Goal: Check status: Check status

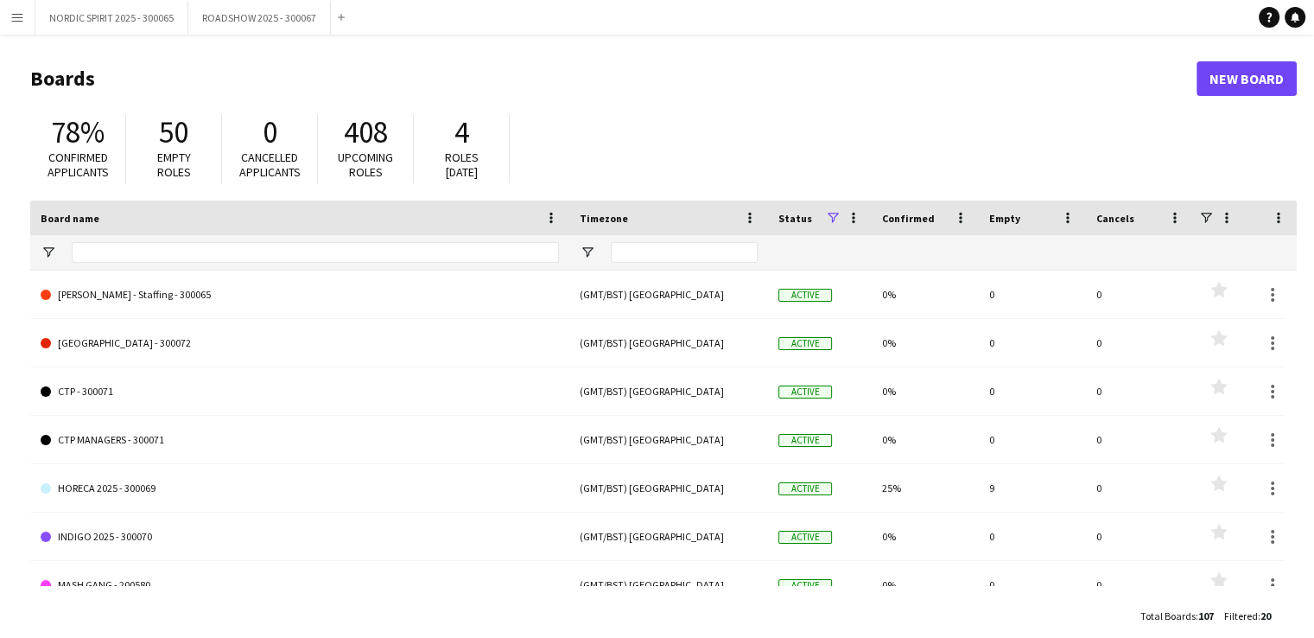
click at [19, 18] on app-icon "Menu" at bounding box center [17, 17] width 14 height 14
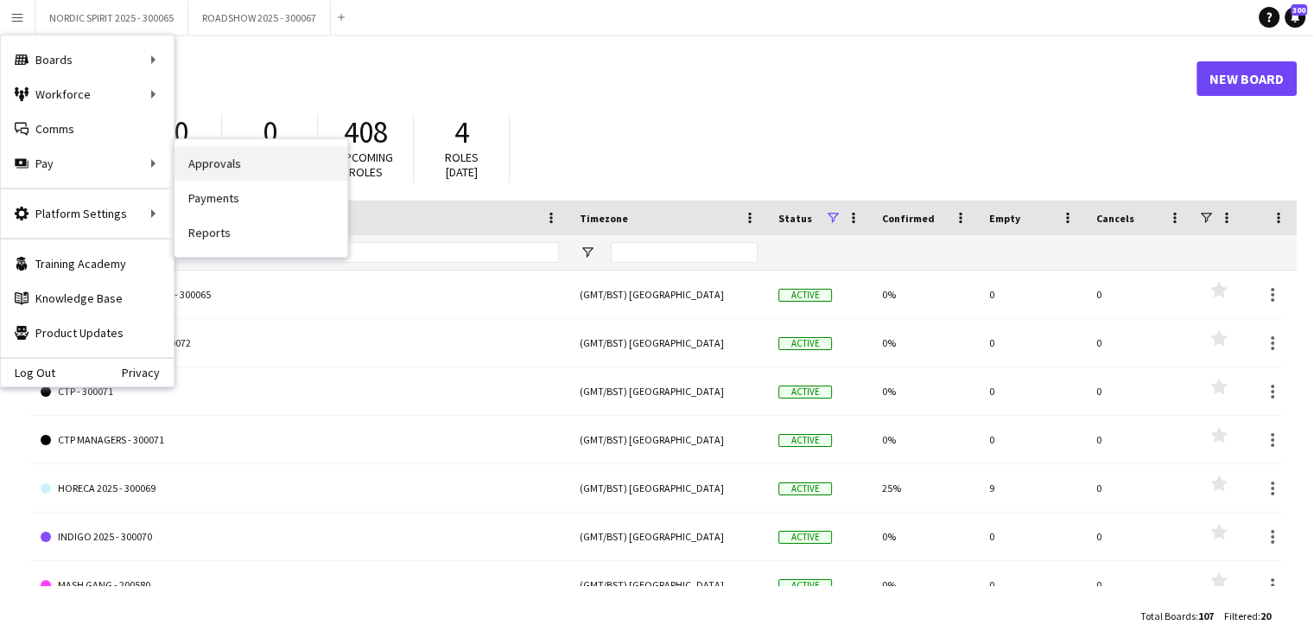
click at [245, 163] on link "Approvals" at bounding box center [261, 163] width 173 height 35
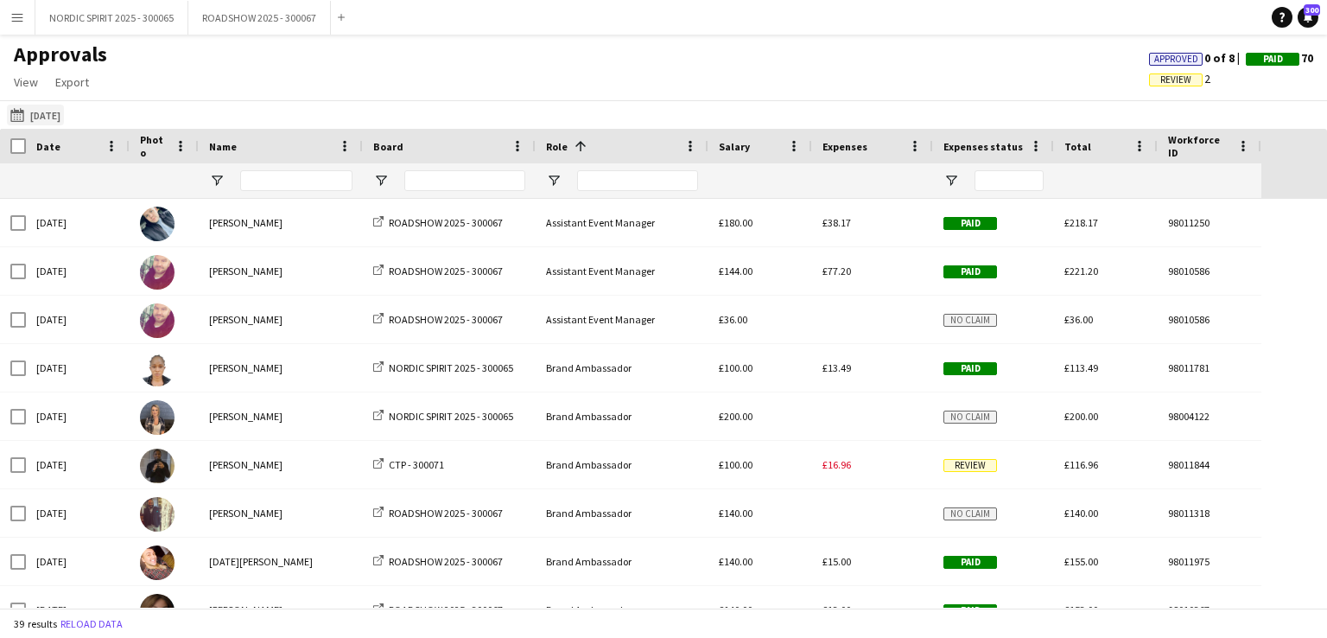
click at [62, 114] on button "[DATE] [DATE]" at bounding box center [35, 115] width 57 height 21
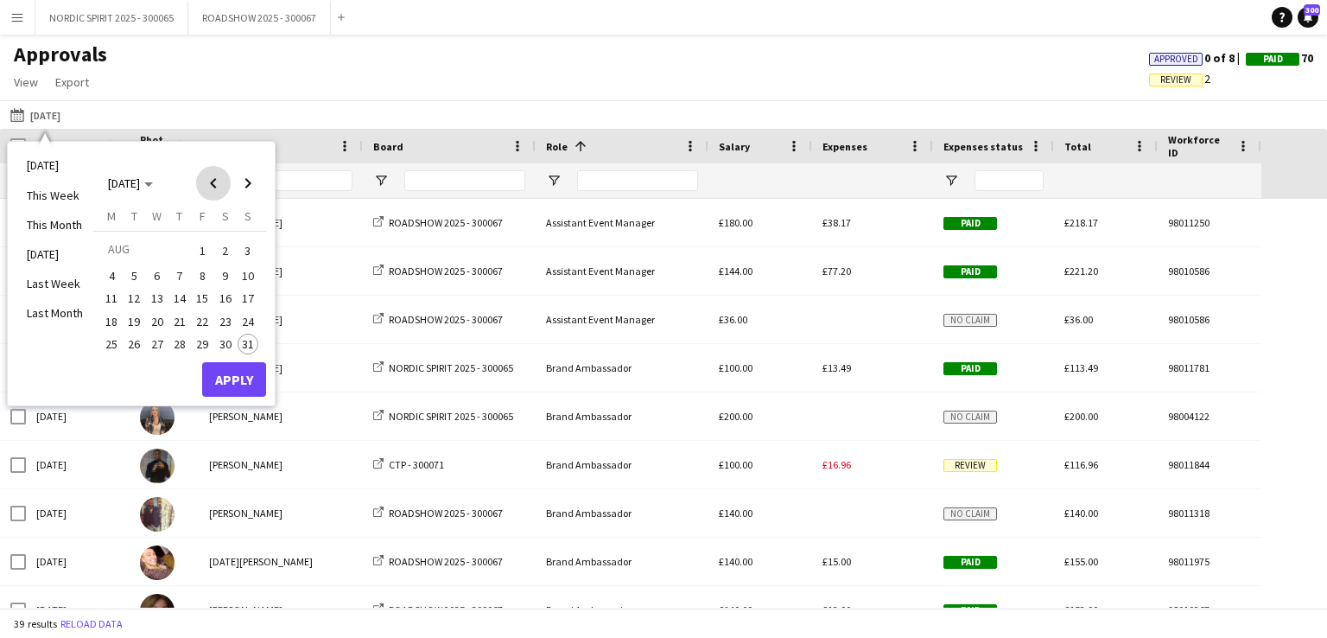
click at [213, 183] on span "Previous month" at bounding box center [213, 183] width 35 height 35
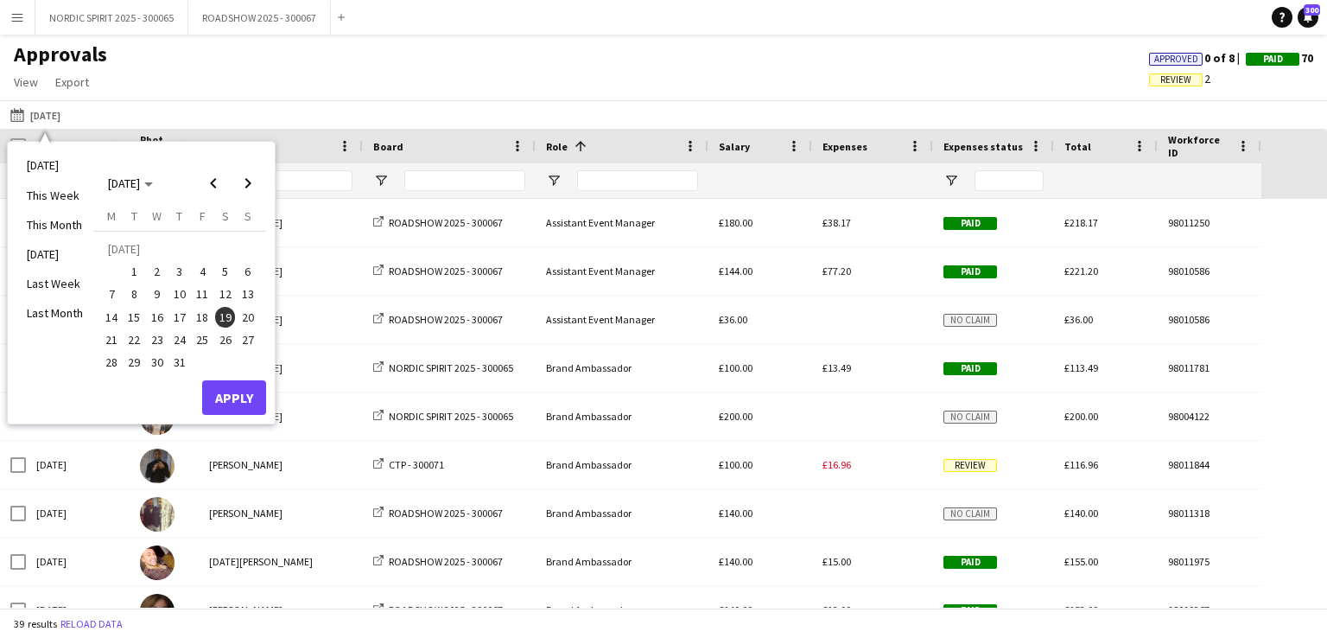
drag, startPoint x: 200, startPoint y: 340, endPoint x: 198, endPoint y: 350, distance: 10.7
click at [200, 340] on span "25" at bounding box center [202, 339] width 21 height 21
click at [227, 390] on button "Apply" at bounding box center [234, 397] width 64 height 35
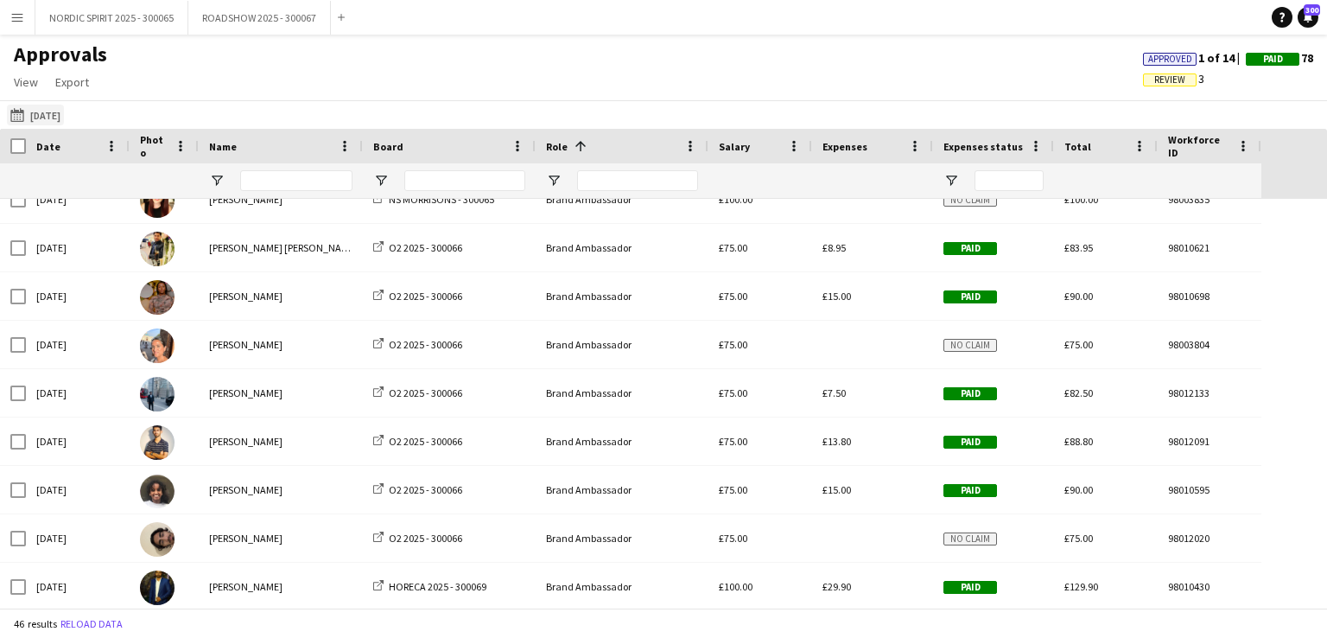
click at [60, 118] on button "[DATE] [DATE]" at bounding box center [35, 115] width 57 height 21
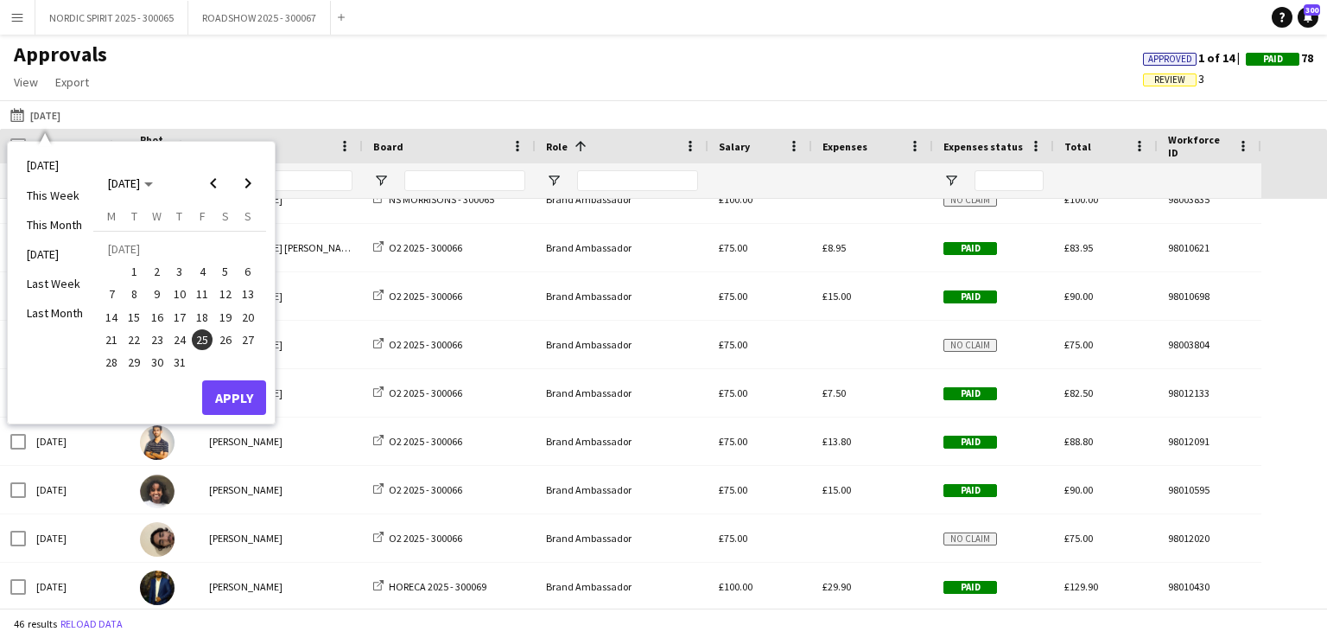
click at [227, 340] on span "26" at bounding box center [225, 339] width 21 height 21
click at [217, 396] on button "Apply" at bounding box center [234, 397] width 64 height 35
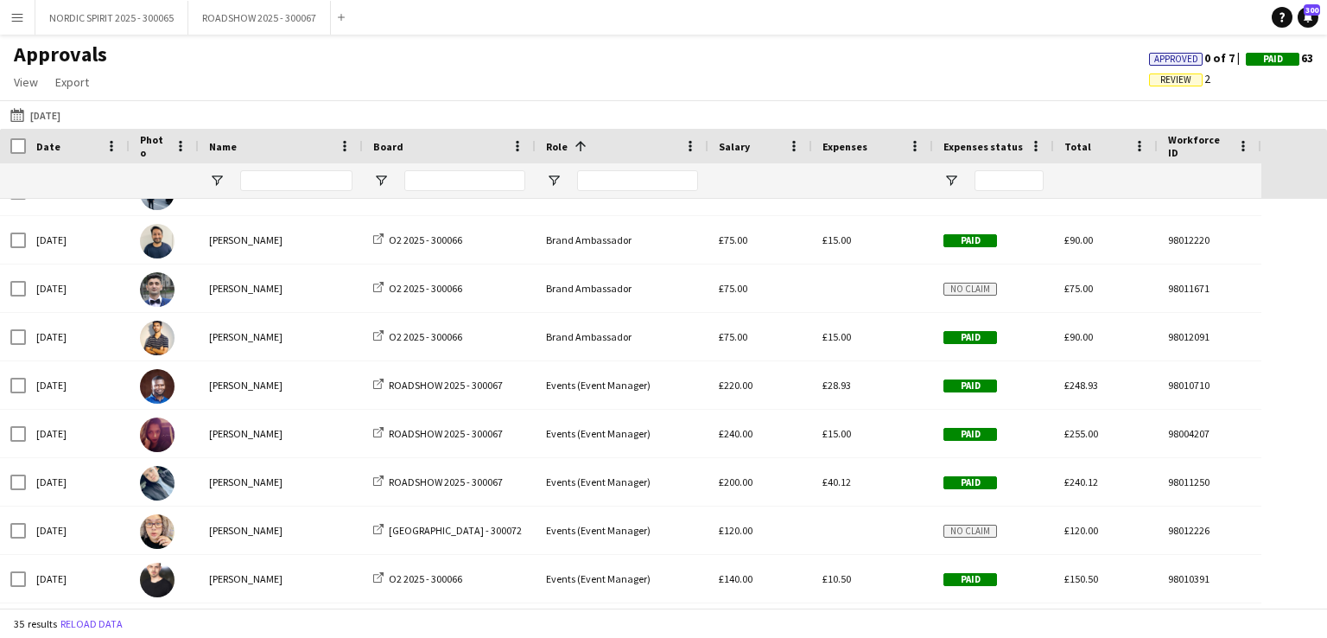
scroll to position [1119, 0]
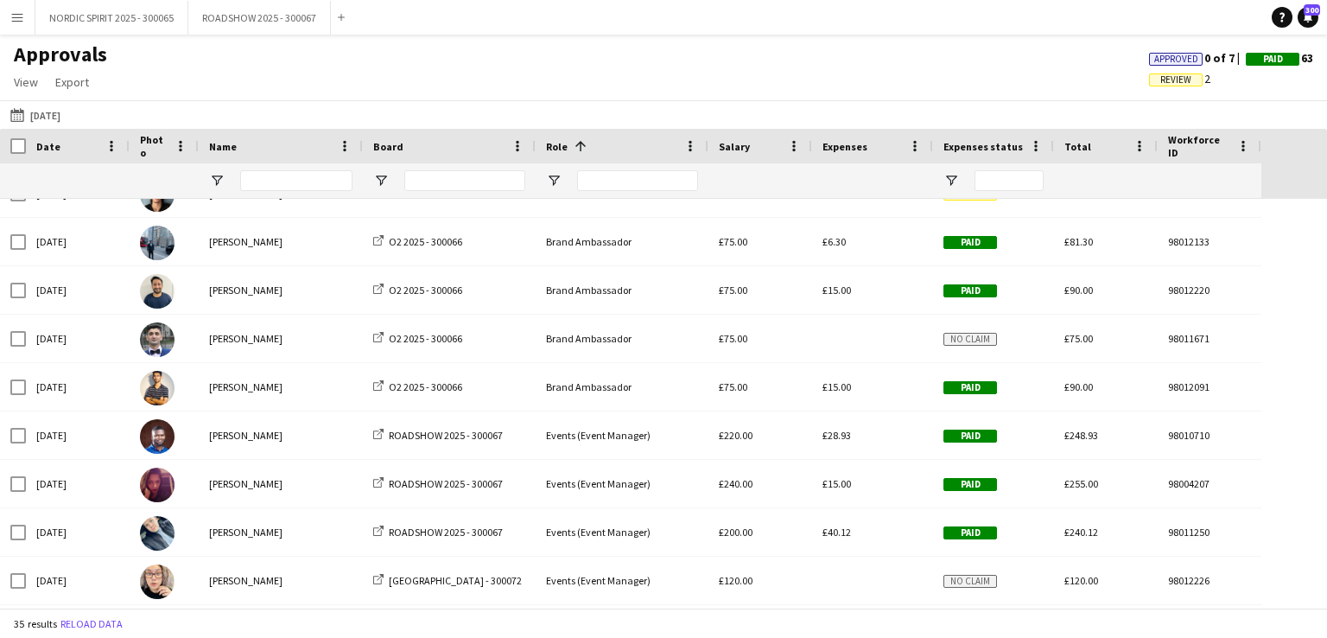
click at [23, 13] on app-icon "Menu" at bounding box center [17, 17] width 14 height 14
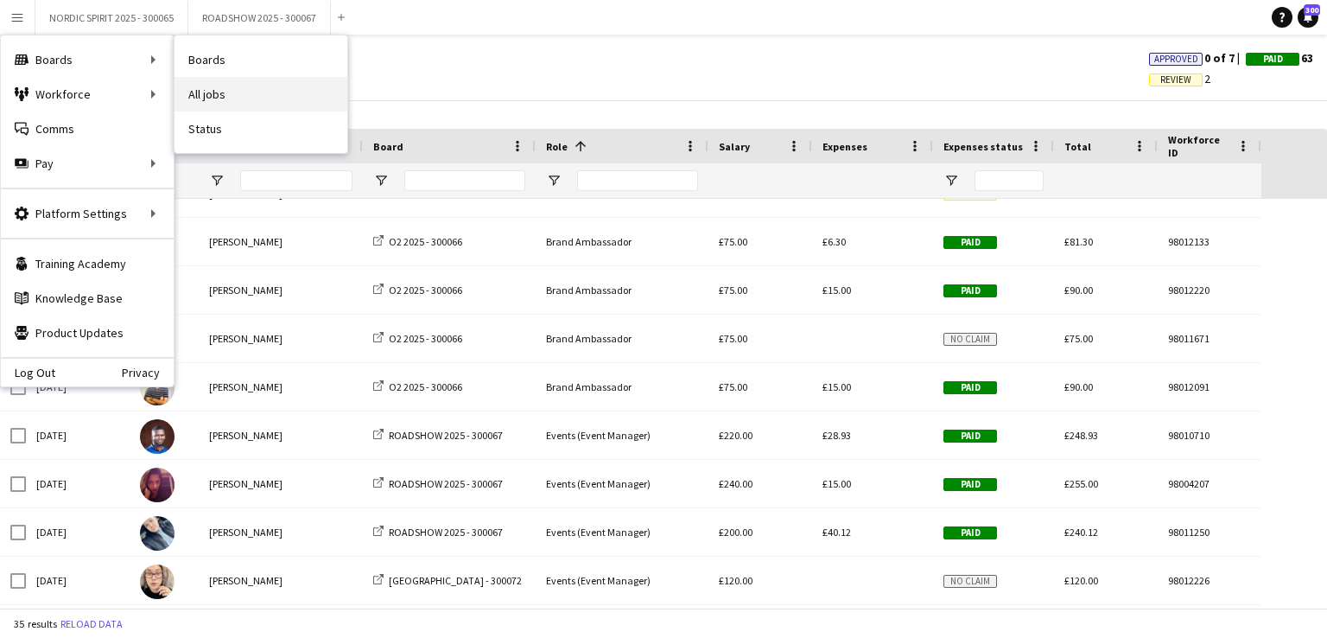
click at [236, 91] on link "All jobs" at bounding box center [261, 94] width 173 height 35
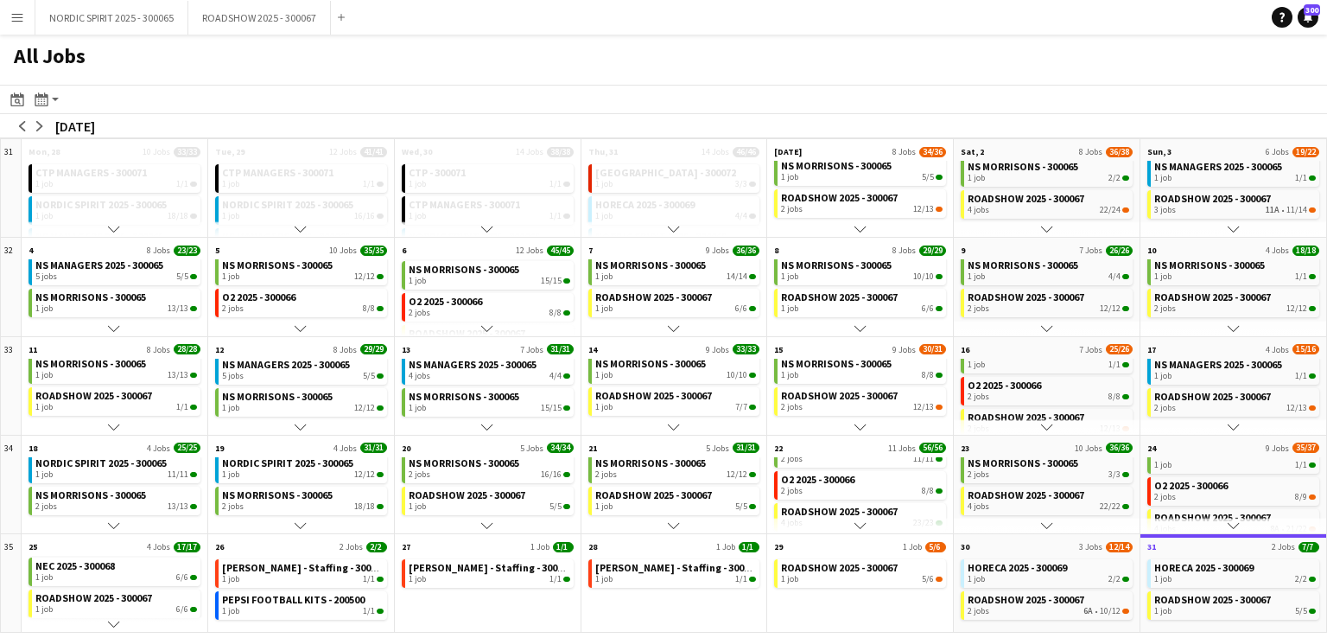
scroll to position [70, 0]
click at [17, 20] on app-icon "Menu" at bounding box center [17, 17] width 14 height 14
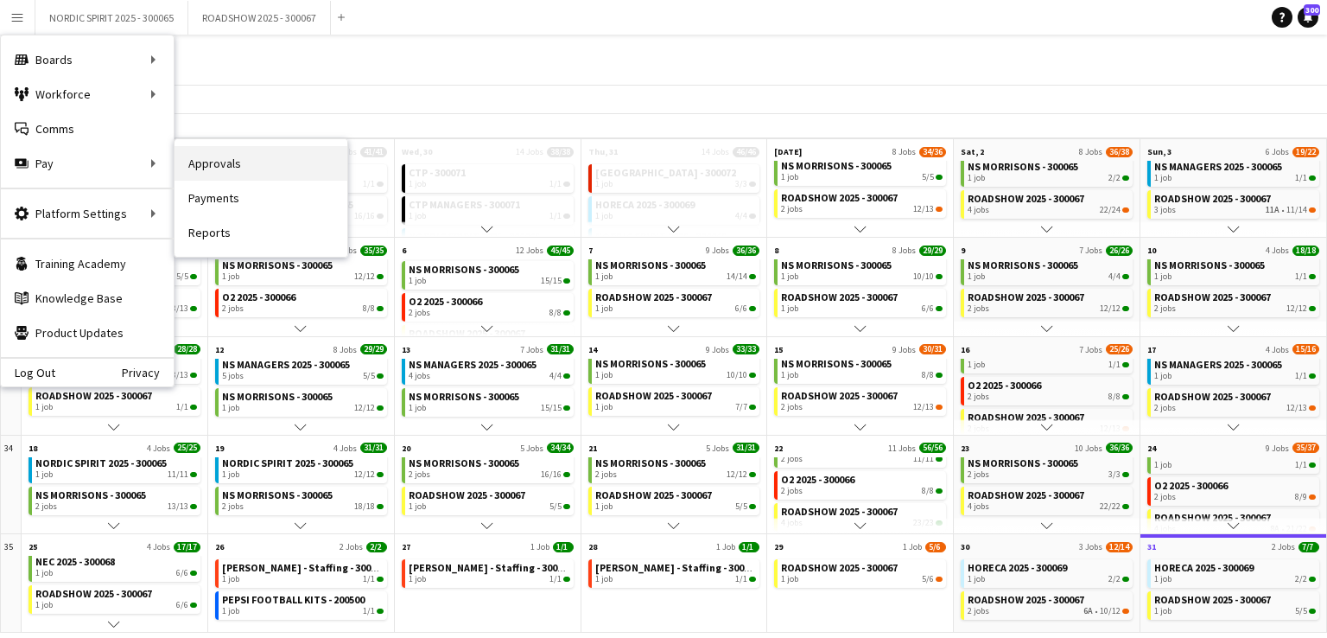
click at [213, 159] on link "Approvals" at bounding box center [261, 163] width 173 height 35
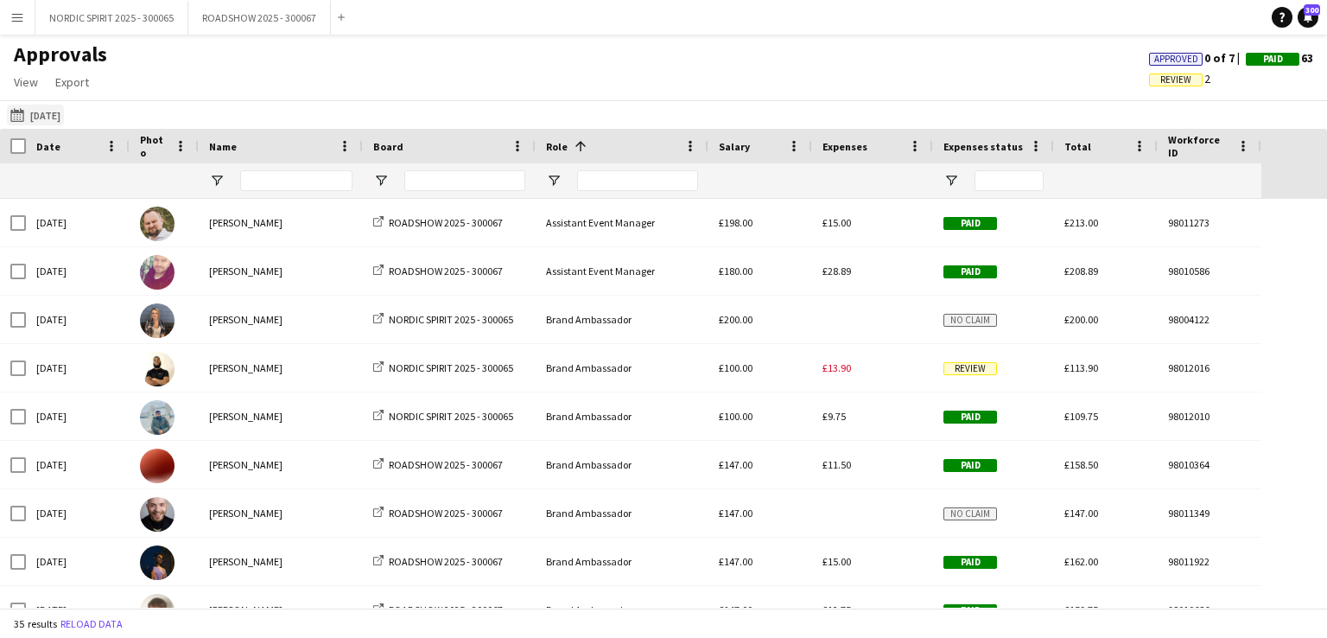
click at [55, 115] on button "[DATE] [DATE]" at bounding box center [35, 115] width 57 height 21
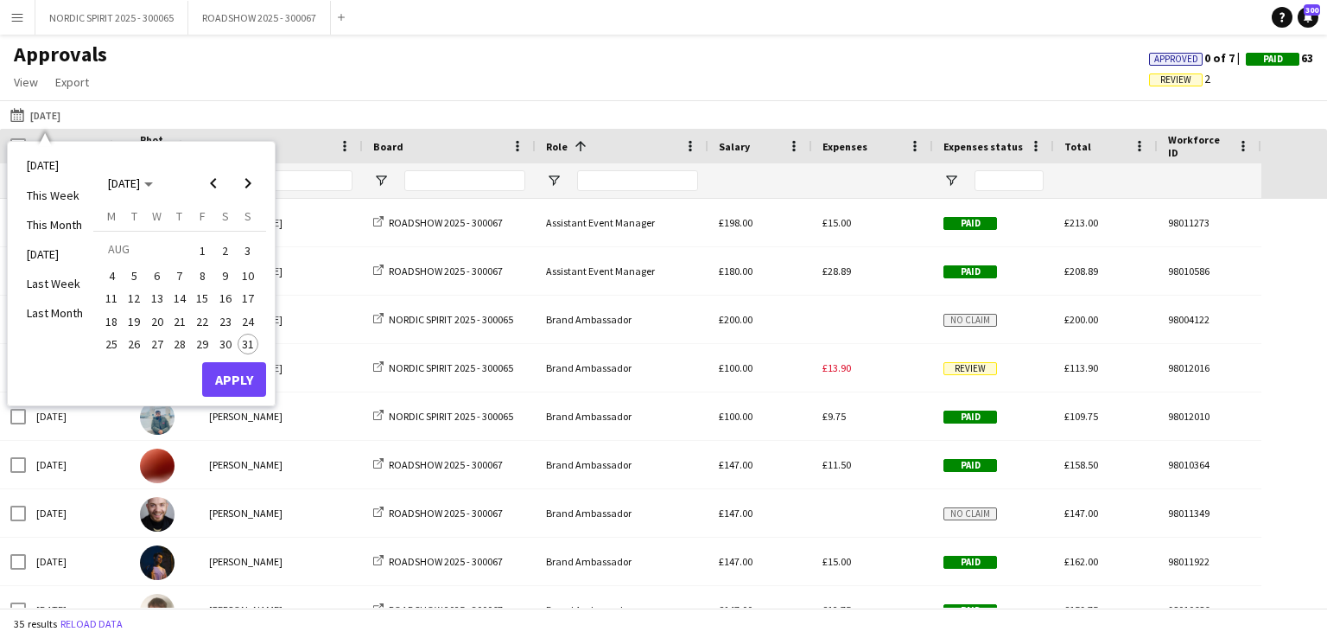
click at [129, 279] on span "5" at bounding box center [134, 275] width 21 height 21
click at [240, 381] on button "Apply" at bounding box center [234, 379] width 64 height 35
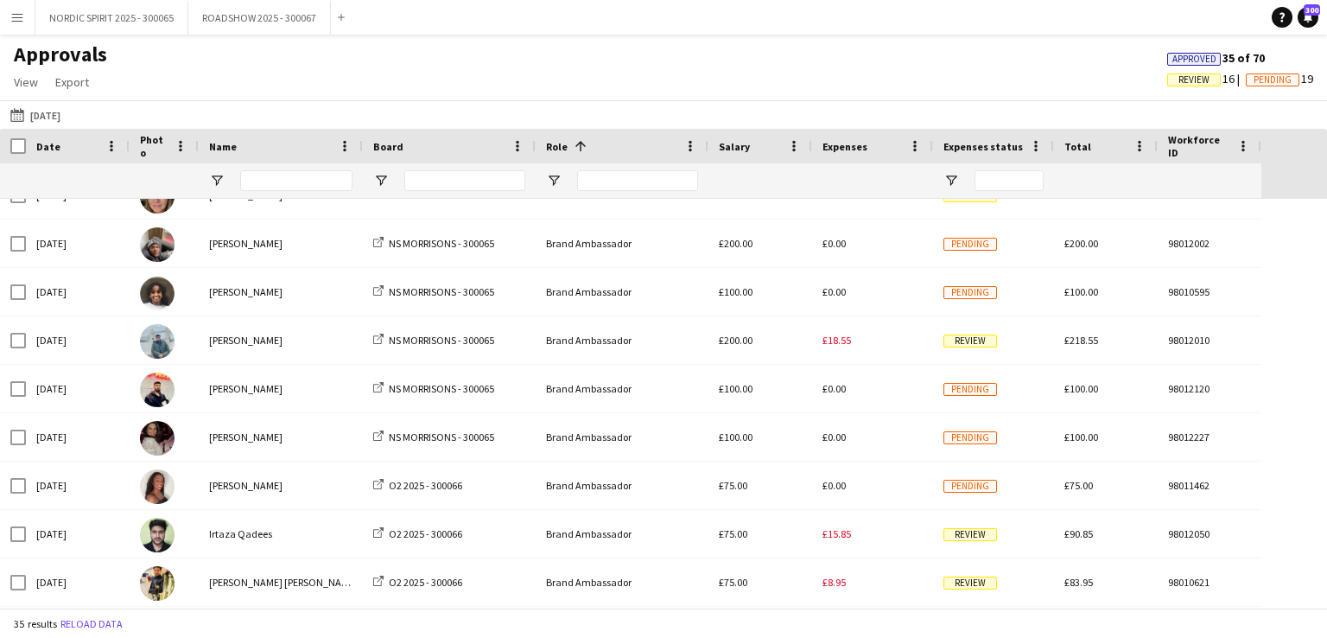
scroll to position [768, 0]
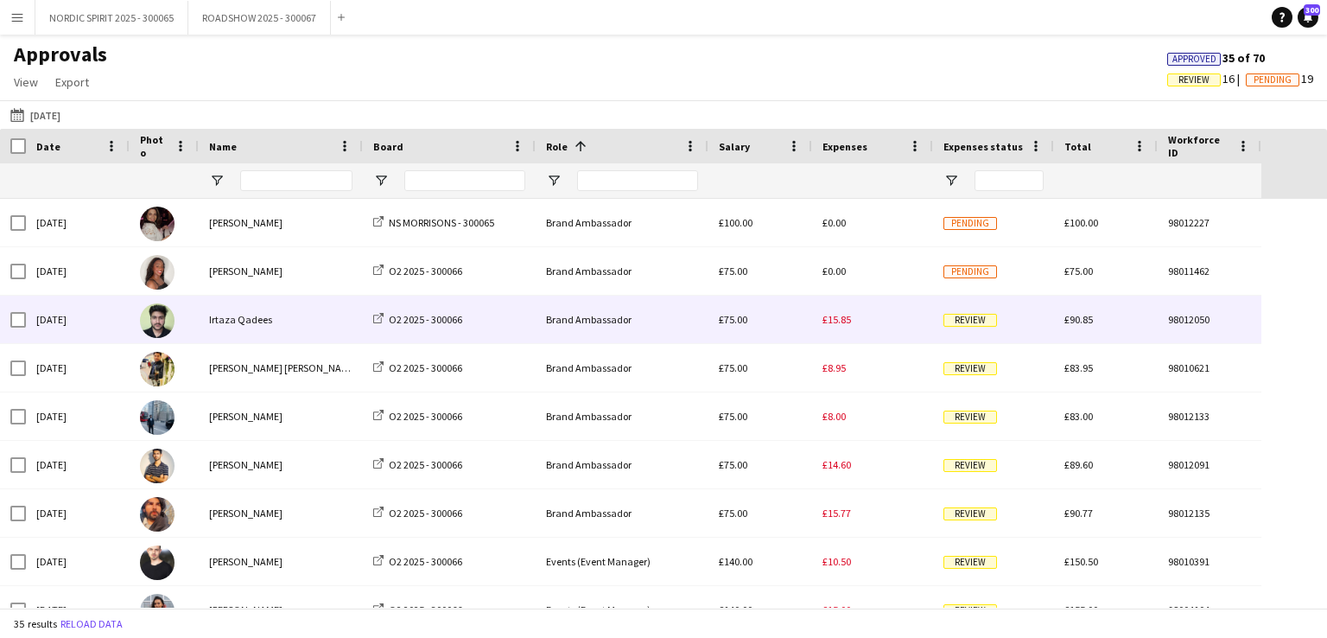
click at [829, 322] on span "£15.85" at bounding box center [837, 319] width 29 height 13
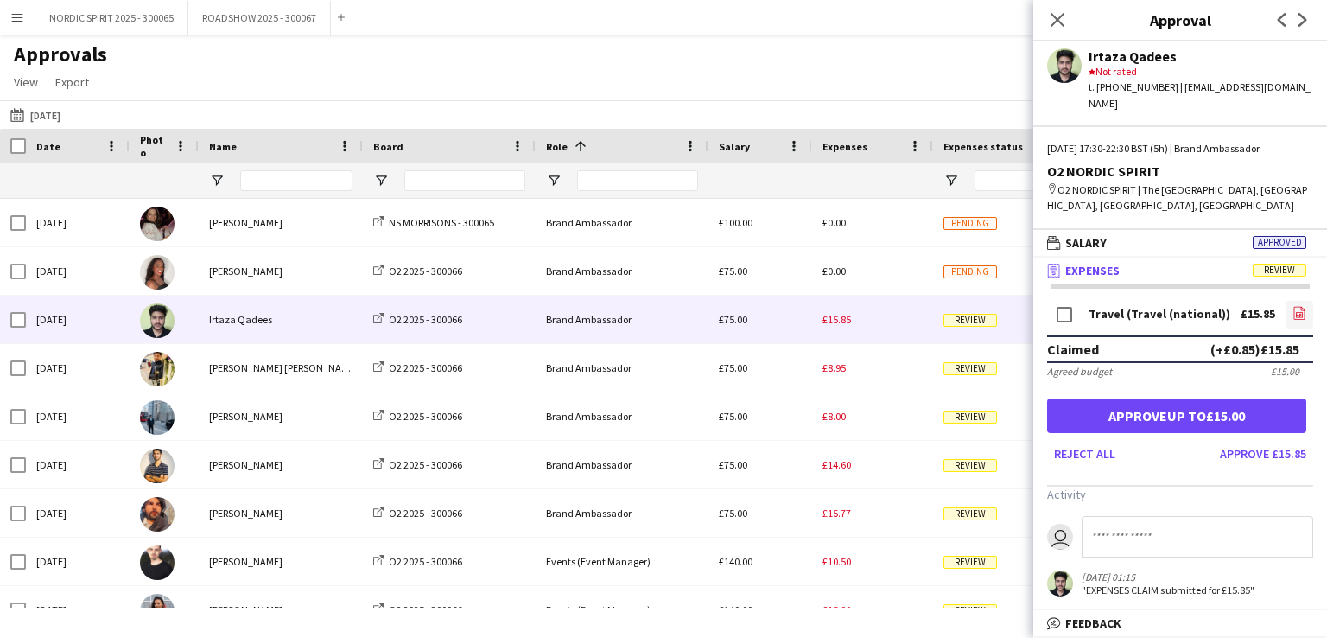
click at [1296, 306] on icon "file-image" at bounding box center [1300, 313] width 14 height 14
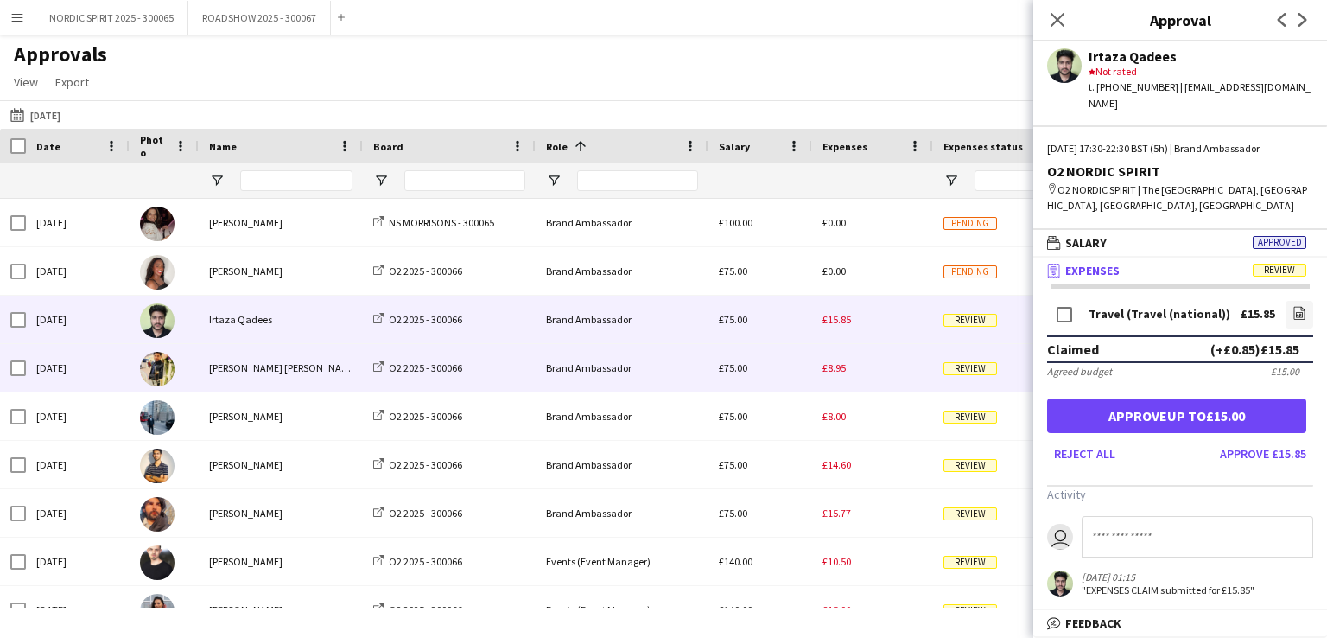
click at [835, 364] on span "£8.95" at bounding box center [834, 367] width 23 height 13
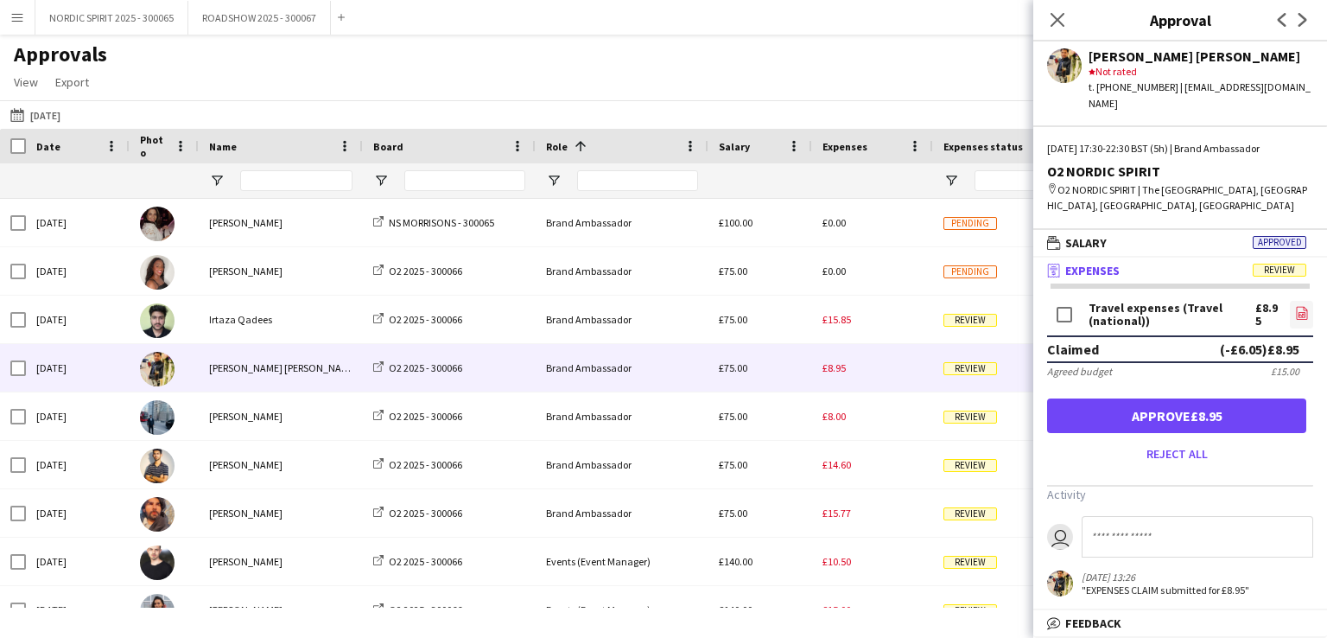
click at [1298, 306] on icon "file-image" at bounding box center [1302, 313] width 14 height 14
click at [56, 118] on button "[DATE] [DATE]" at bounding box center [35, 115] width 57 height 21
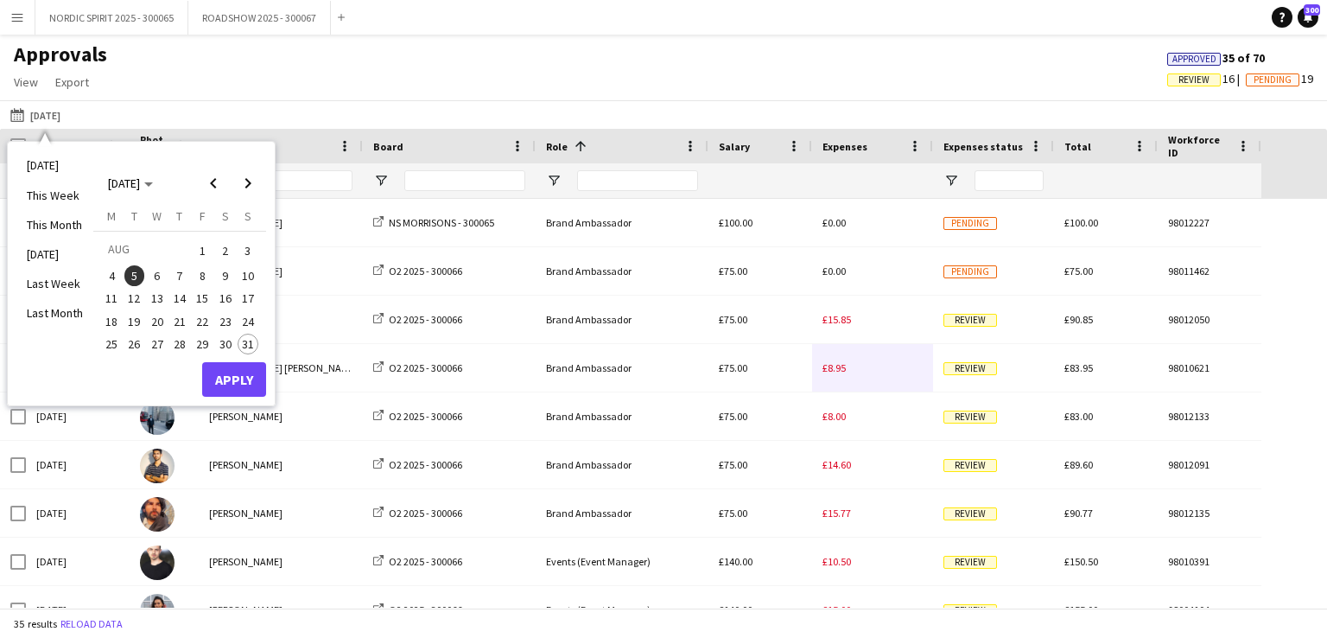
click at [156, 274] on span "6" at bounding box center [157, 275] width 21 height 21
click at [254, 374] on button "Apply" at bounding box center [234, 379] width 64 height 35
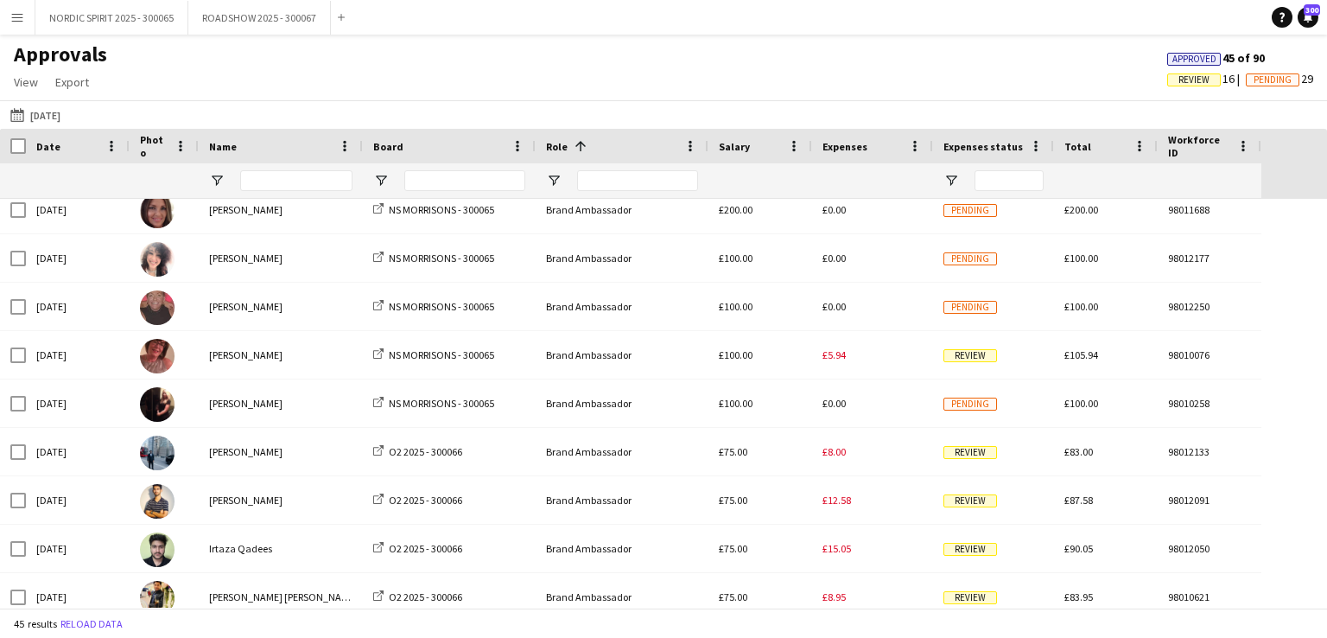
scroll to position [1266, 0]
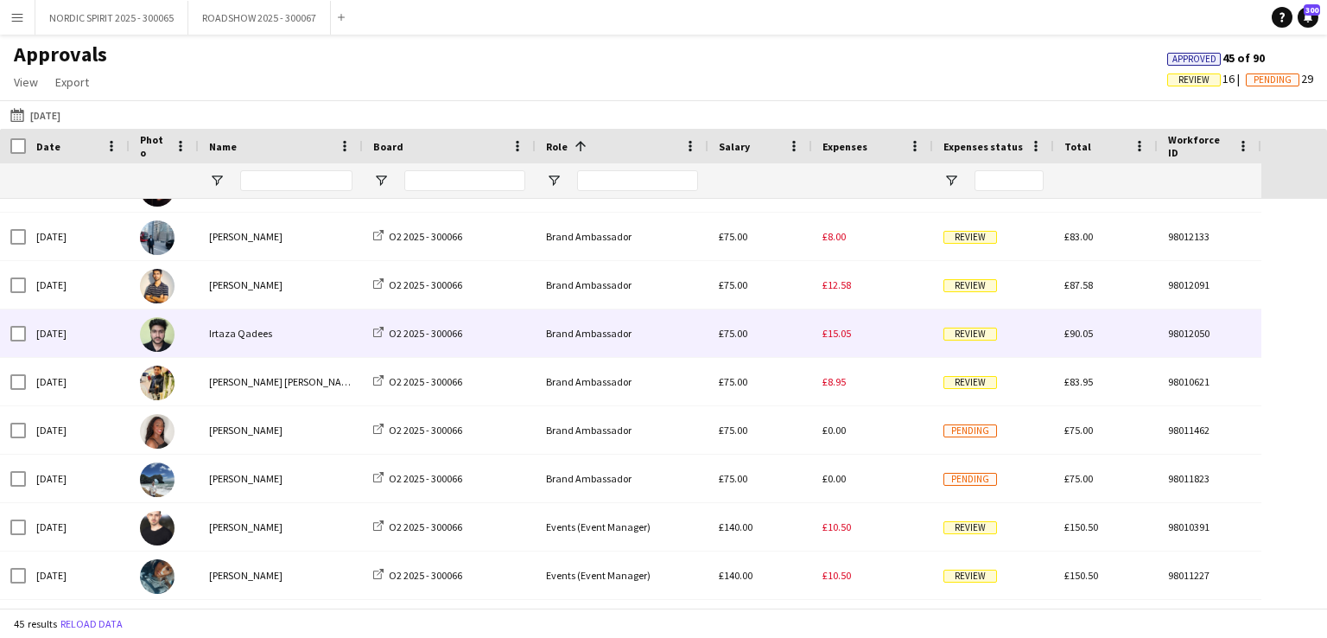
click at [847, 334] on span "£15.05" at bounding box center [837, 333] width 29 height 13
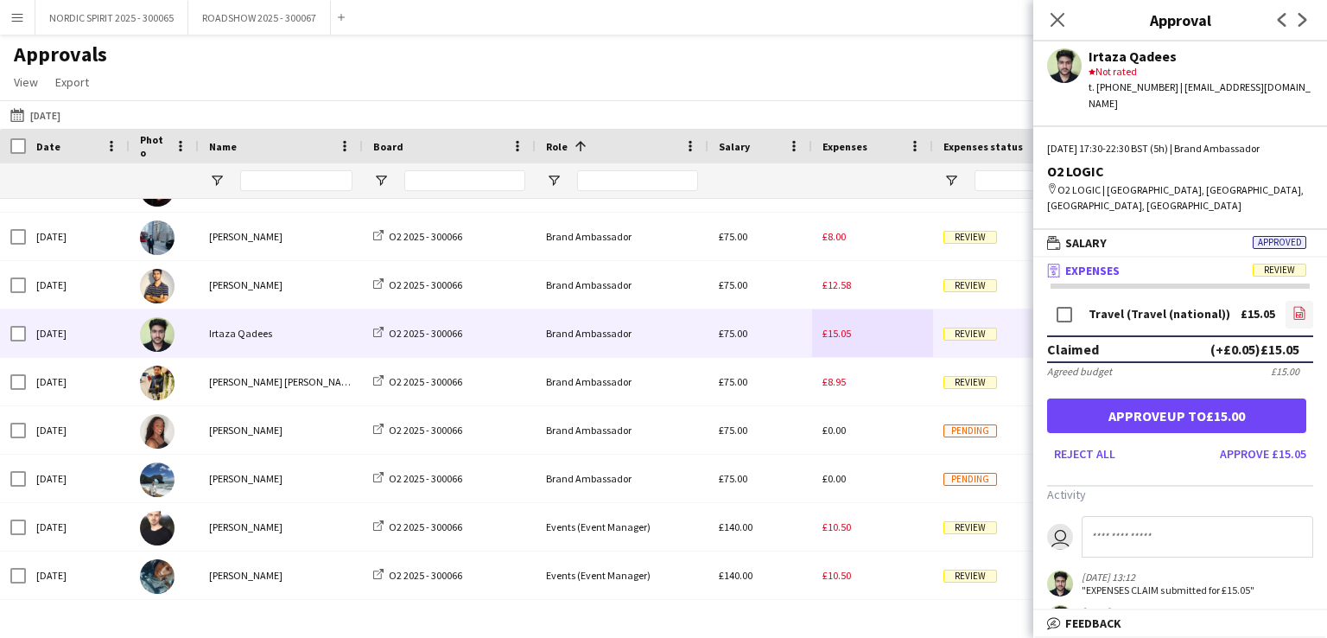
click at [1293, 306] on icon "file-image" at bounding box center [1300, 313] width 14 height 14
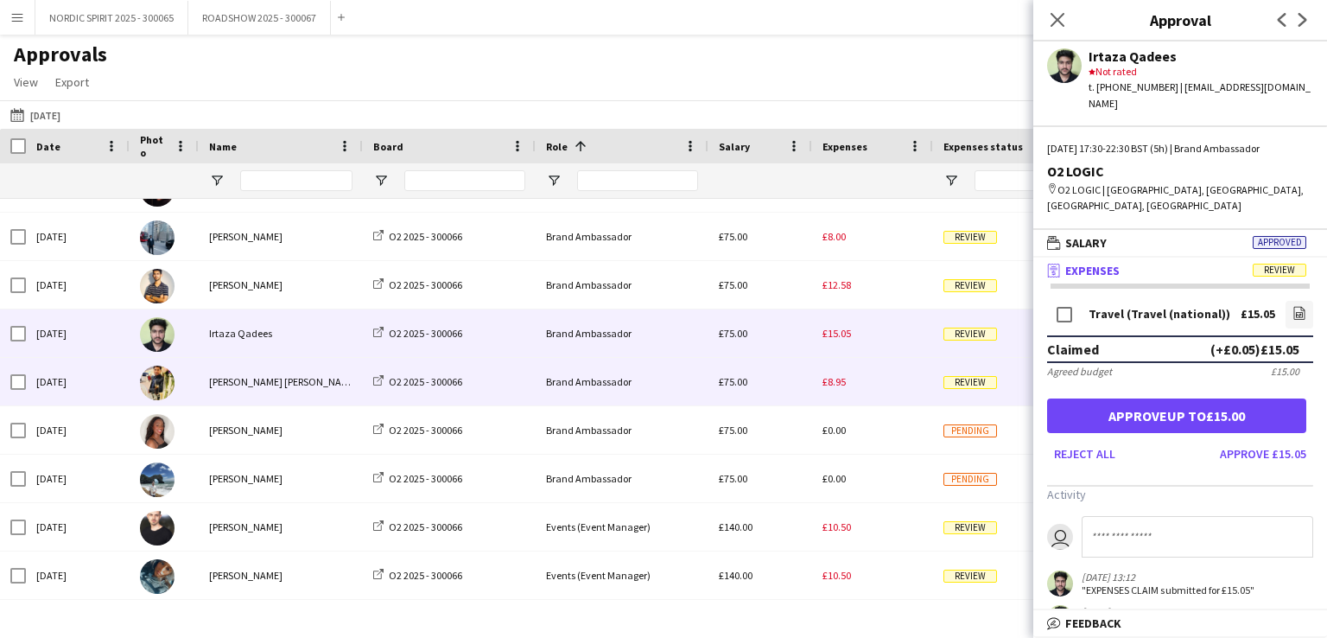
click at [837, 384] on span "£8.95" at bounding box center [834, 381] width 23 height 13
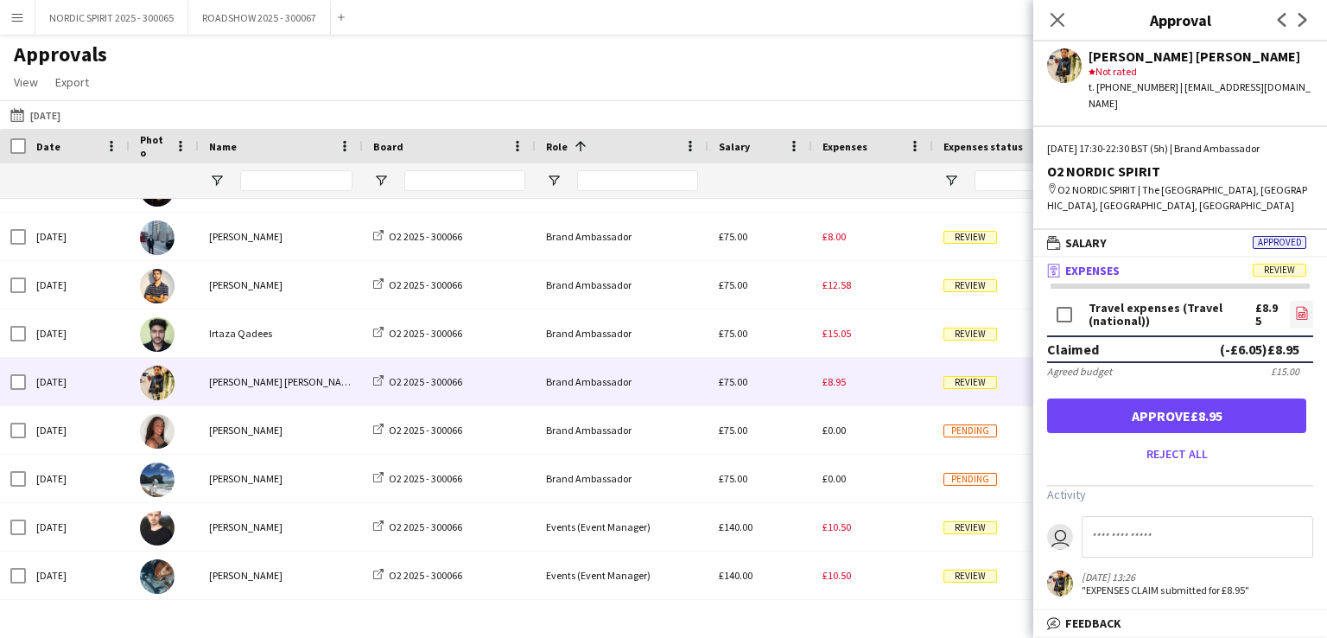
click at [1301, 306] on icon "file-image" at bounding box center [1302, 313] width 14 height 14
click at [45, 118] on button "[DATE] [DATE]" at bounding box center [35, 115] width 57 height 21
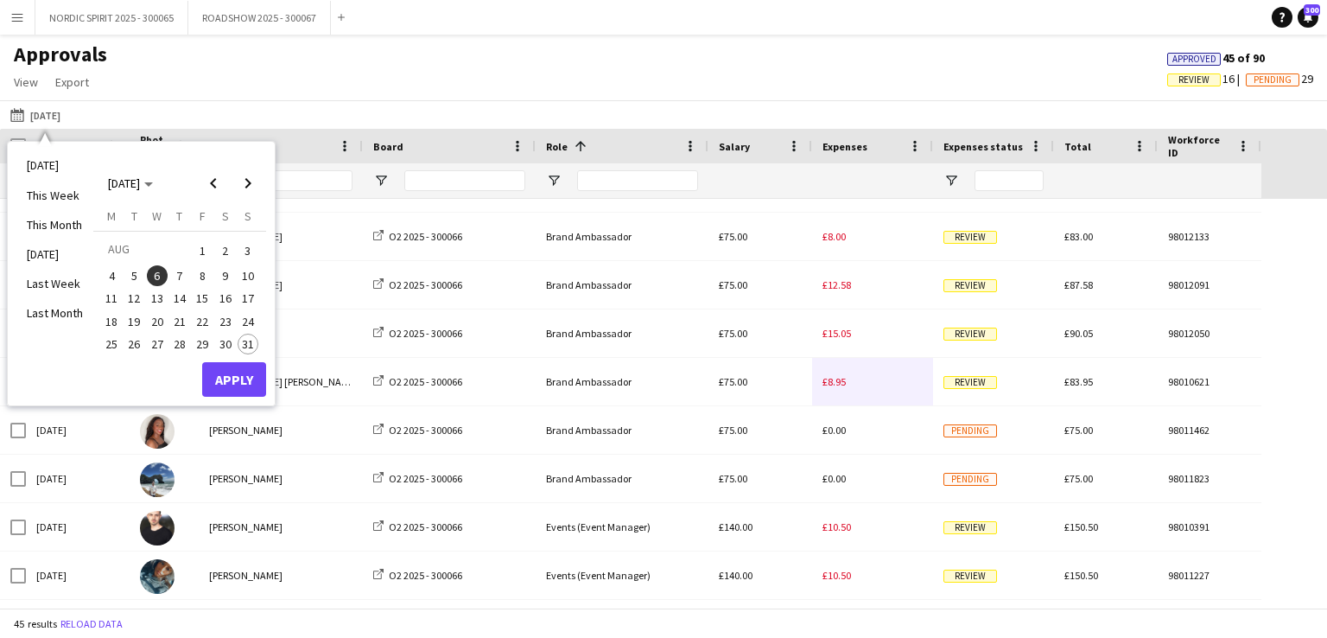
click at [222, 297] on span "16" at bounding box center [225, 299] width 21 height 21
click at [233, 371] on button "Apply" at bounding box center [234, 379] width 64 height 35
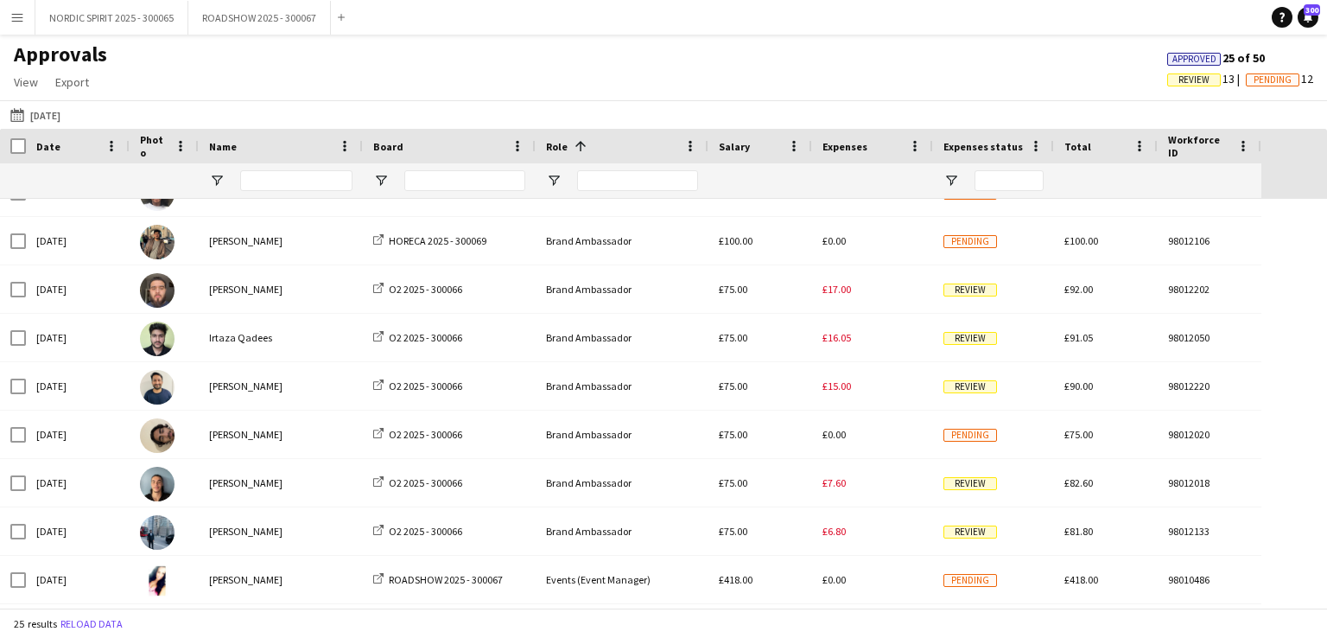
scroll to position [582, 0]
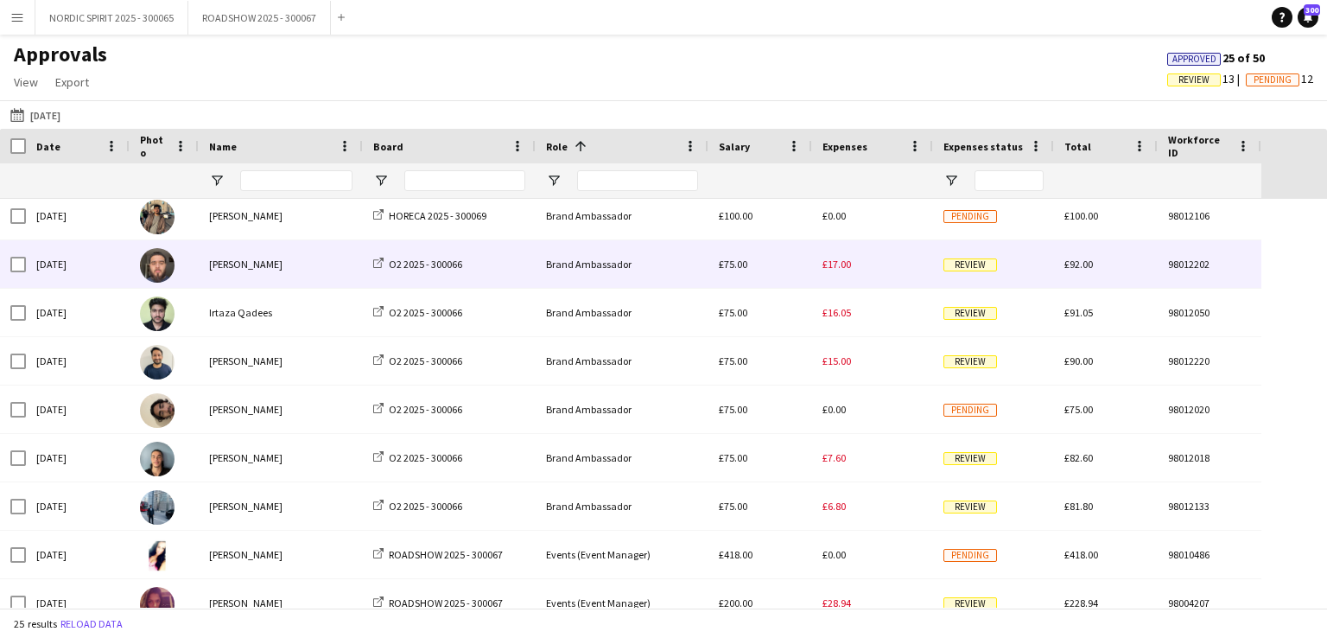
click at [851, 268] on div "£17.00" at bounding box center [872, 264] width 121 height 48
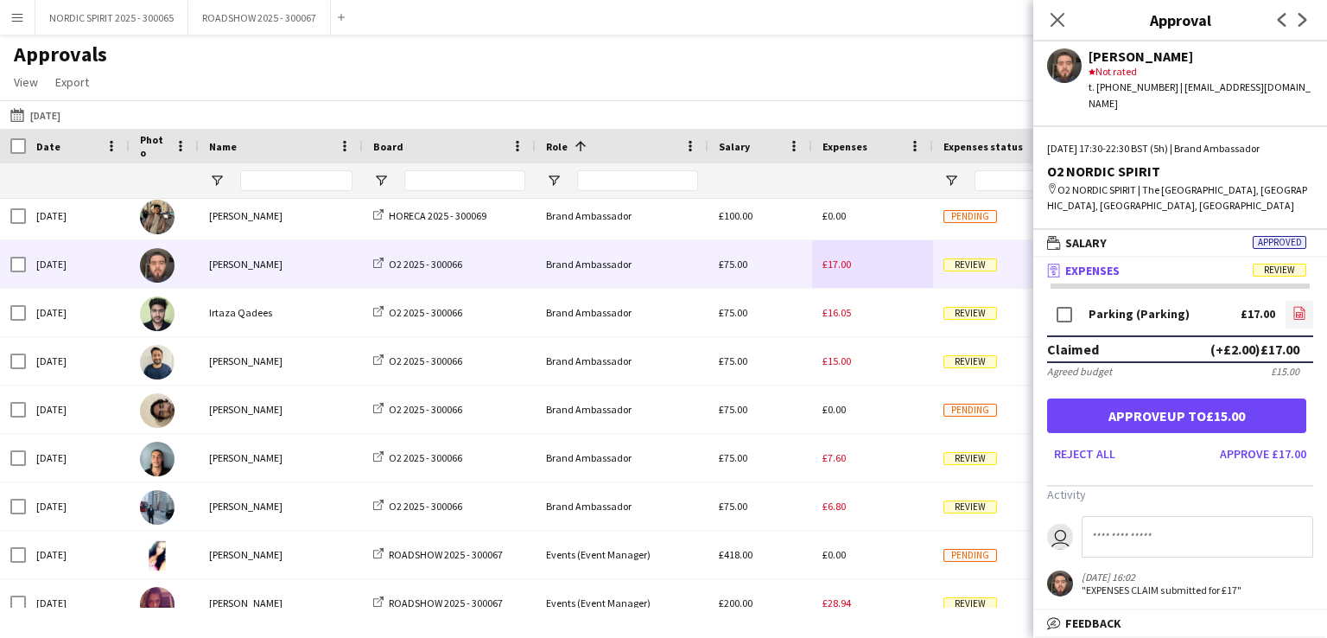
click at [1300, 306] on icon "file-image" at bounding box center [1300, 313] width 14 height 14
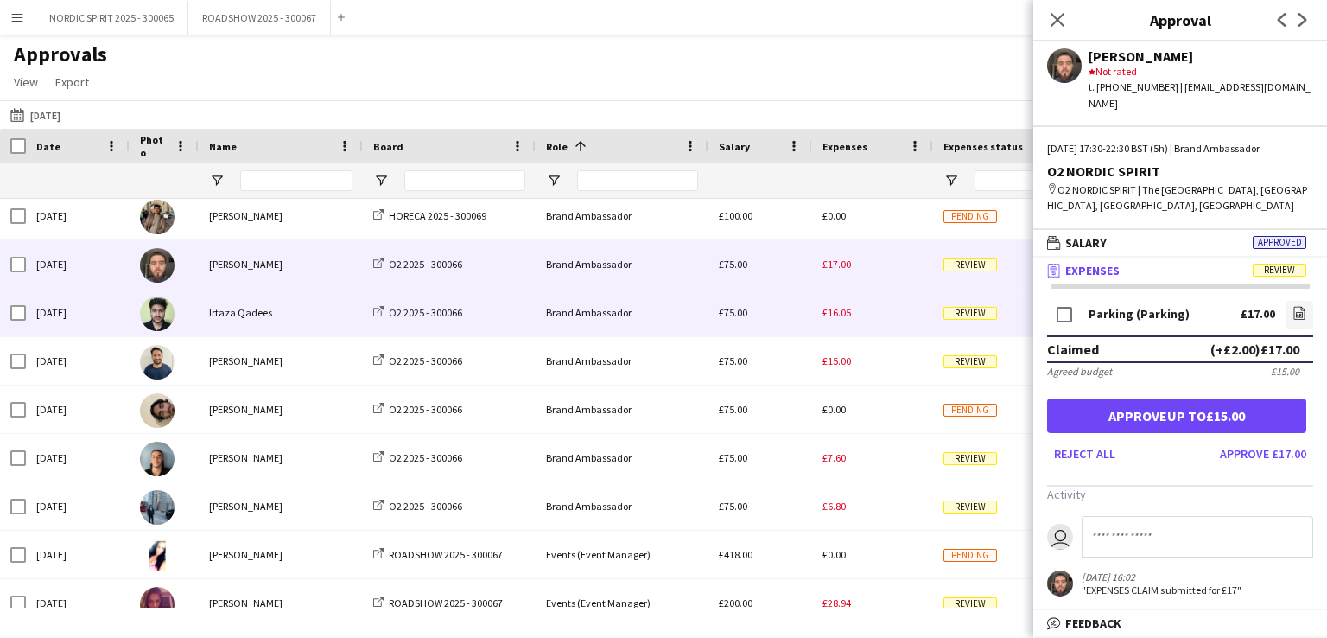
click at [830, 322] on div "£16.05" at bounding box center [872, 313] width 121 height 48
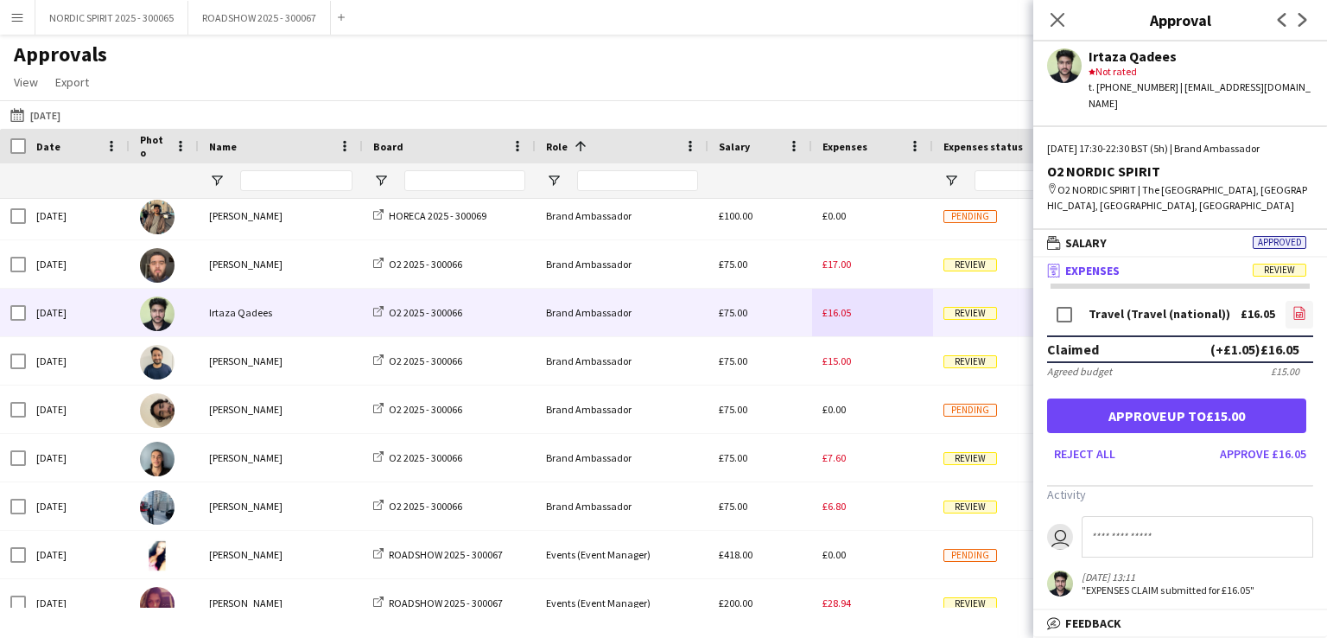
click at [1301, 306] on icon "file-image" at bounding box center [1300, 313] width 14 height 14
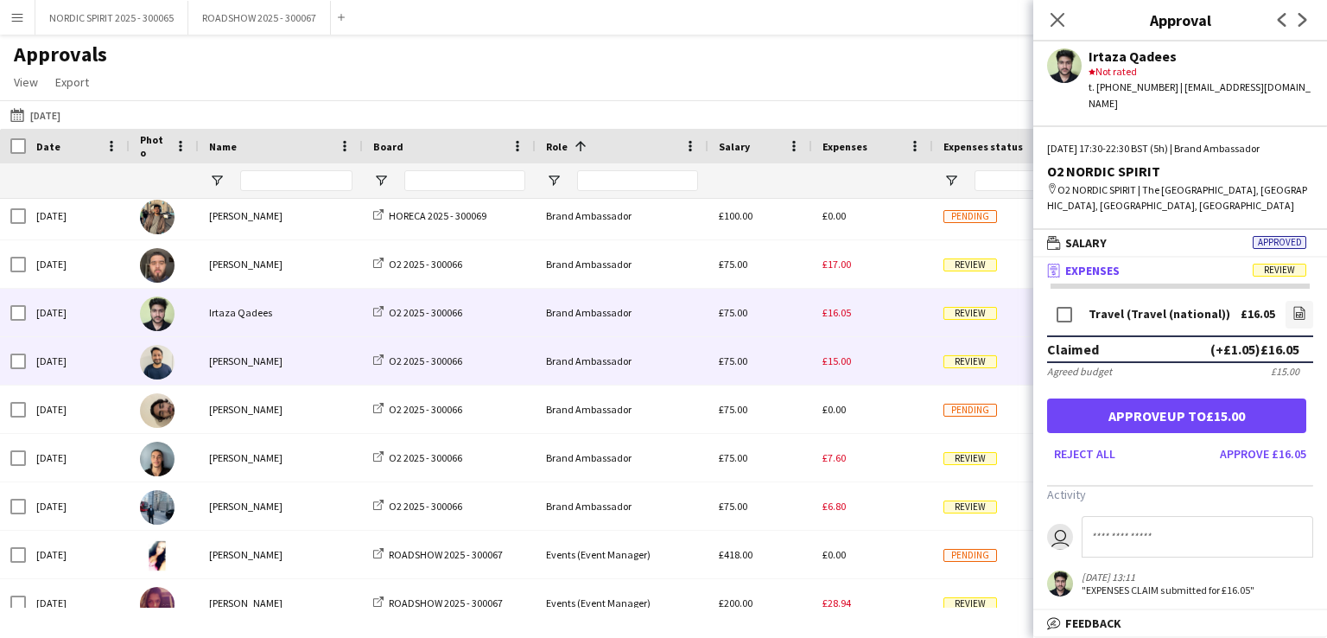
click at [843, 361] on span "£15.00" at bounding box center [837, 360] width 29 height 13
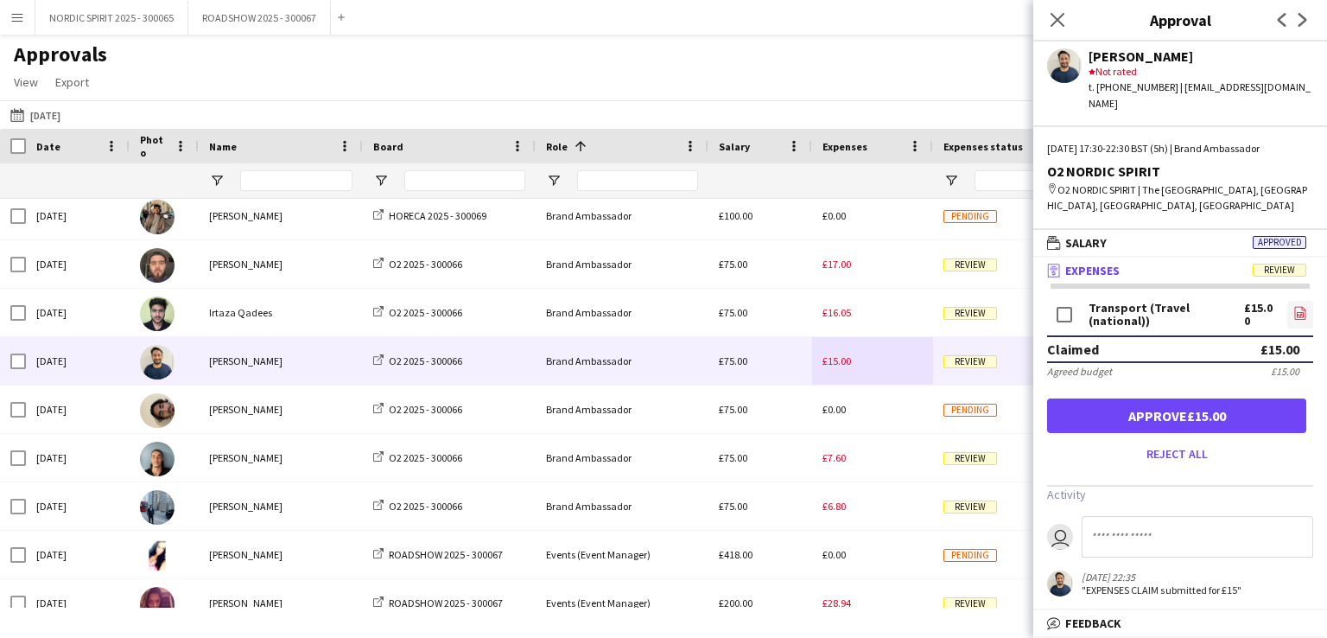
click at [1296, 306] on icon "file-image" at bounding box center [1301, 313] width 14 height 14
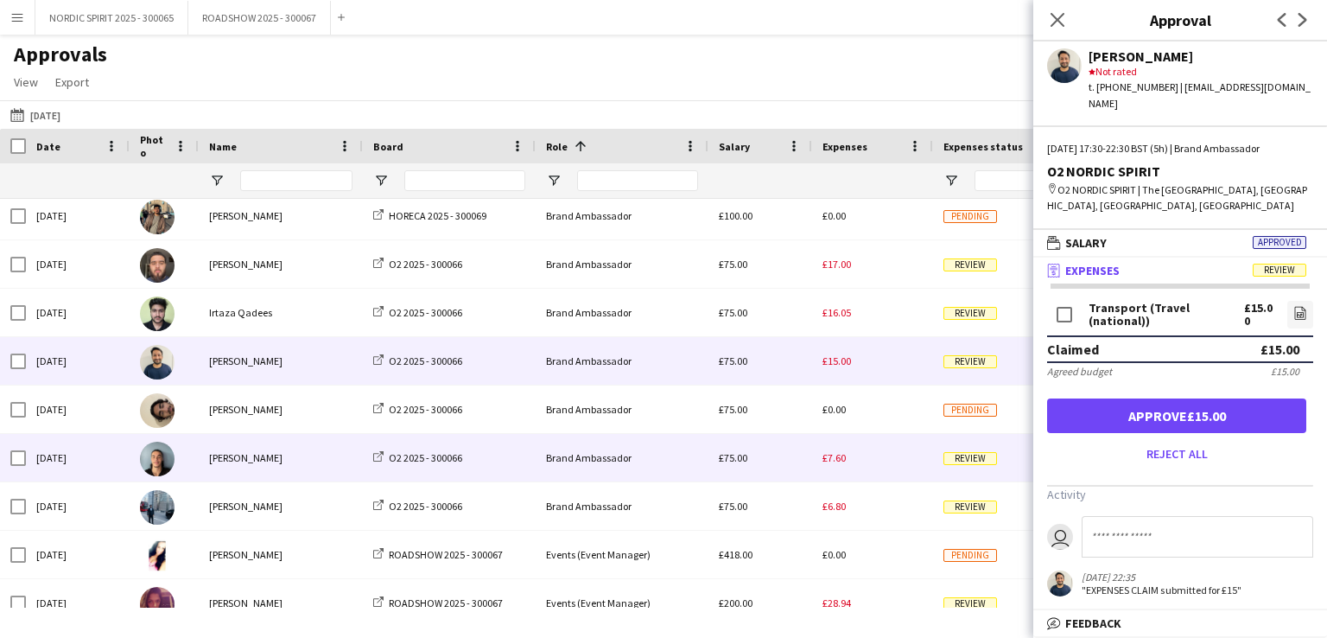
click at [832, 465] on div "£7.60" at bounding box center [872, 458] width 121 height 48
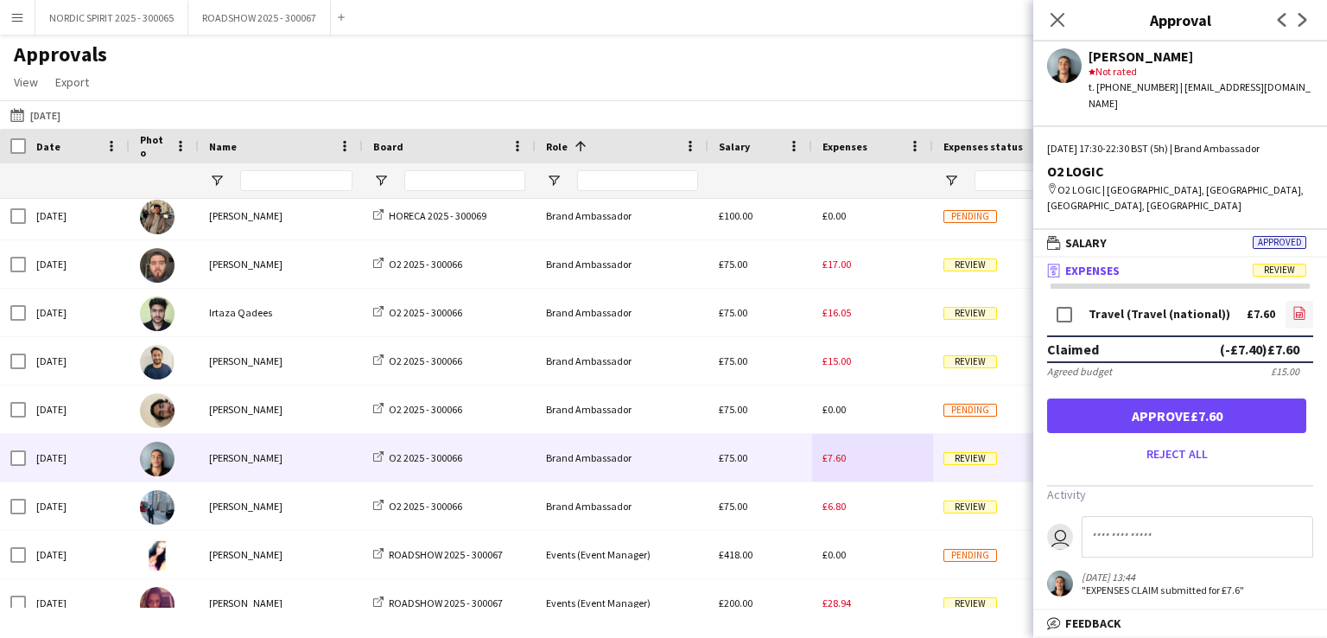
click at [1303, 312] on icon at bounding box center [1299, 314] width 7 height 5
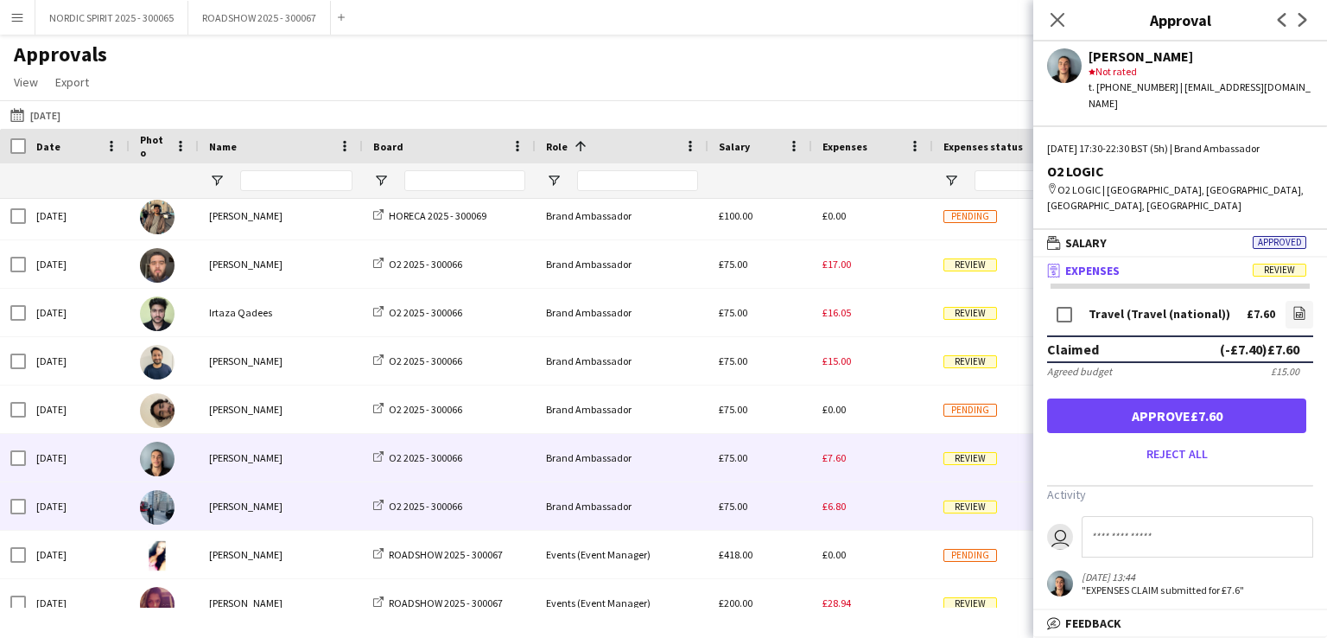
click at [881, 498] on div "£6.80" at bounding box center [872, 506] width 121 height 48
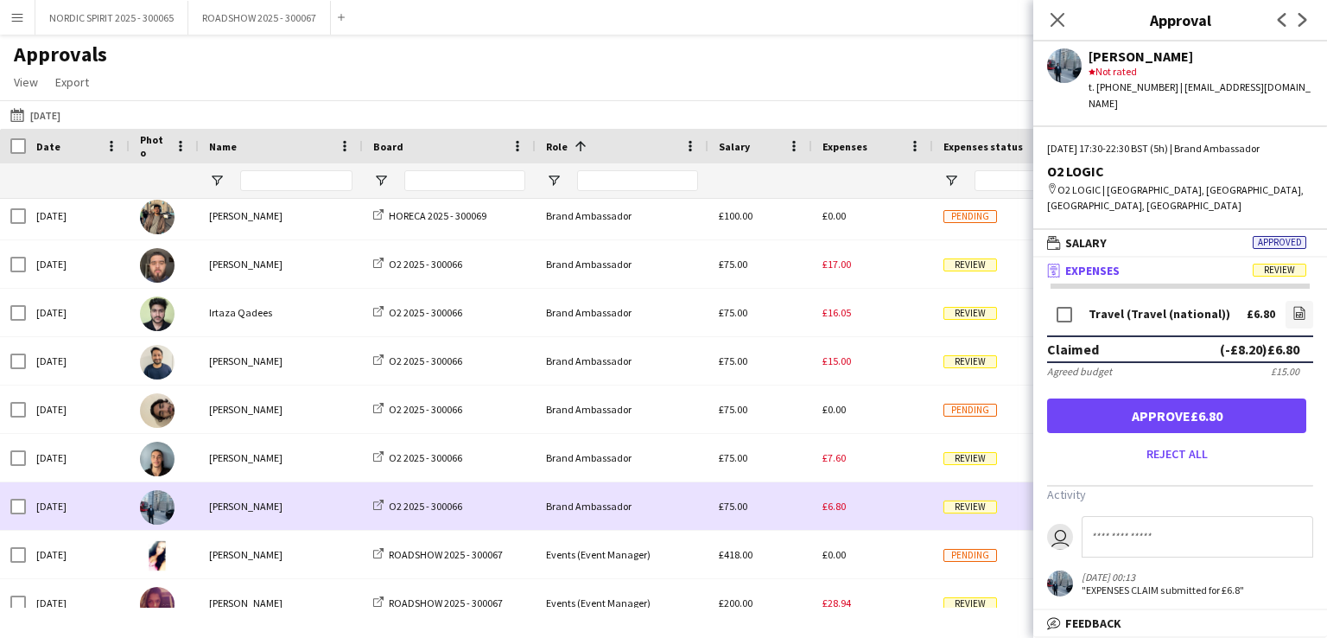
click at [881, 498] on div "£6.80" at bounding box center [872, 506] width 121 height 48
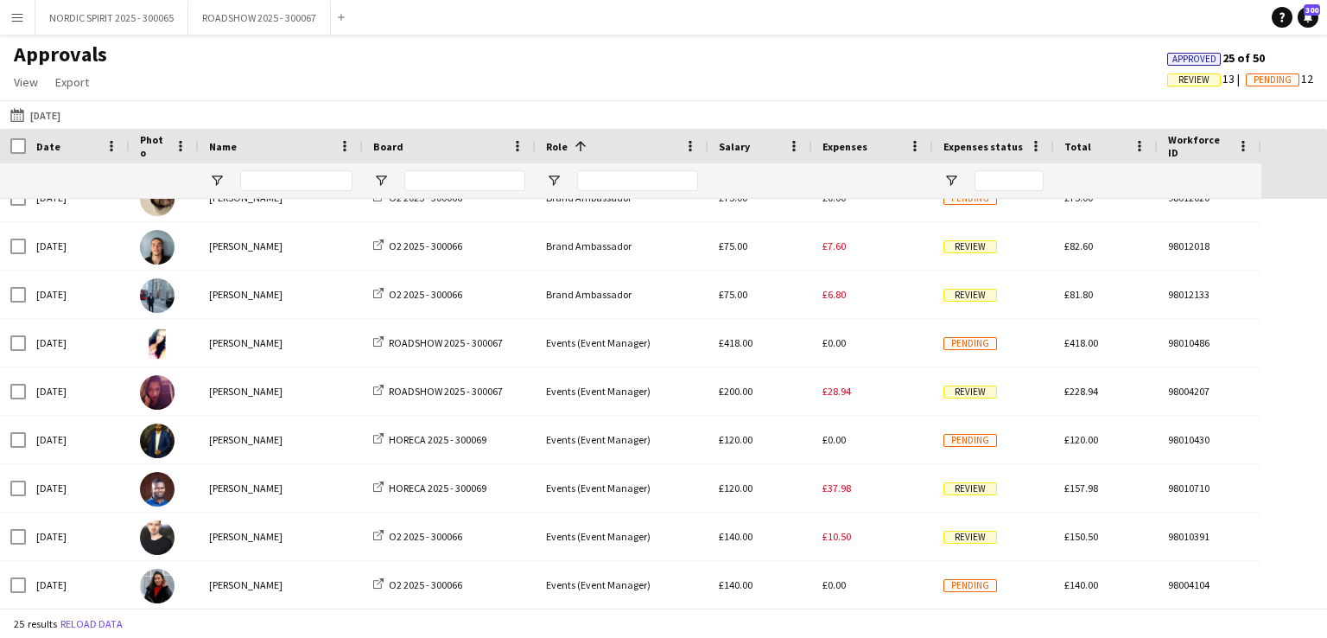
scroll to position [801, 0]
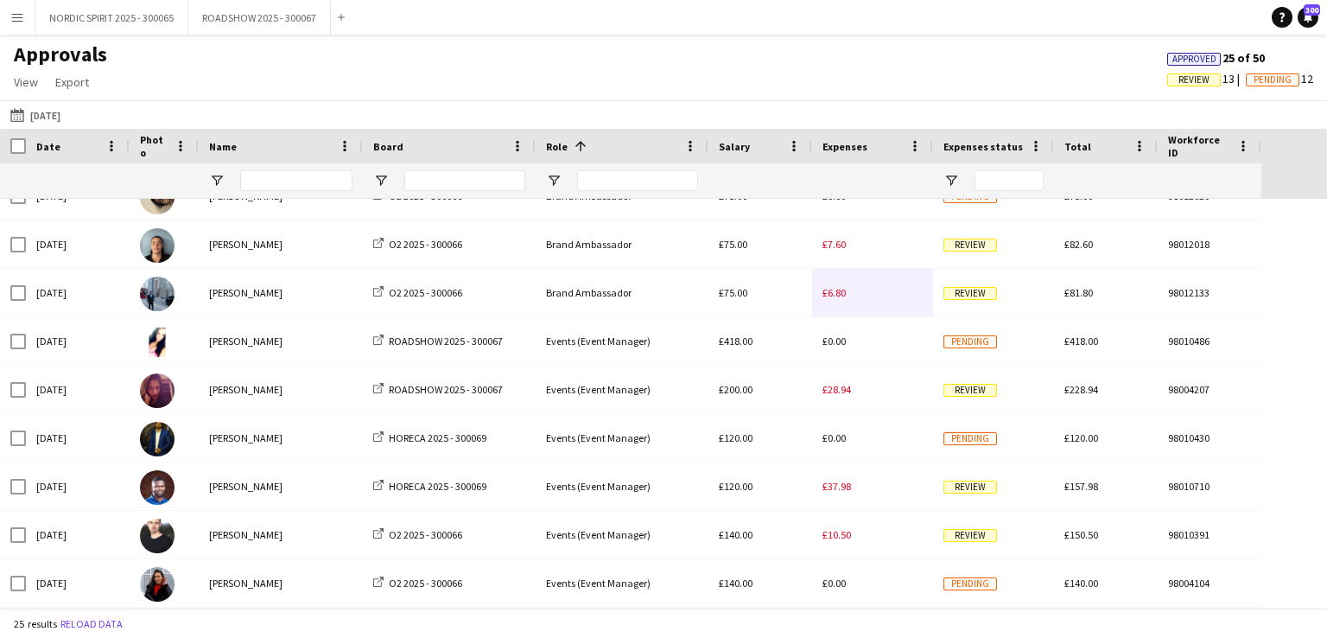
click at [24, 118] on app-icon "[DATE]" at bounding box center [20, 115] width 20 height 14
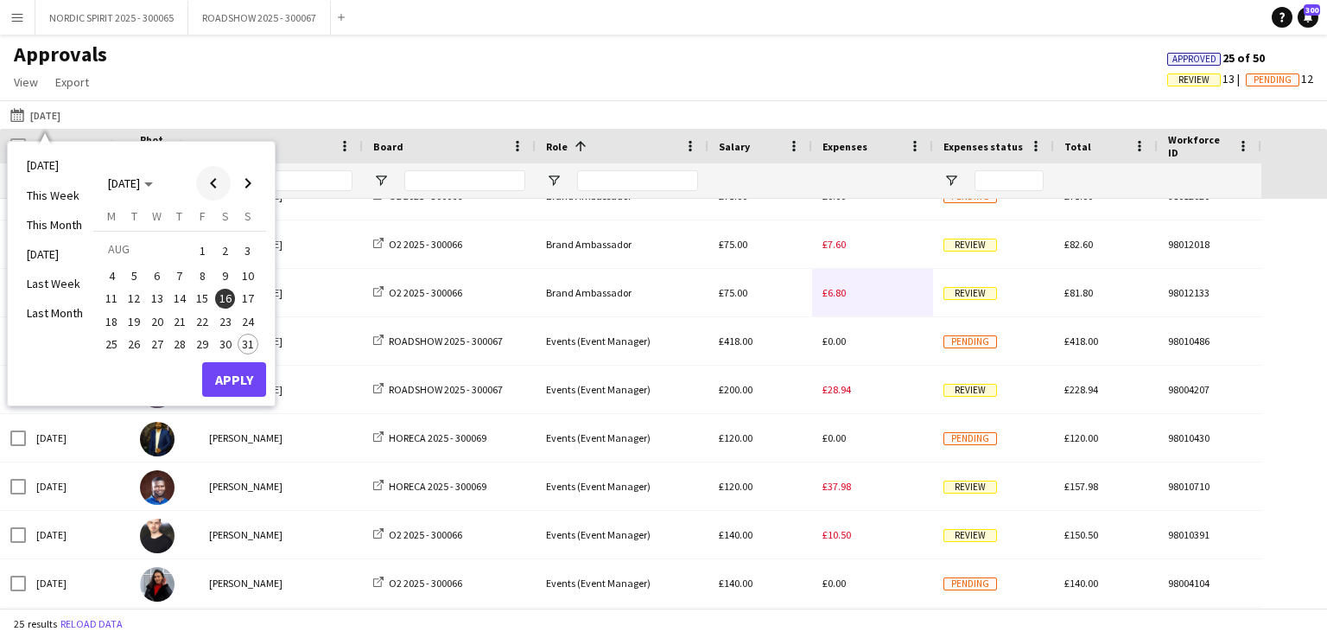
click at [214, 188] on span "Previous month" at bounding box center [213, 183] width 35 height 35
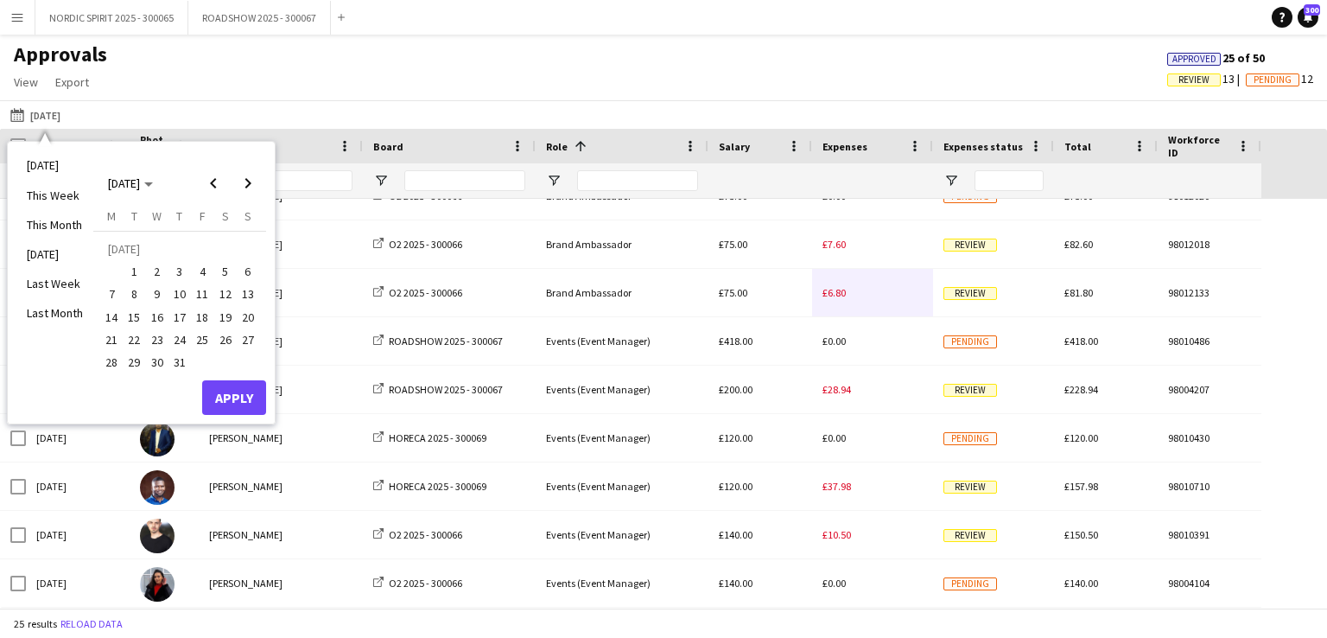
click at [245, 320] on span "20" at bounding box center [248, 317] width 21 height 21
click at [227, 395] on button "Apply" at bounding box center [234, 397] width 64 height 35
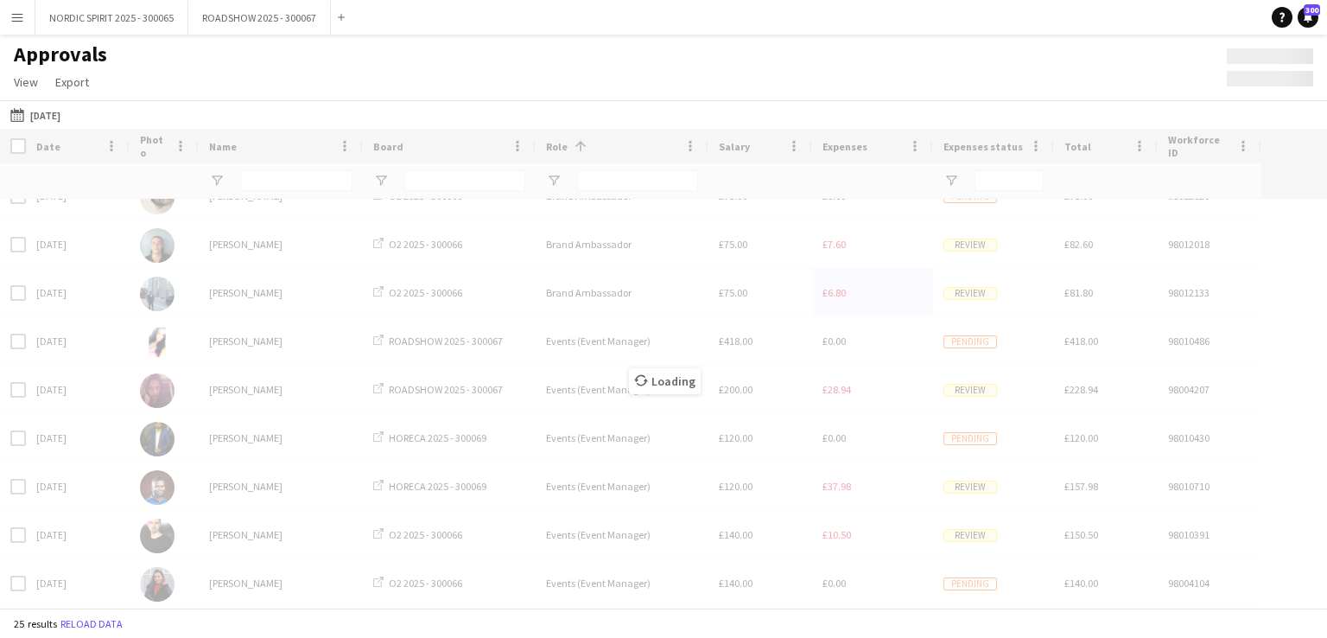
scroll to position [656, 0]
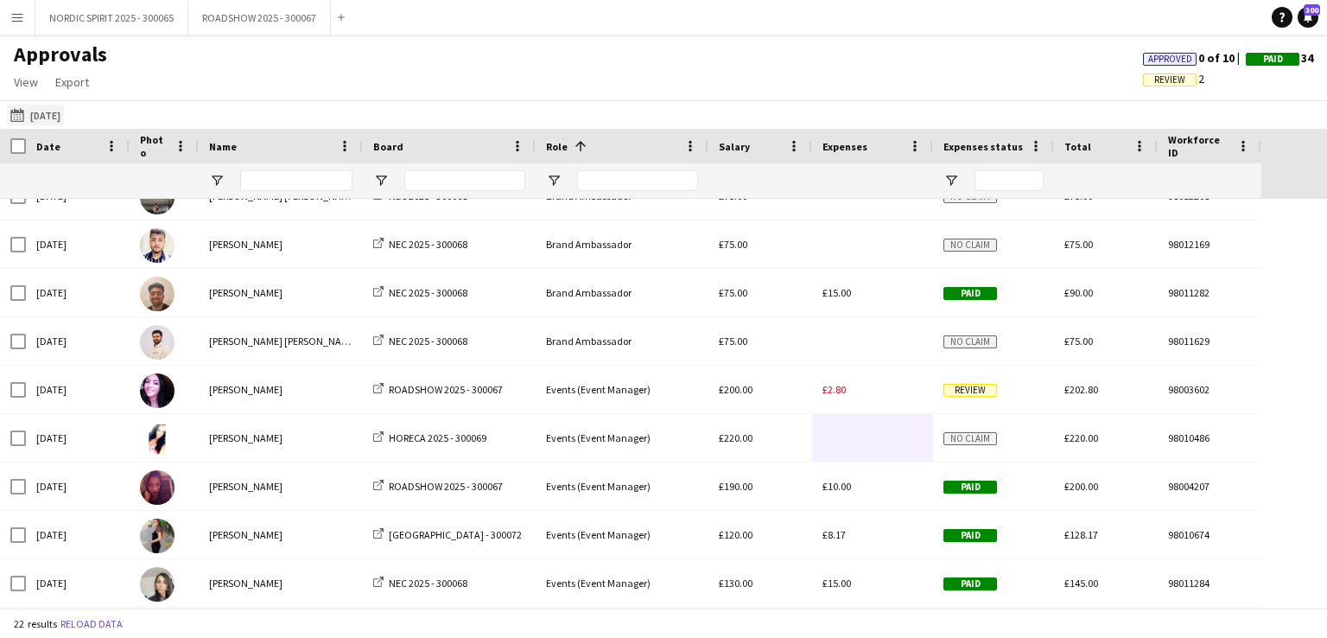
click at [55, 114] on button "[DATE] [DATE]" at bounding box center [35, 115] width 57 height 21
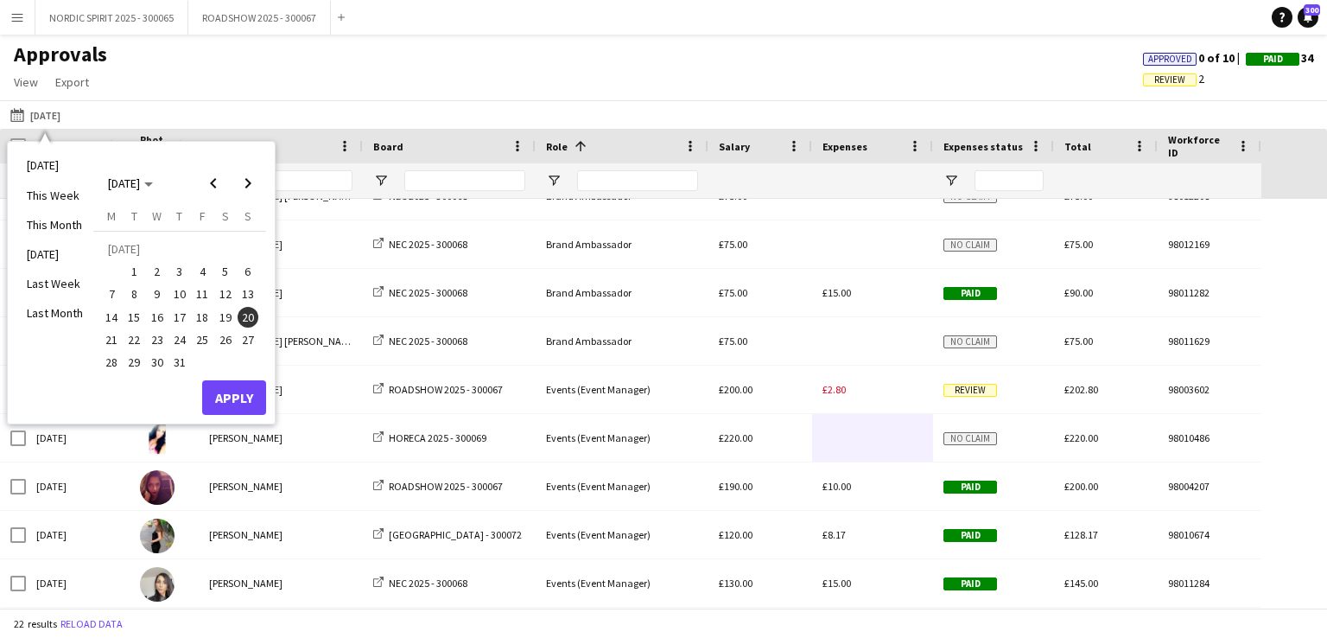
click at [246, 336] on span "27" at bounding box center [248, 339] width 21 height 21
click at [236, 392] on button "Apply" at bounding box center [234, 397] width 64 height 35
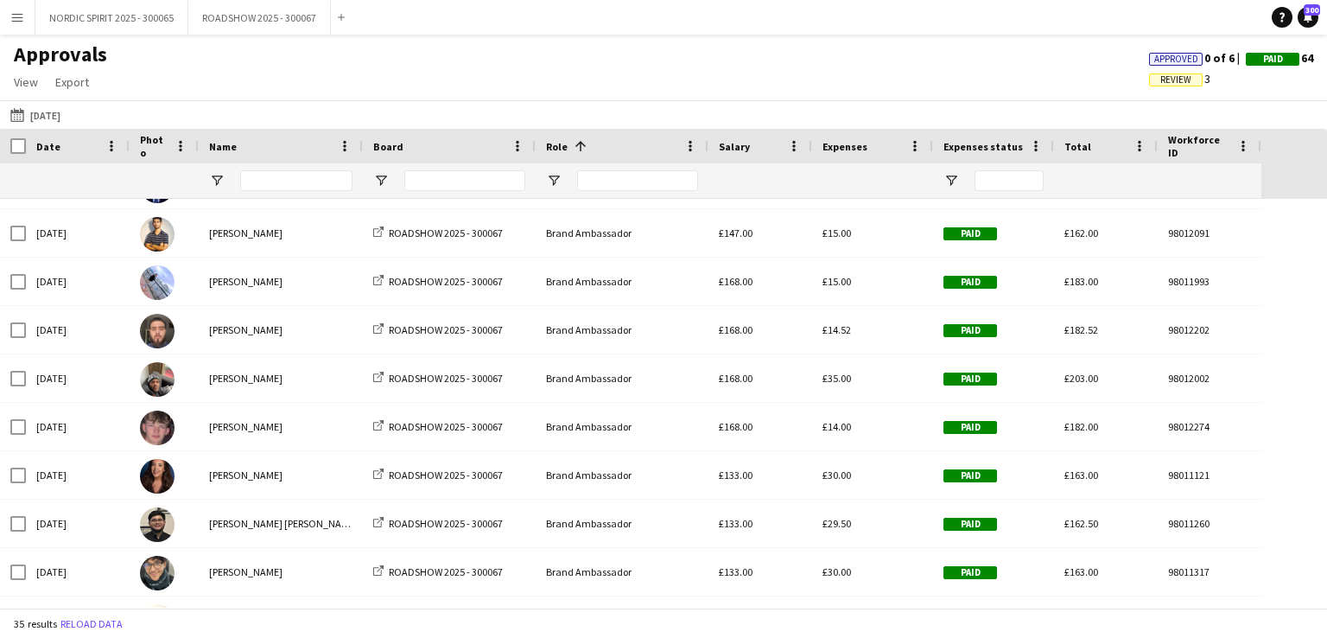
scroll to position [326, 0]
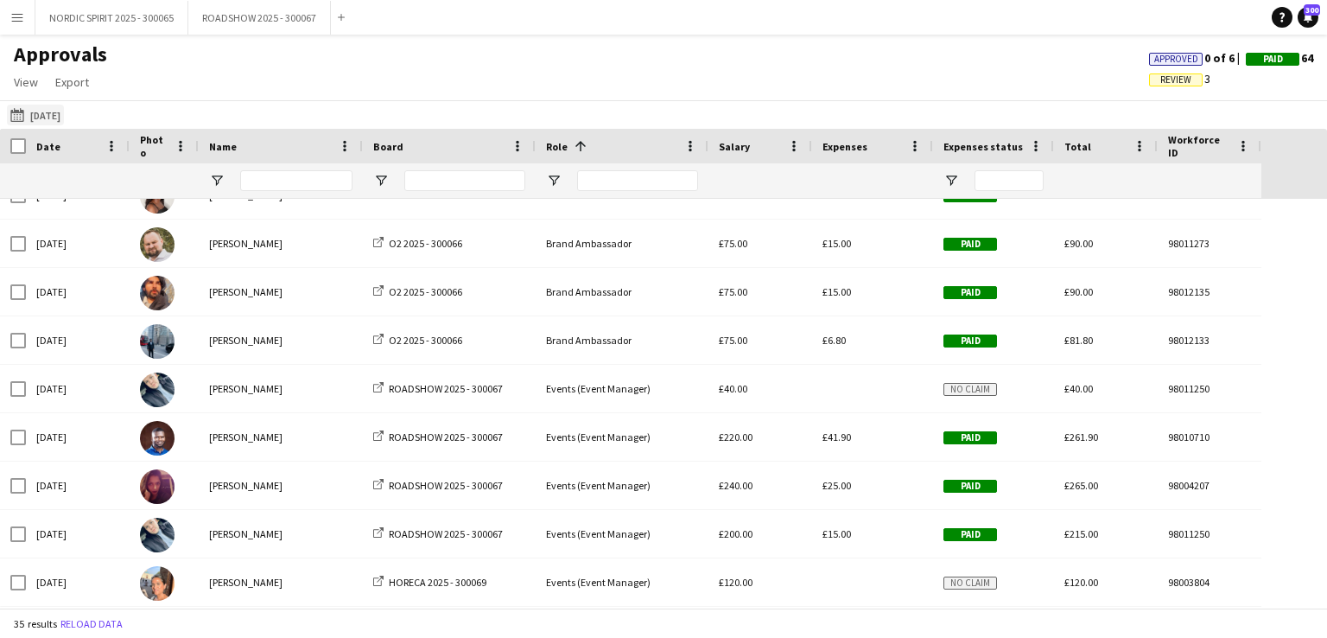
click at [64, 115] on button "[DATE] [DATE]" at bounding box center [35, 115] width 57 height 21
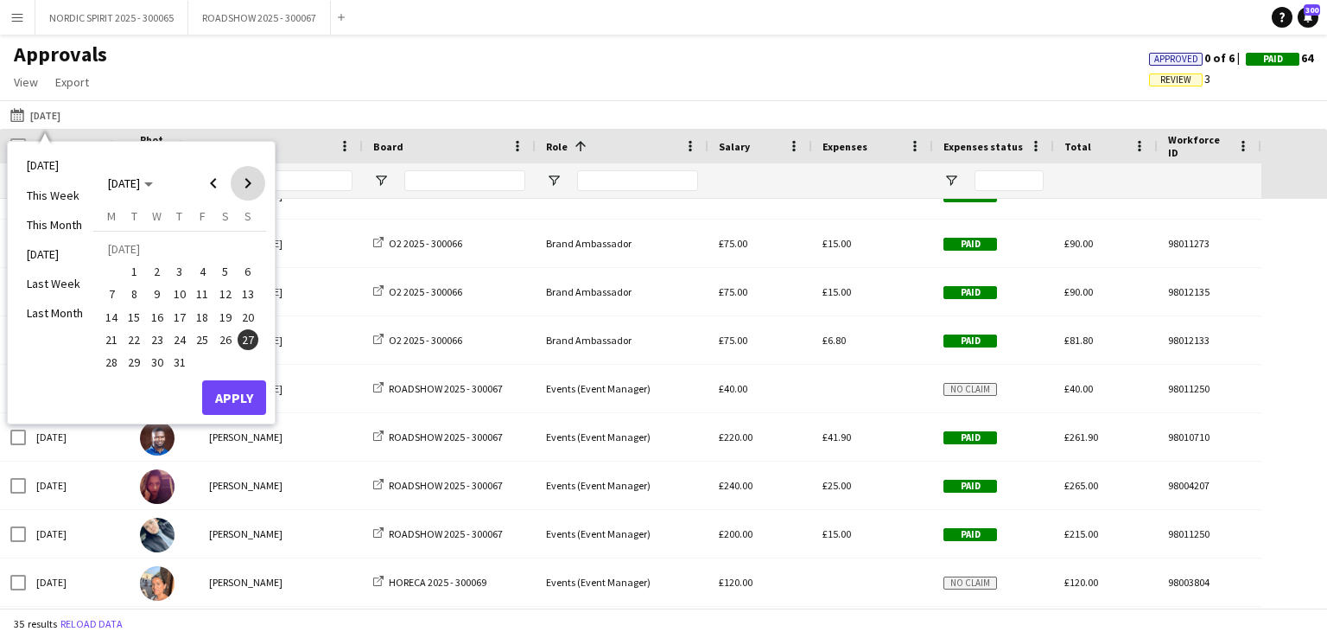
click at [248, 181] on span "Next month" at bounding box center [248, 183] width 35 height 35
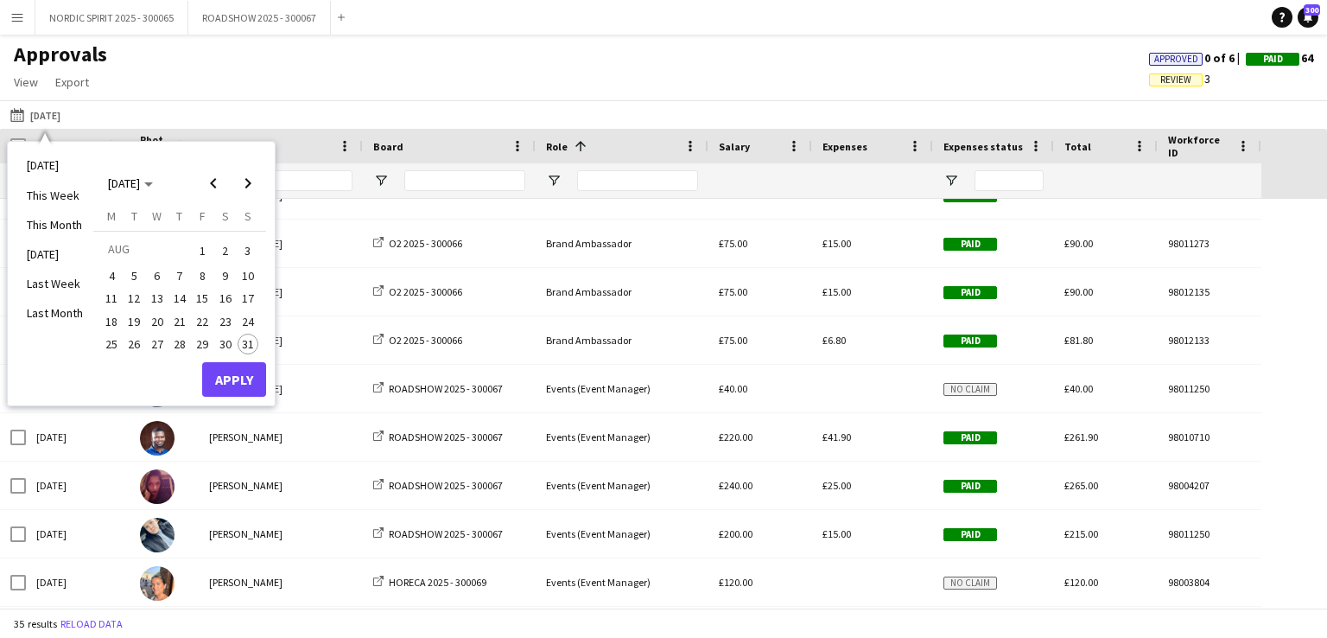
drag, startPoint x: 207, startPoint y: 251, endPoint x: 200, endPoint y: 258, distance: 9.8
click at [206, 253] on span "1" at bounding box center [202, 251] width 21 height 24
click at [249, 376] on button "Apply" at bounding box center [234, 379] width 64 height 35
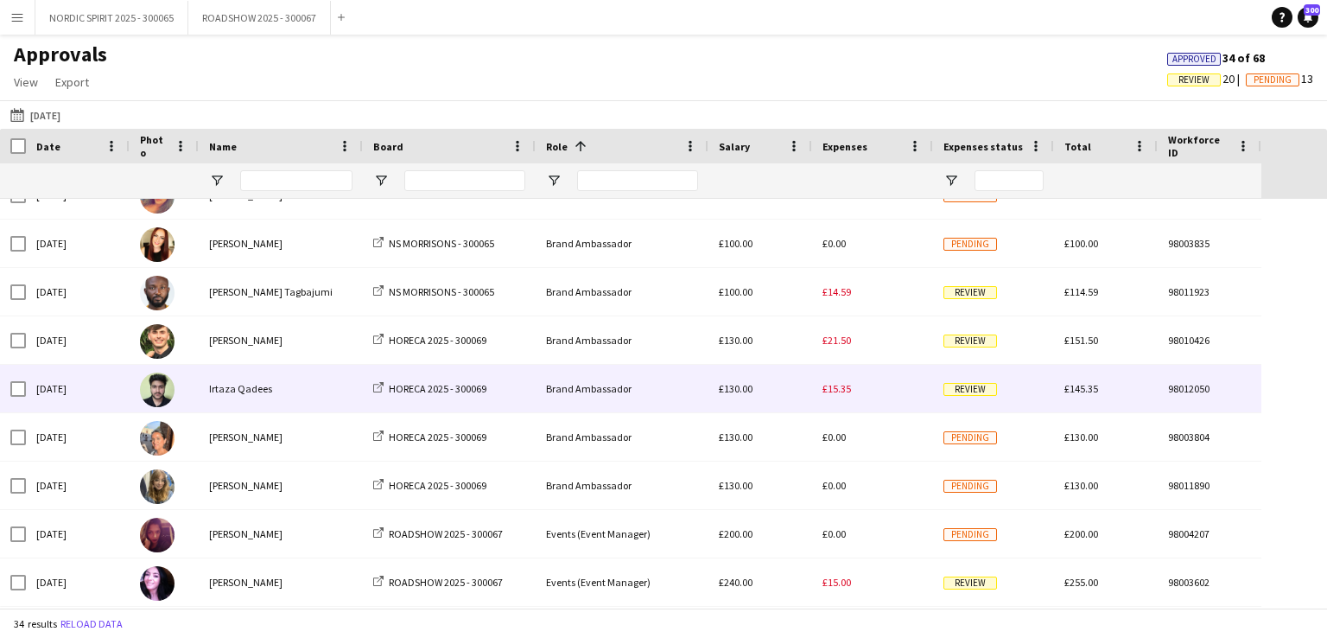
click at [835, 395] on div "£15.35" at bounding box center [872, 389] width 121 height 48
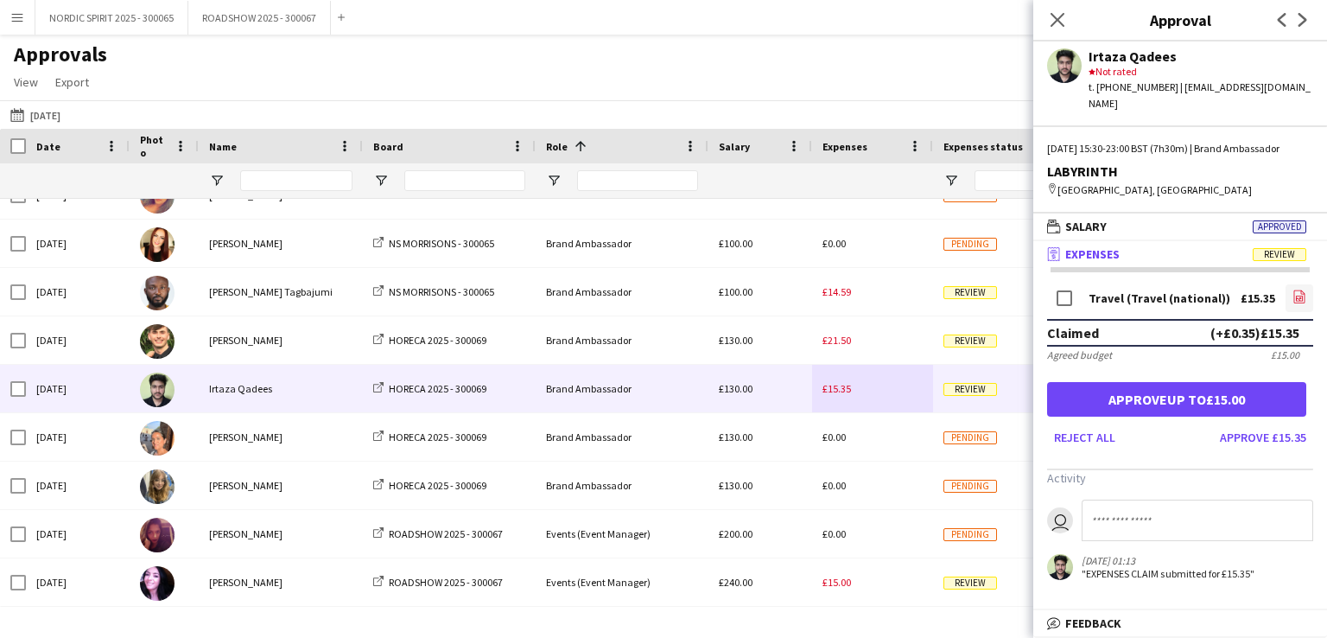
click at [1301, 290] on icon "file-image" at bounding box center [1300, 297] width 14 height 14
click at [42, 118] on button "[DATE] [DATE]" at bounding box center [35, 115] width 57 height 21
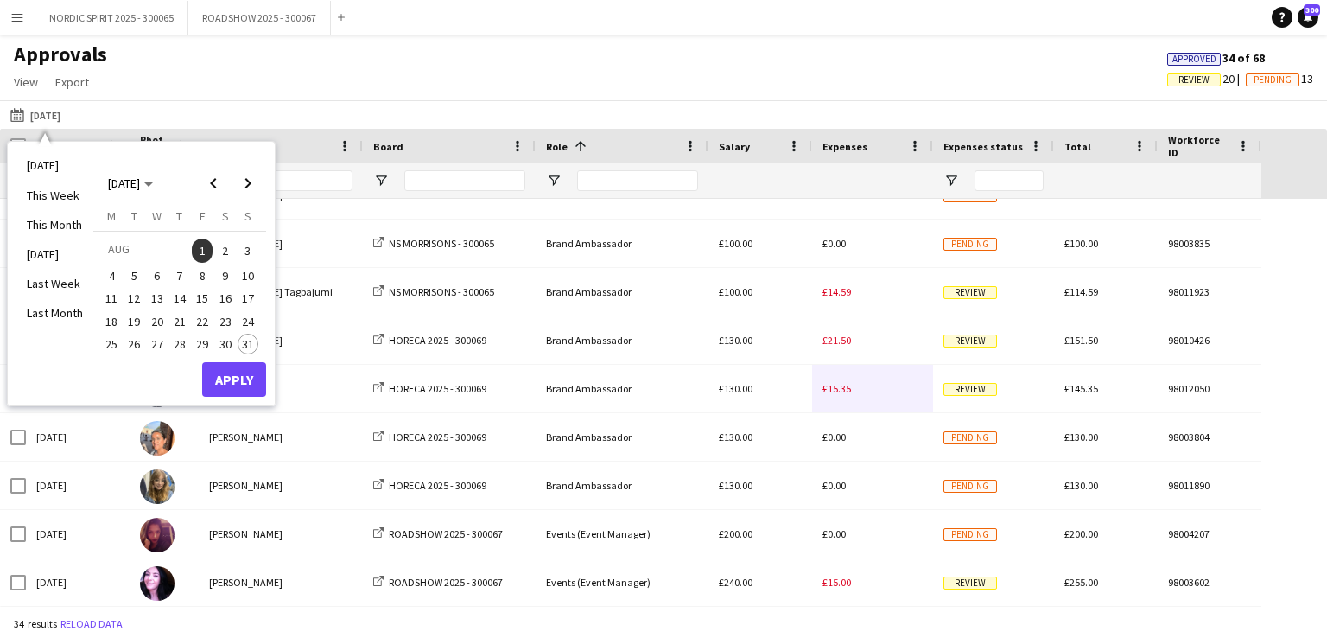
click at [226, 250] on span "2" at bounding box center [225, 251] width 21 height 24
click at [245, 384] on button "Apply" at bounding box center [234, 379] width 64 height 35
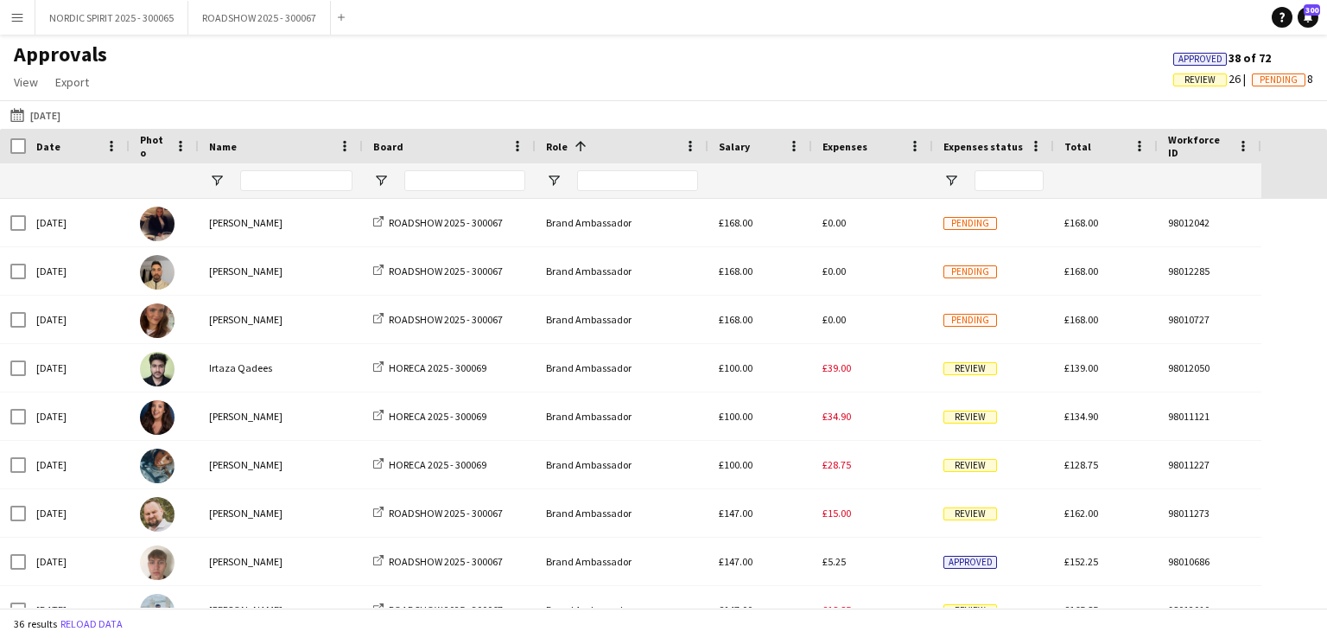
scroll to position [104, 0]
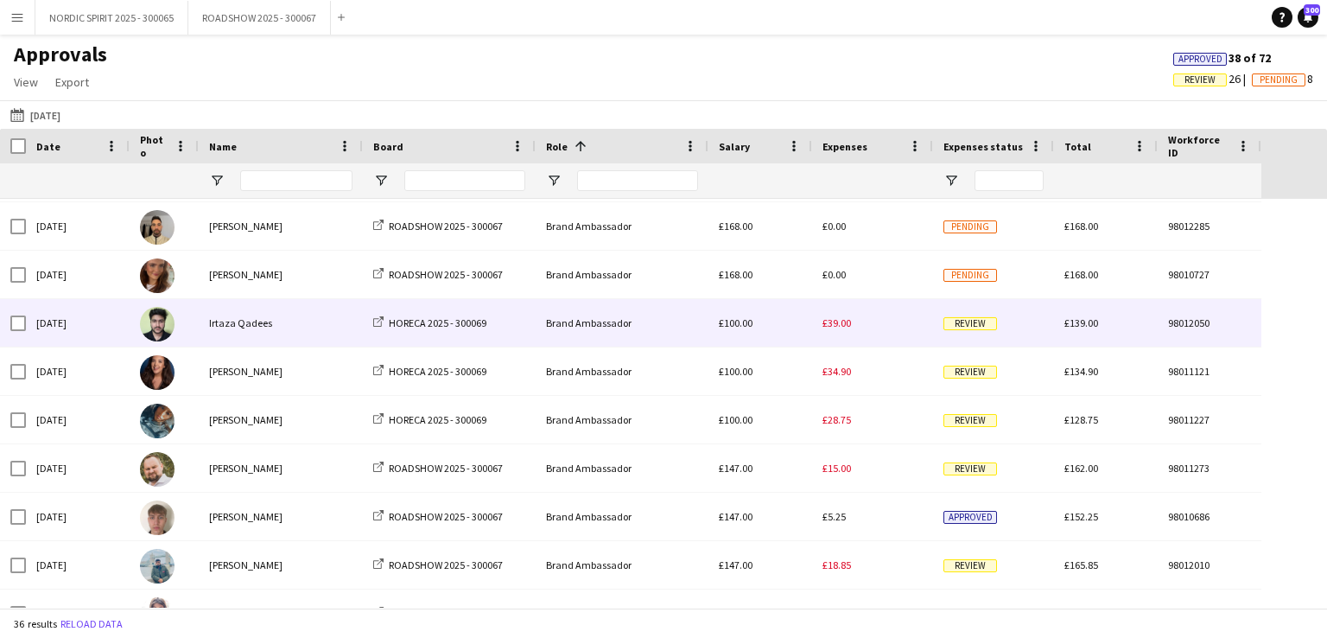
click at [835, 322] on span "£39.00" at bounding box center [837, 322] width 29 height 13
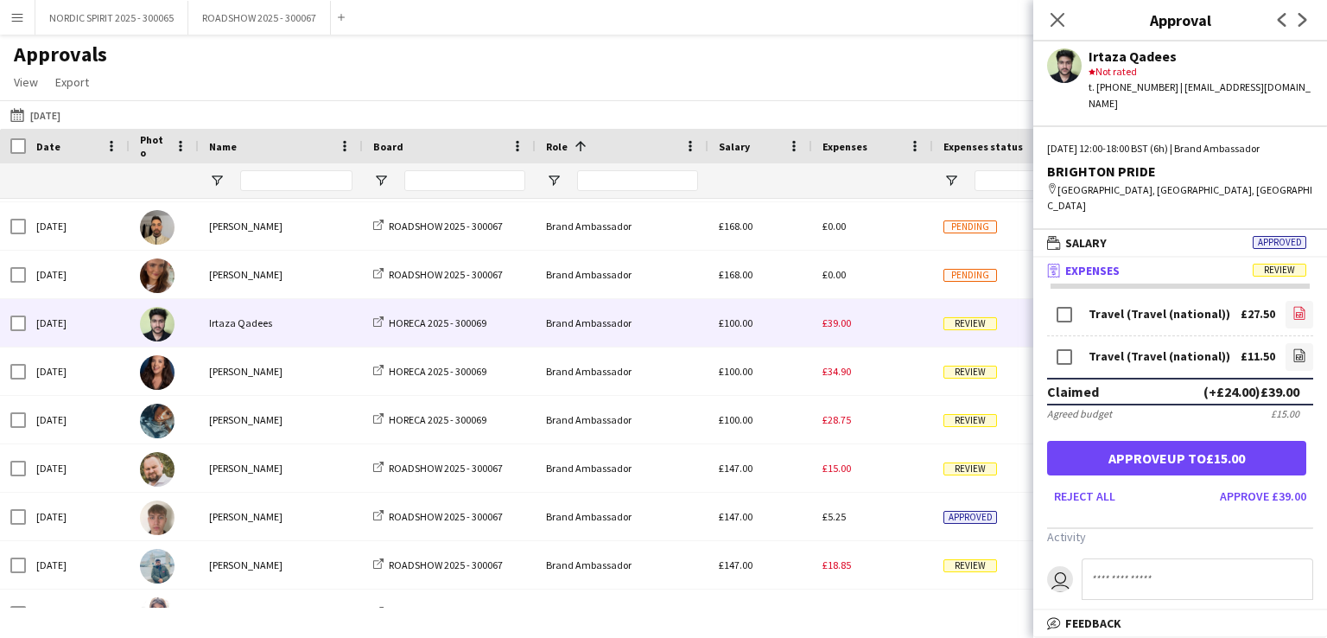
click at [1293, 306] on icon "file-image" at bounding box center [1300, 313] width 14 height 14
click at [1293, 348] on app-icon "file-image" at bounding box center [1300, 356] width 14 height 17
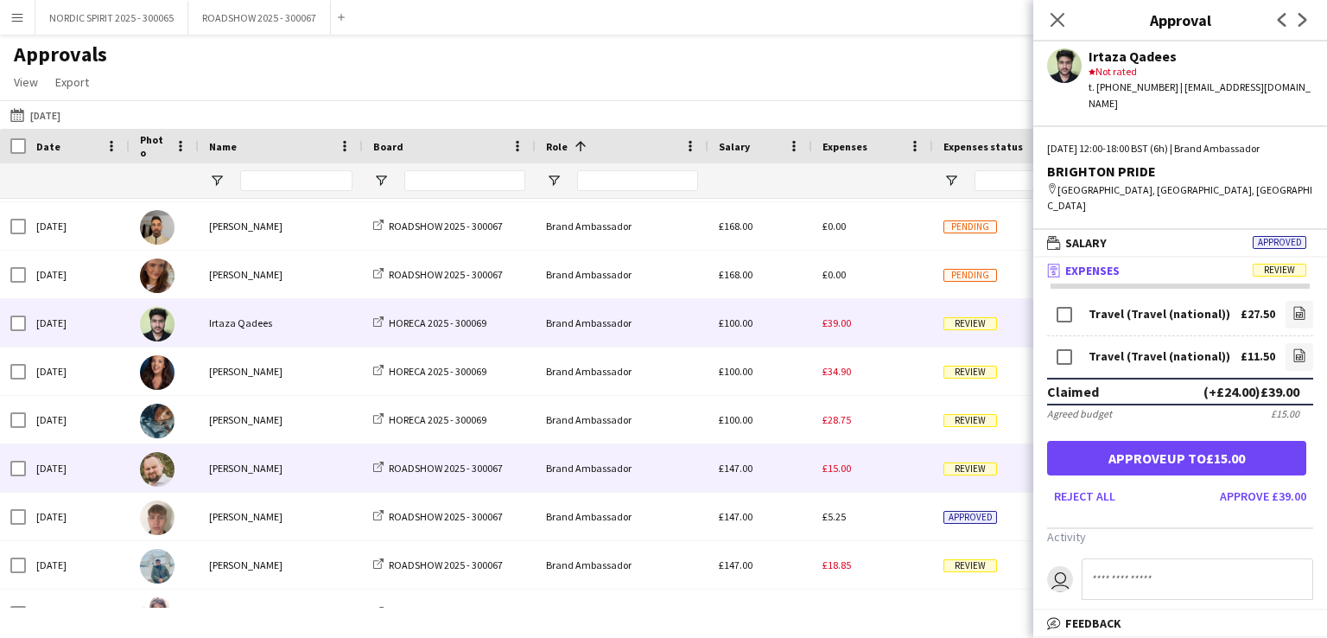
click at [878, 479] on div "£15.00" at bounding box center [872, 468] width 121 height 48
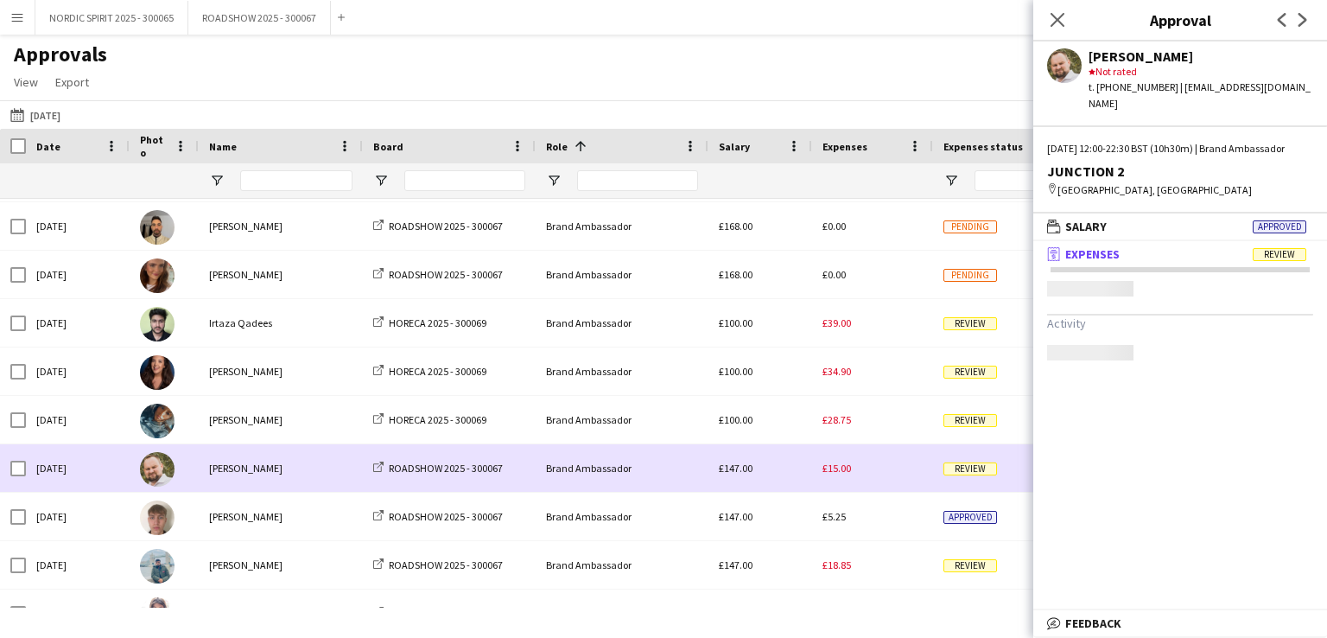
click at [878, 479] on div "£15.00" at bounding box center [872, 468] width 121 height 48
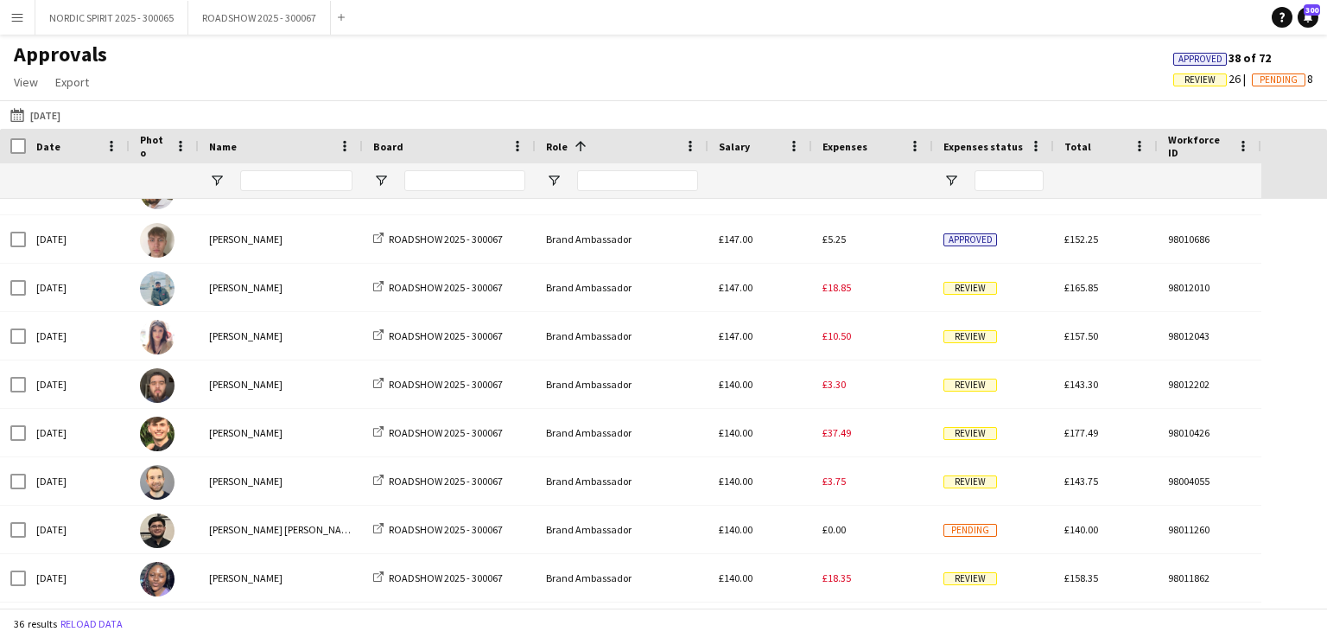
scroll to position [449, 0]
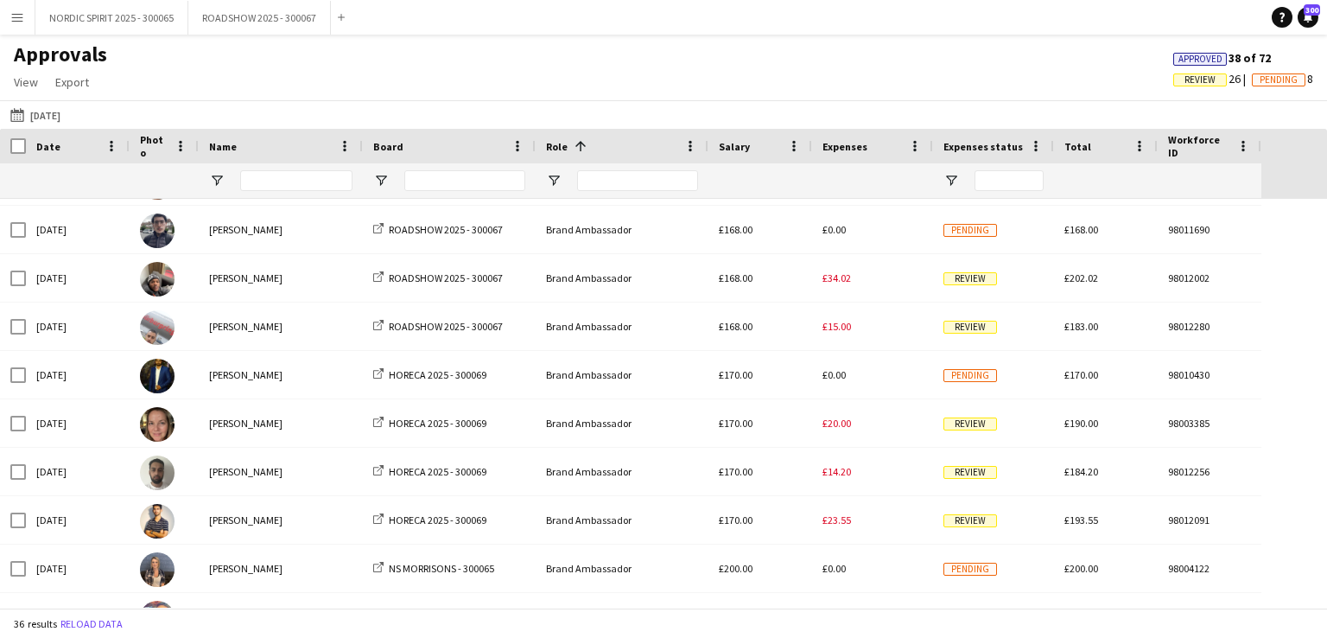
click at [57, 113] on button "[DATE] [DATE]" at bounding box center [35, 115] width 57 height 21
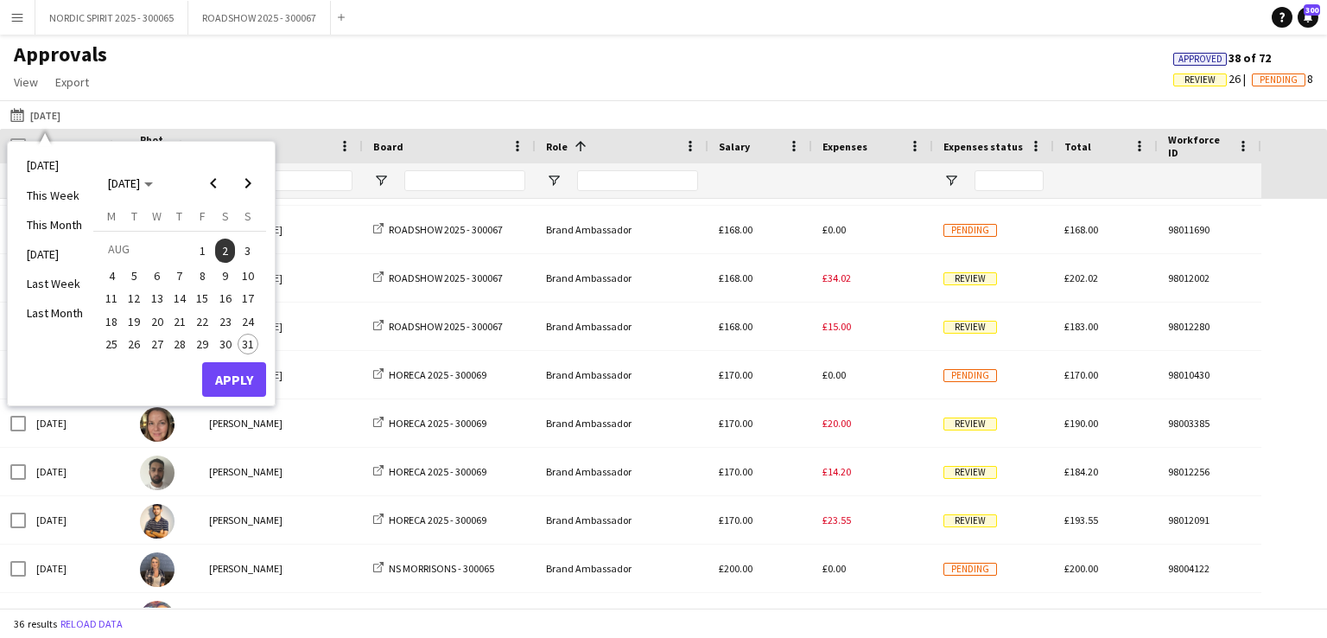
click at [249, 245] on span "3" at bounding box center [248, 251] width 21 height 24
click at [226, 378] on button "Apply" at bounding box center [234, 379] width 64 height 35
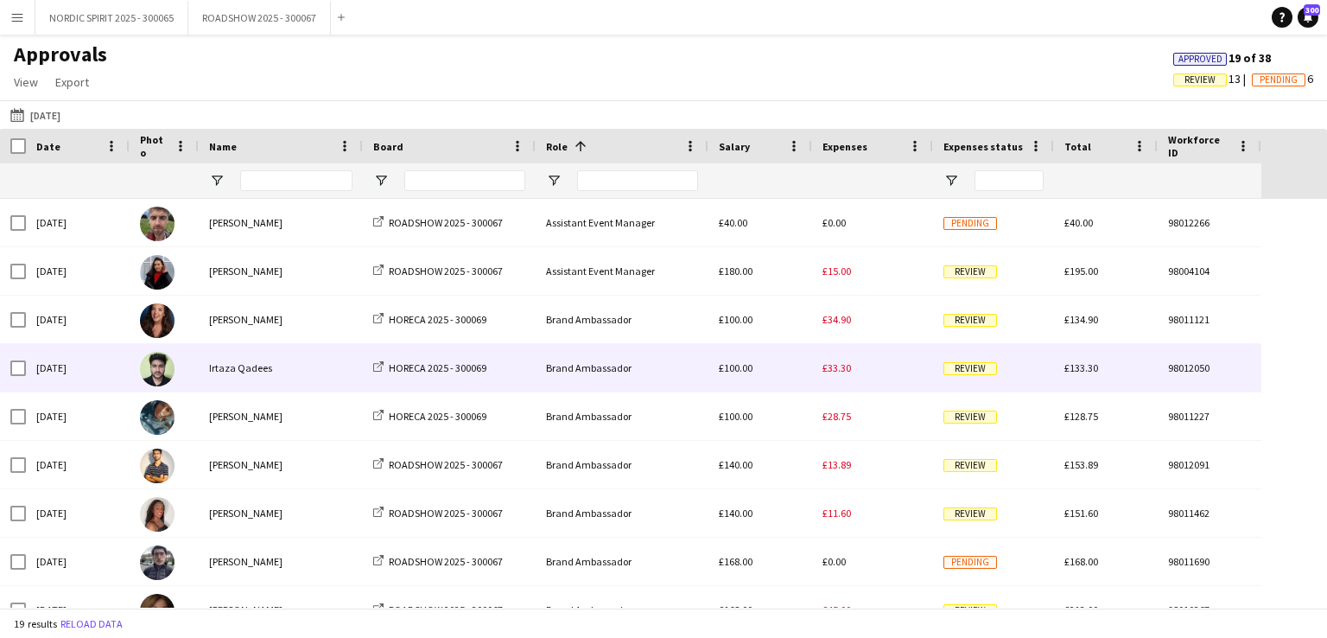
click at [843, 371] on span "£33.30" at bounding box center [837, 367] width 29 height 13
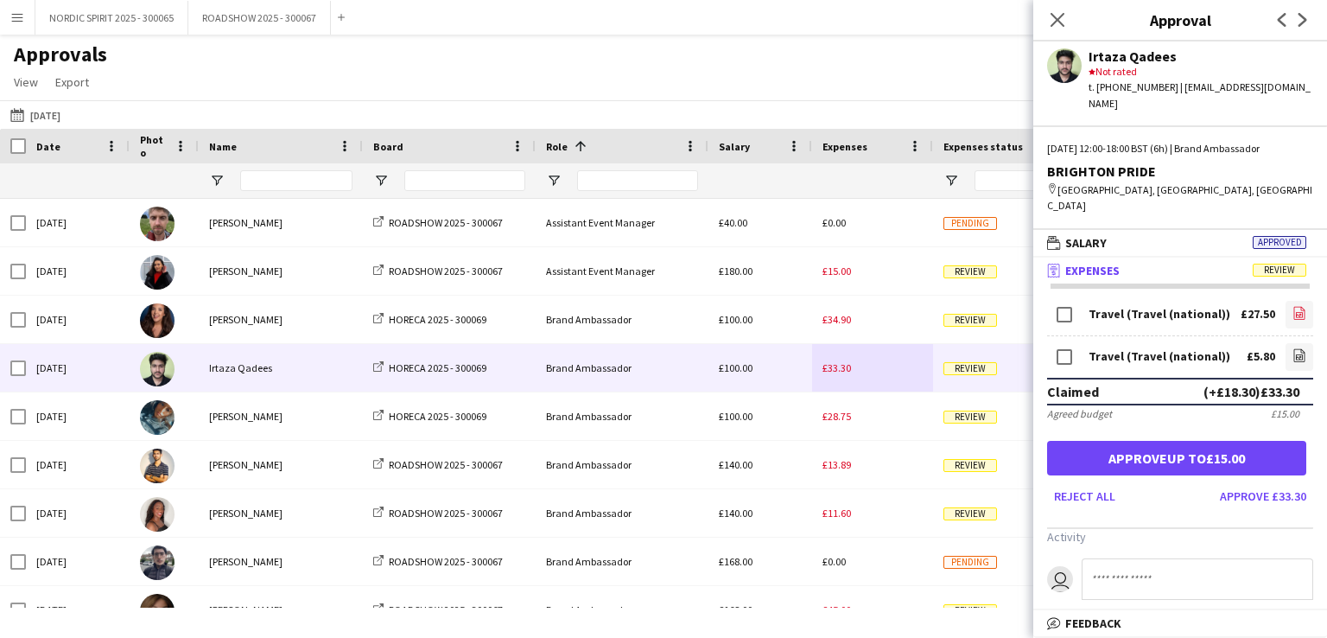
click at [1293, 306] on icon "file-image" at bounding box center [1300, 313] width 14 height 14
click at [1293, 348] on icon "file-image" at bounding box center [1300, 355] width 14 height 14
click at [57, 117] on button "[DATE] [DATE]" at bounding box center [35, 115] width 57 height 21
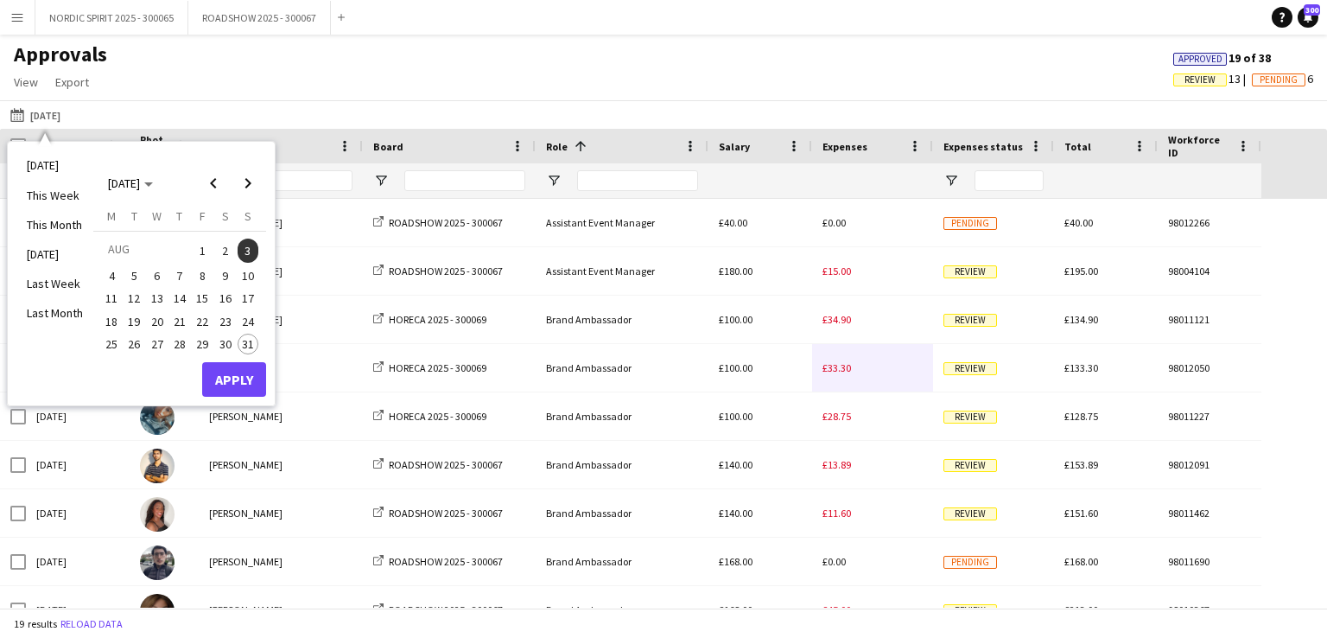
click at [205, 274] on span "8" at bounding box center [202, 275] width 21 height 21
click at [242, 381] on button "Apply" at bounding box center [234, 379] width 64 height 35
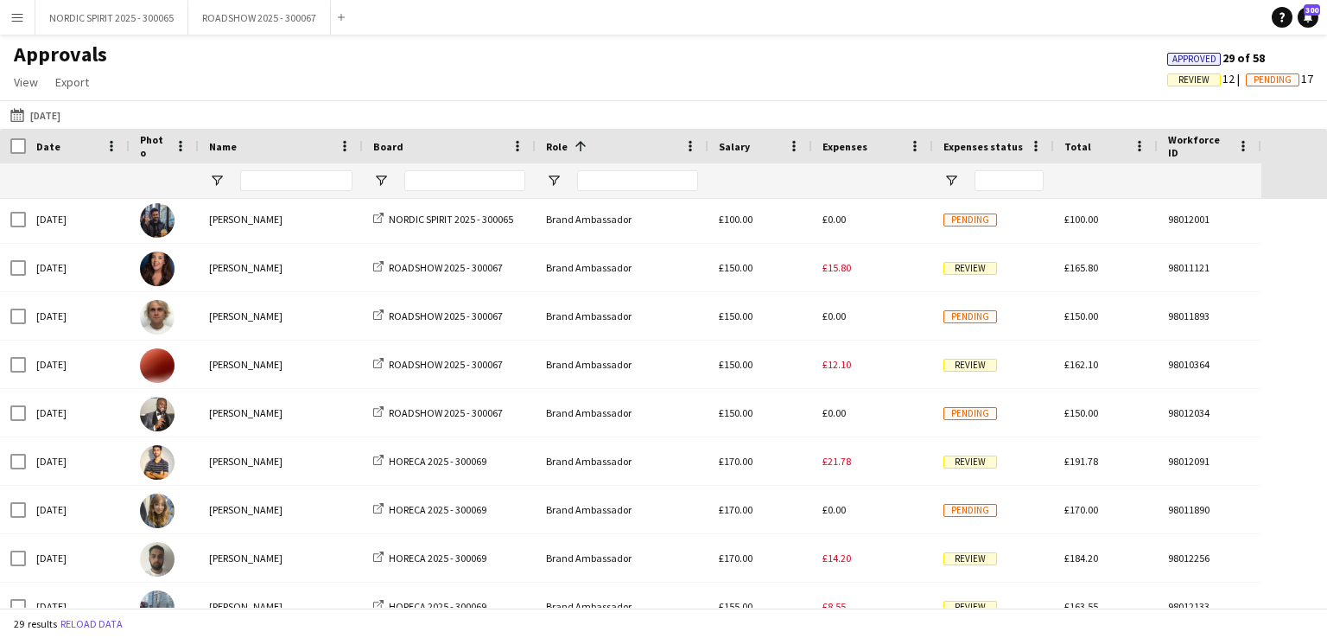
scroll to position [223, 0]
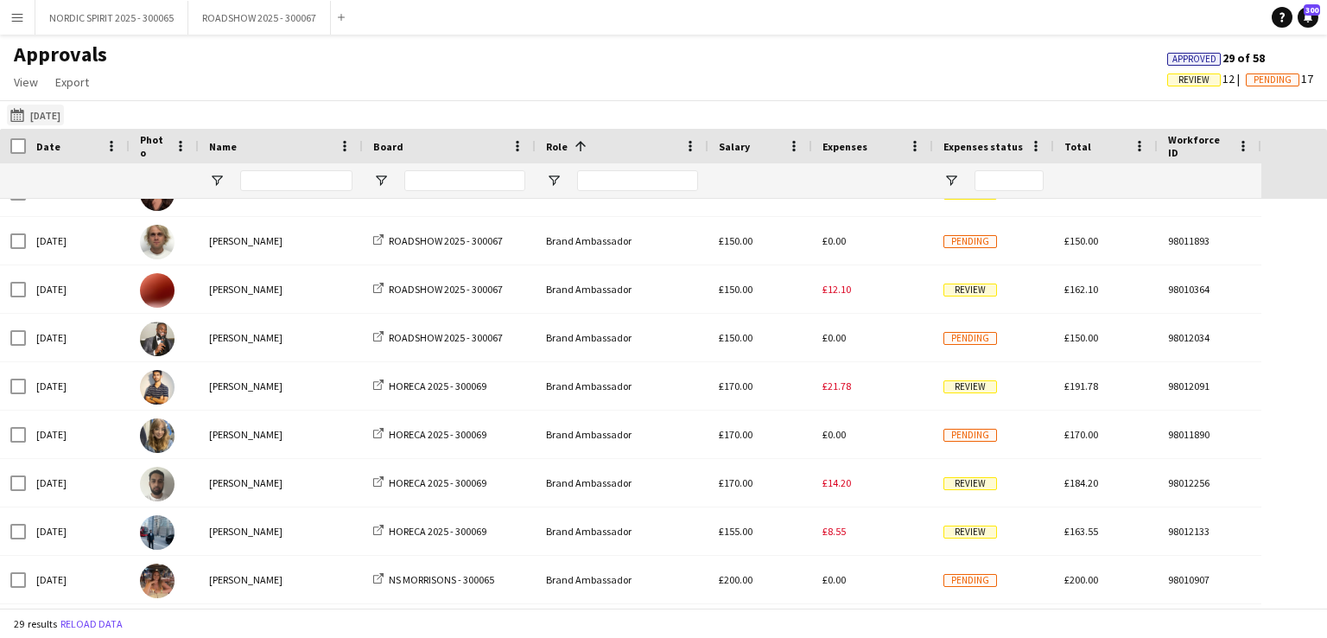
click at [53, 115] on button "[DATE] [DATE]" at bounding box center [35, 115] width 57 height 21
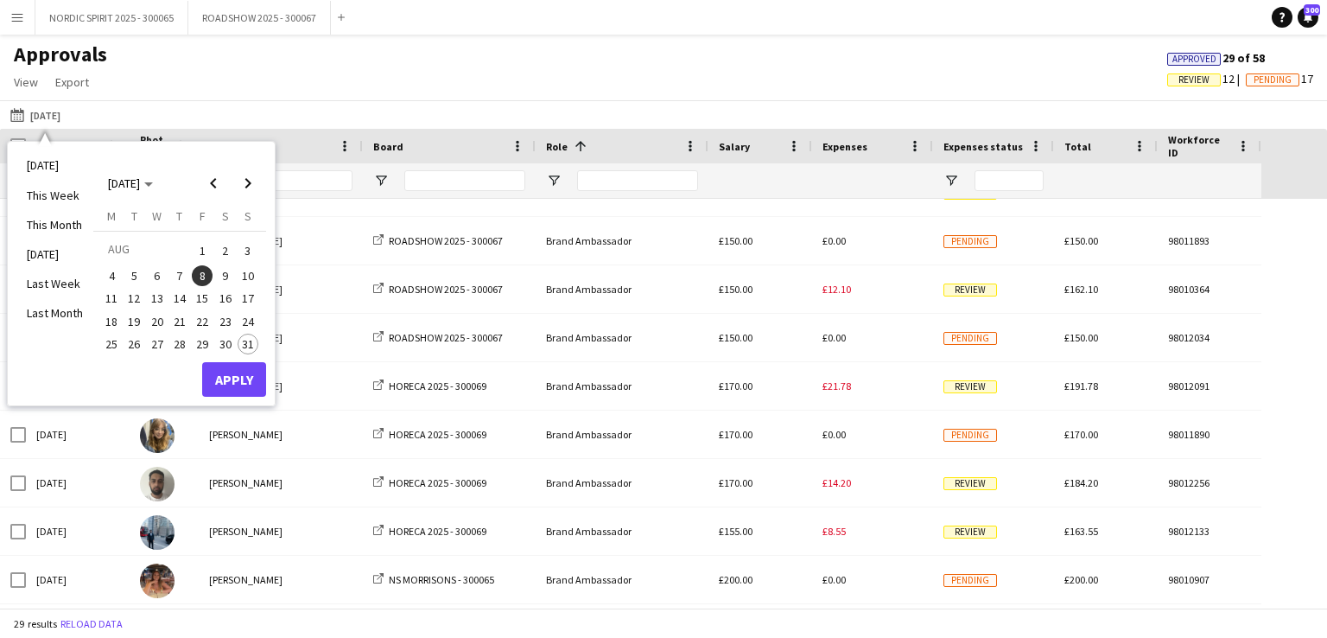
click at [223, 275] on span "9" at bounding box center [225, 275] width 21 height 21
click at [230, 378] on button "Apply" at bounding box center [234, 379] width 64 height 35
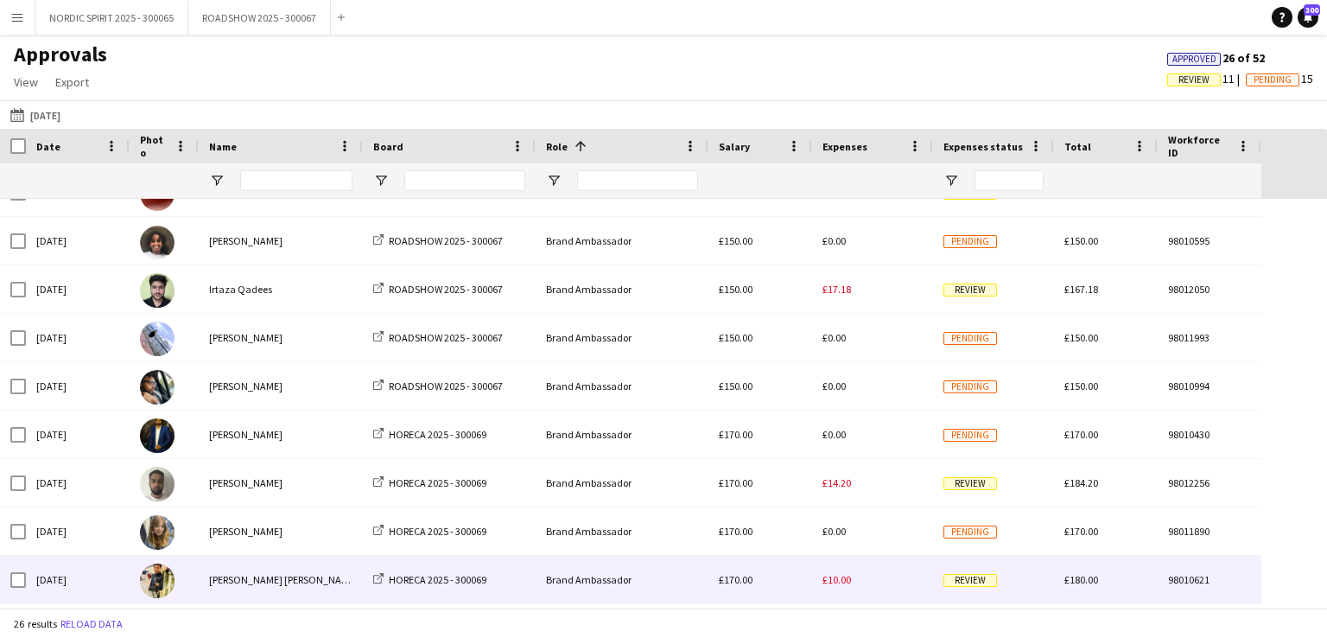
click at [839, 582] on span "£10.00" at bounding box center [837, 579] width 29 height 13
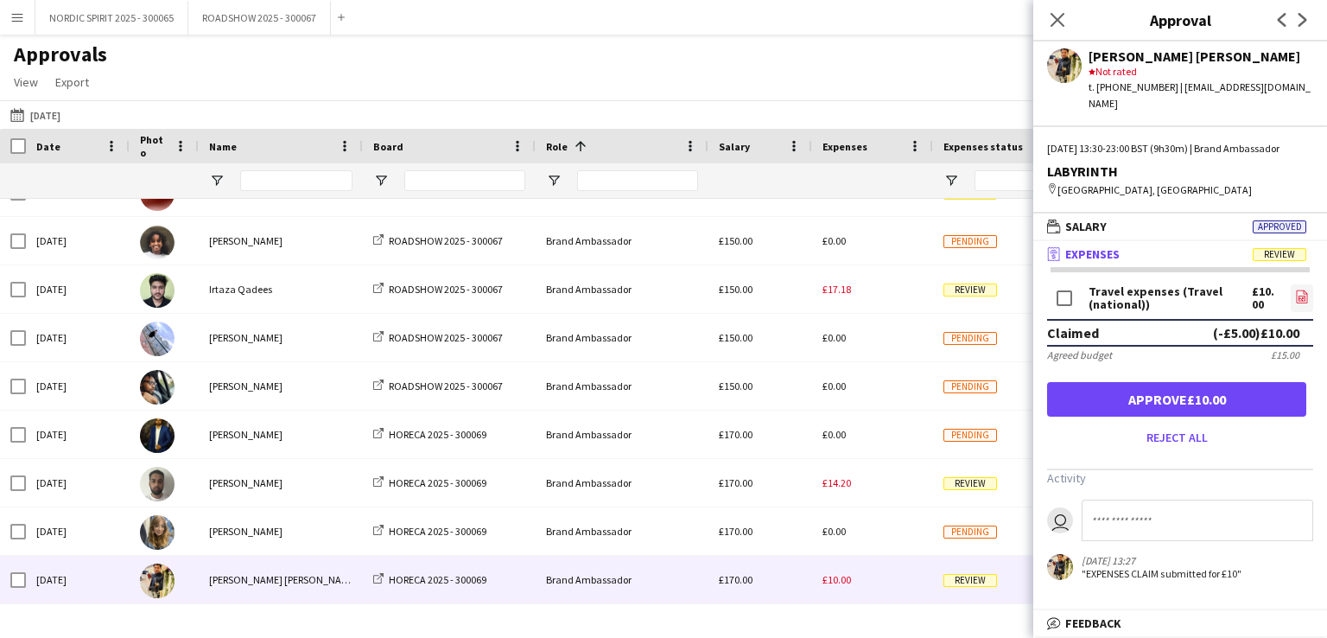
click at [1302, 293] on icon "file-image" at bounding box center [1302, 297] width 14 height 14
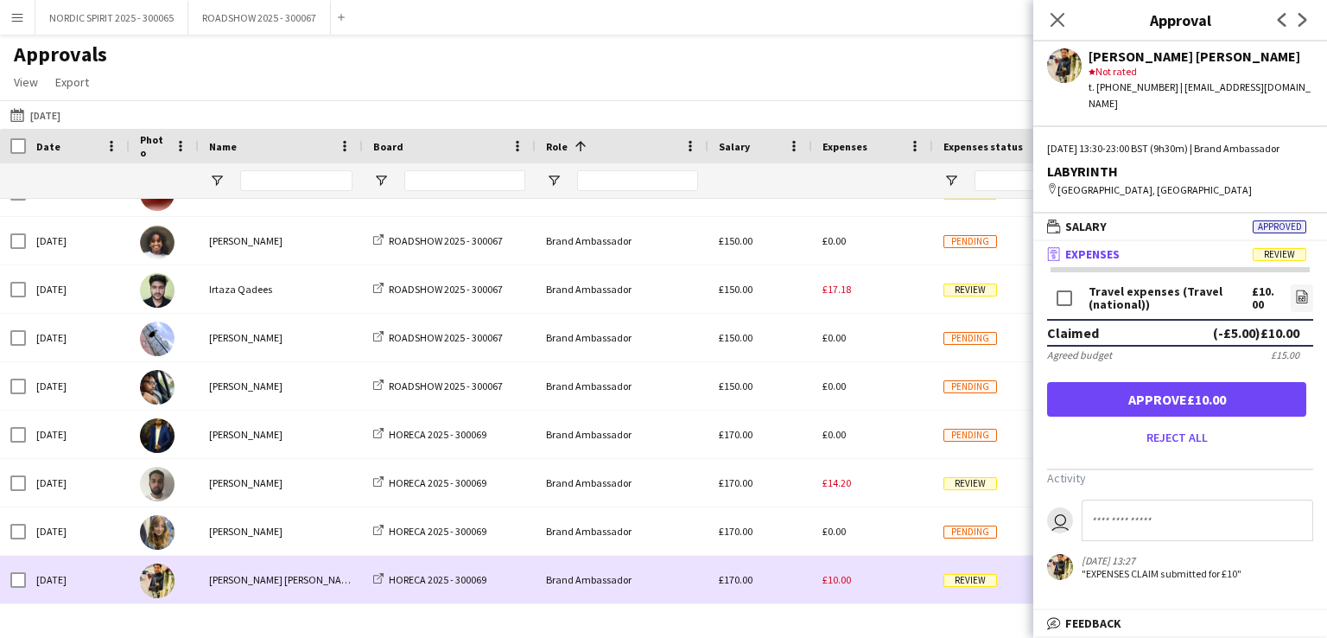
click at [883, 585] on div "£10.00" at bounding box center [872, 580] width 121 height 48
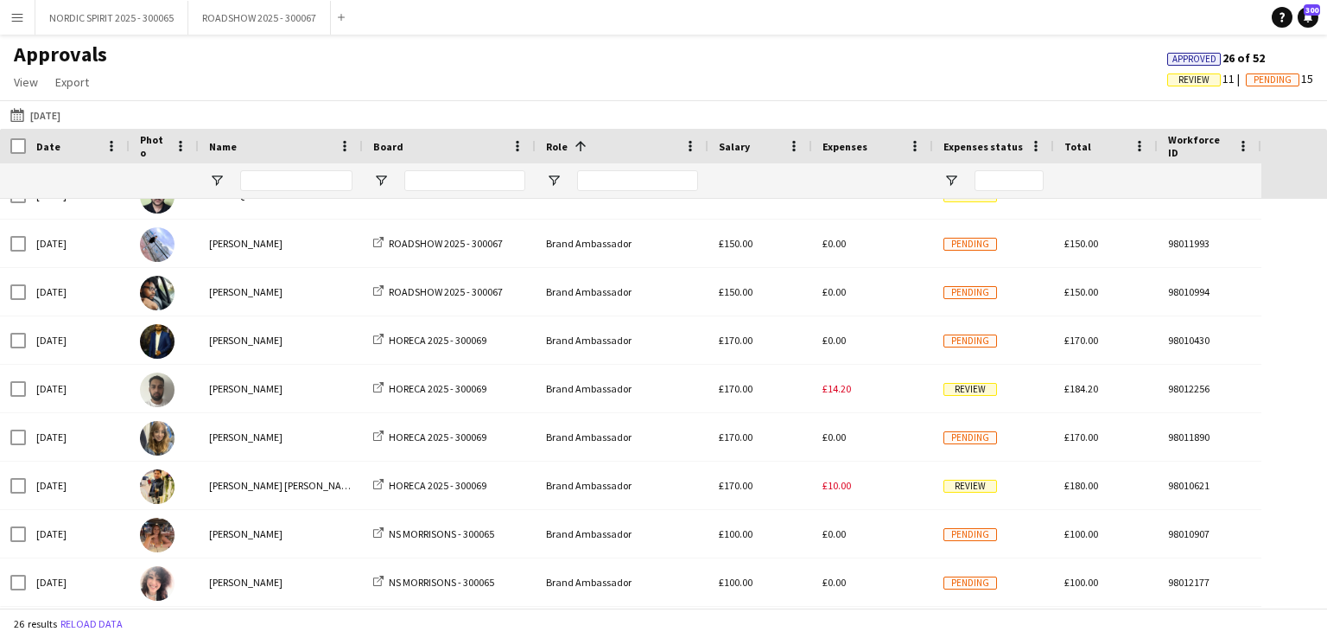
scroll to position [385, 0]
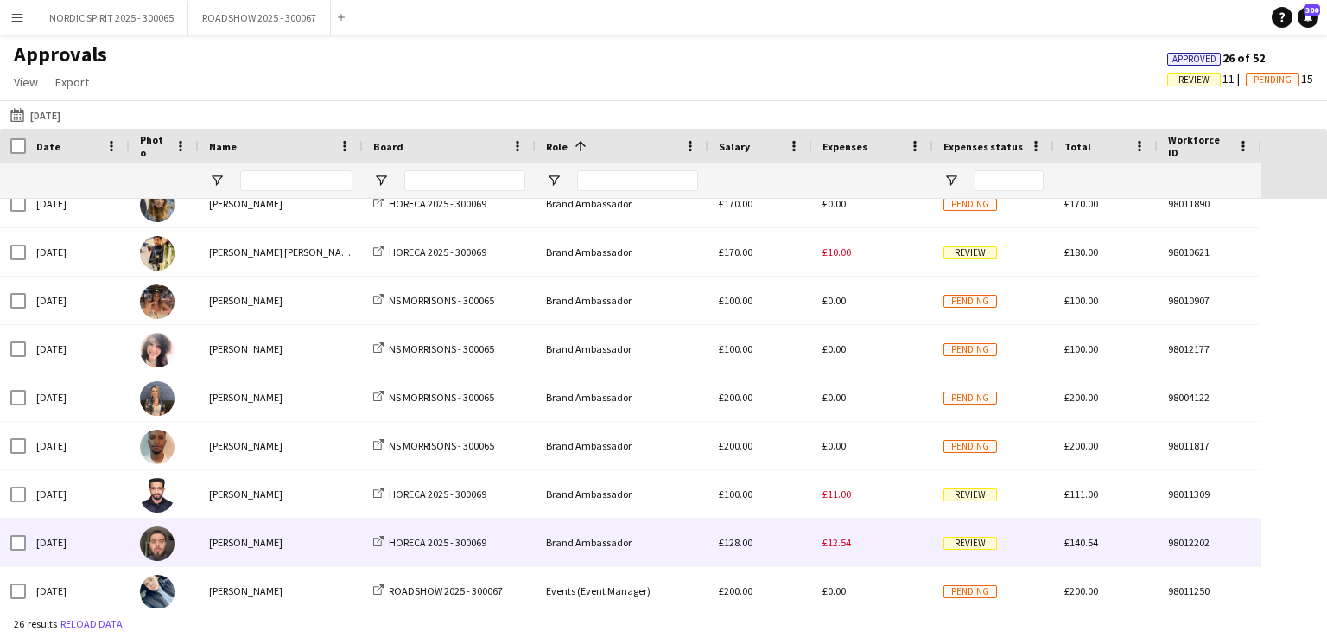
click at [839, 544] on span "£12.54" at bounding box center [837, 542] width 29 height 13
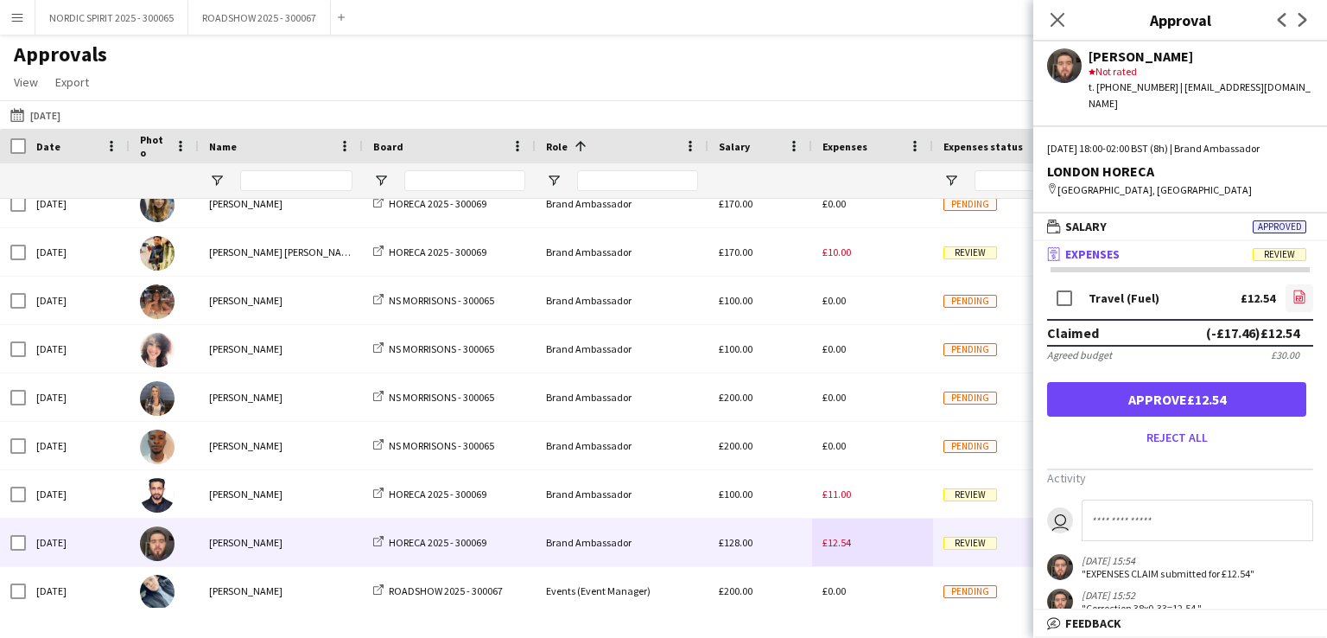
click at [1293, 290] on icon "file-image" at bounding box center [1300, 297] width 14 height 14
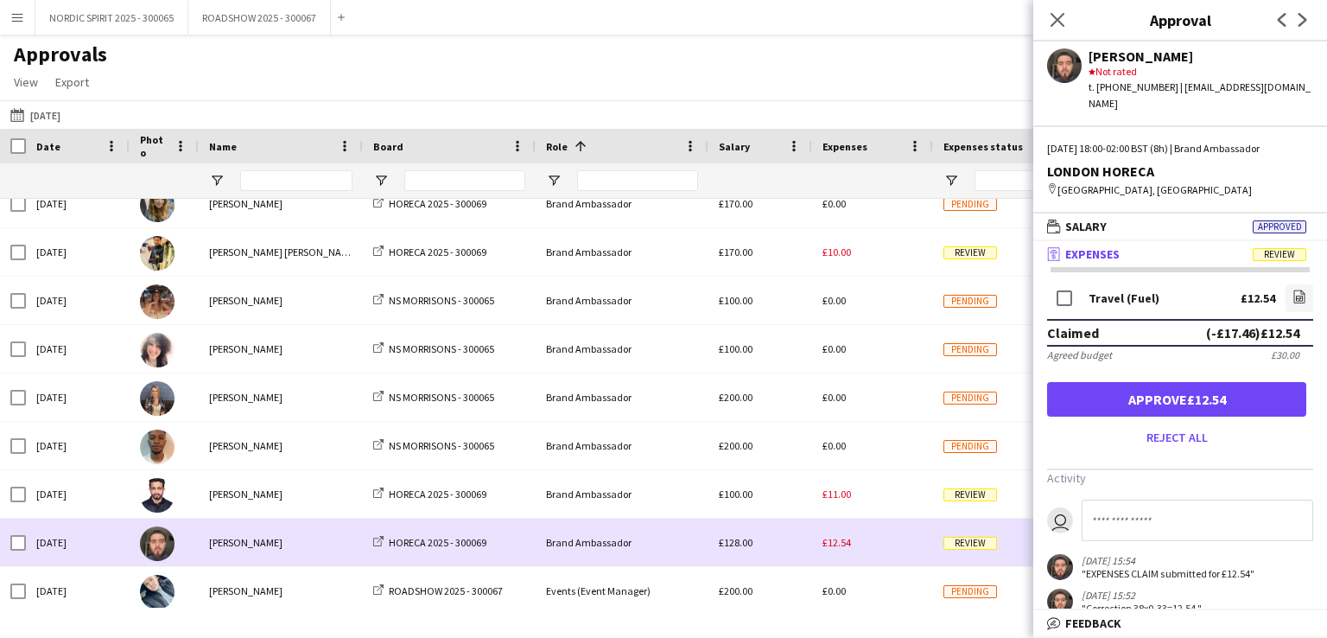
click at [862, 544] on div "£12.54" at bounding box center [872, 543] width 121 height 48
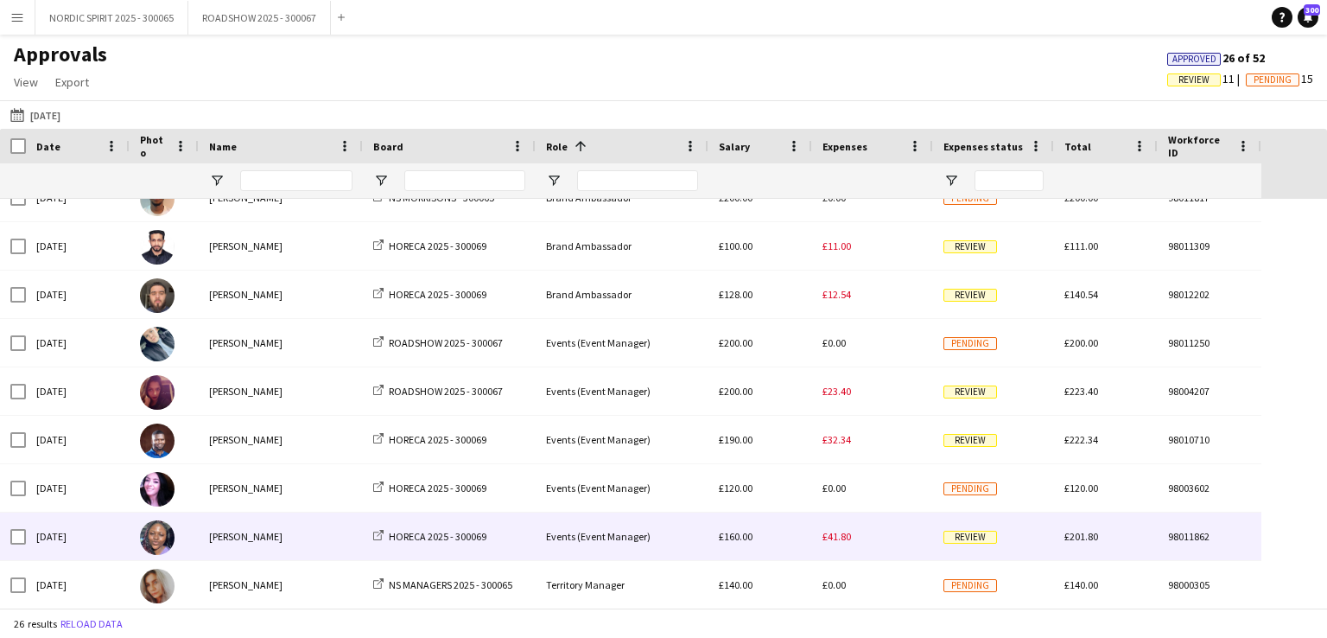
click at [835, 537] on span "£41.80" at bounding box center [837, 536] width 29 height 13
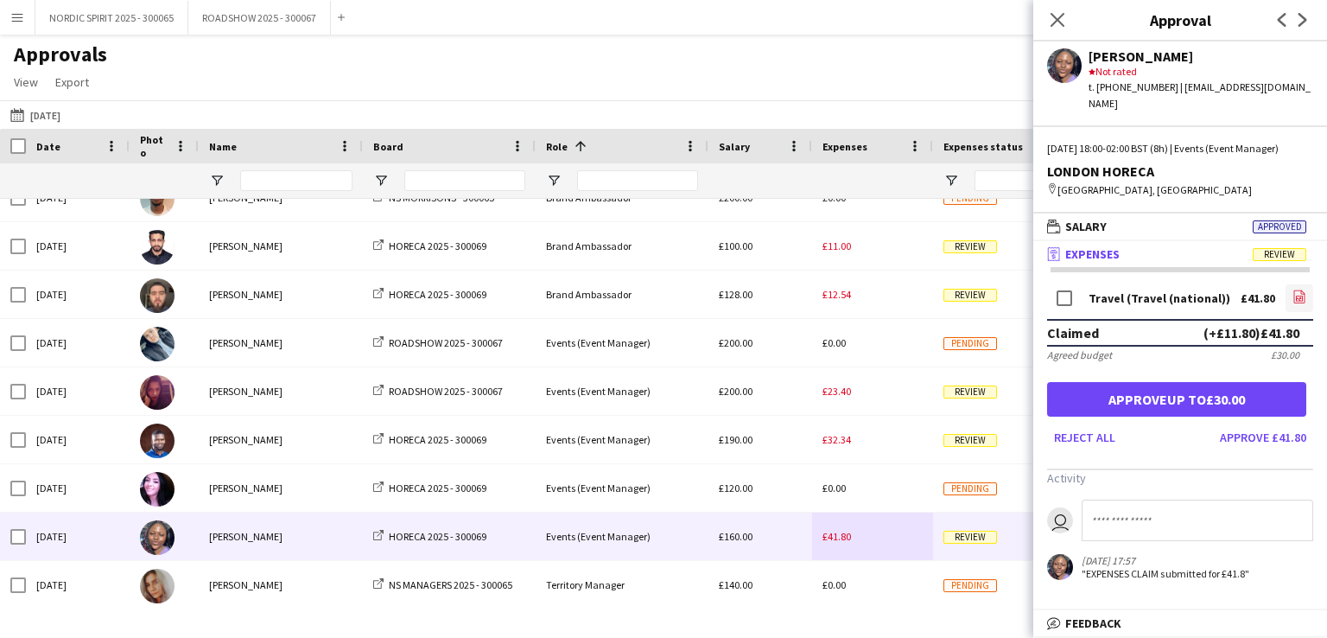
click at [1300, 297] on icon at bounding box center [1301, 298] width 2 height 2
click at [42, 118] on button "[DATE] [DATE]" at bounding box center [35, 115] width 57 height 21
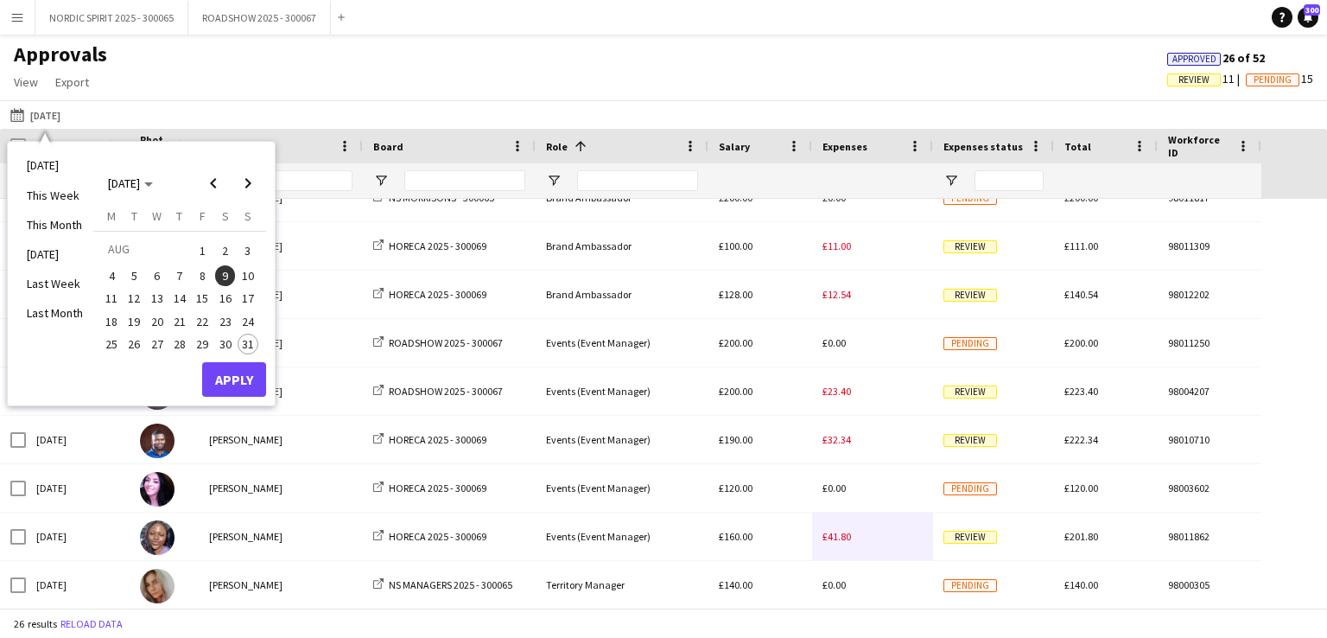
click at [252, 276] on span "10" at bounding box center [248, 275] width 21 height 21
click at [232, 379] on button "Apply" at bounding box center [234, 379] width 64 height 35
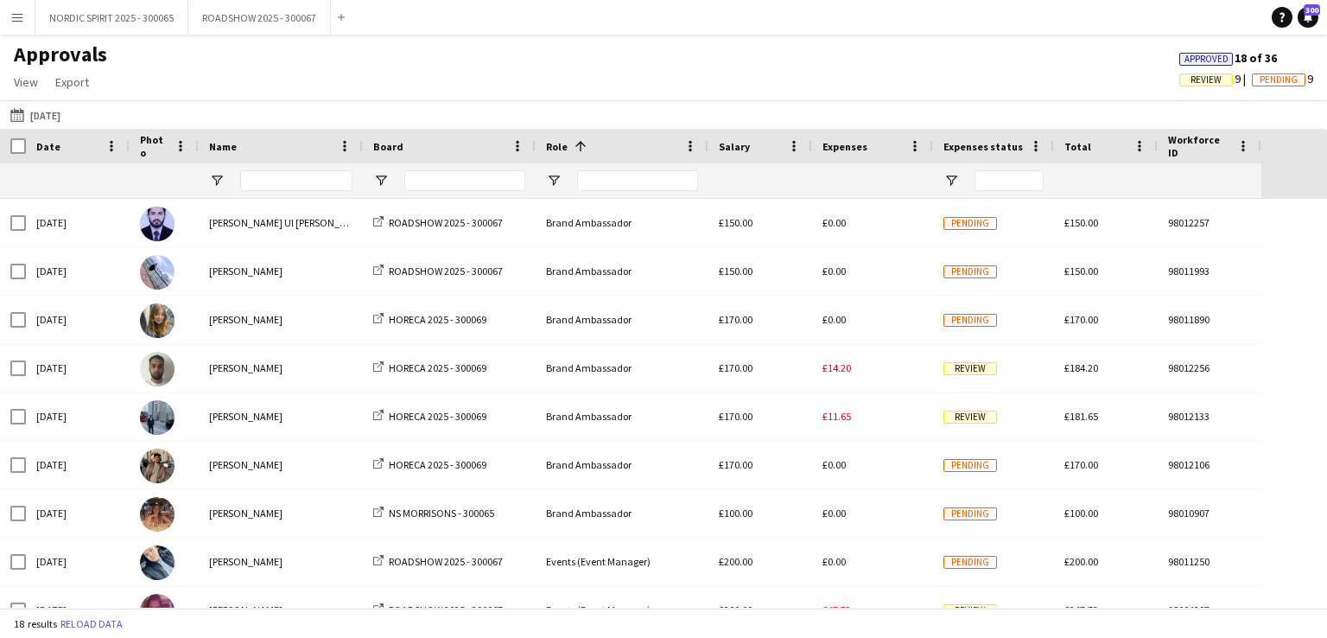
scroll to position [398, 0]
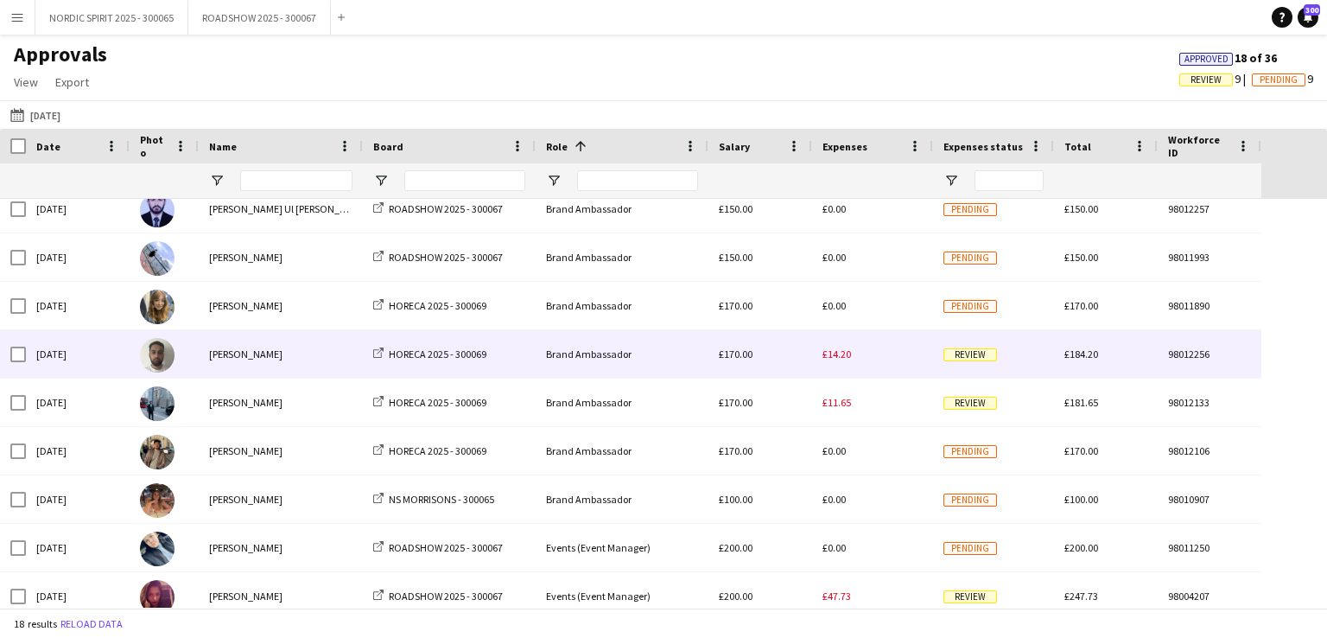
click at [836, 355] on span "£14.20" at bounding box center [837, 353] width 29 height 13
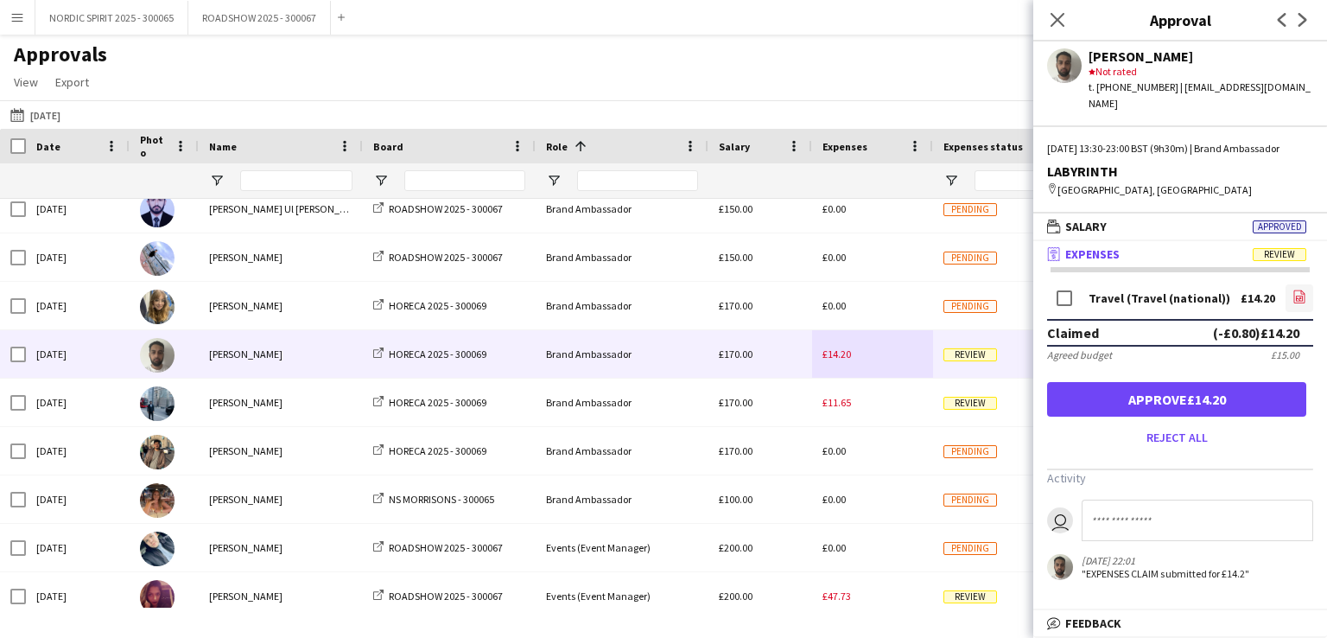
click at [1293, 303] on icon "file-image" at bounding box center [1300, 297] width 14 height 14
click at [53, 117] on button "[DATE] [DATE]" at bounding box center [35, 115] width 57 height 21
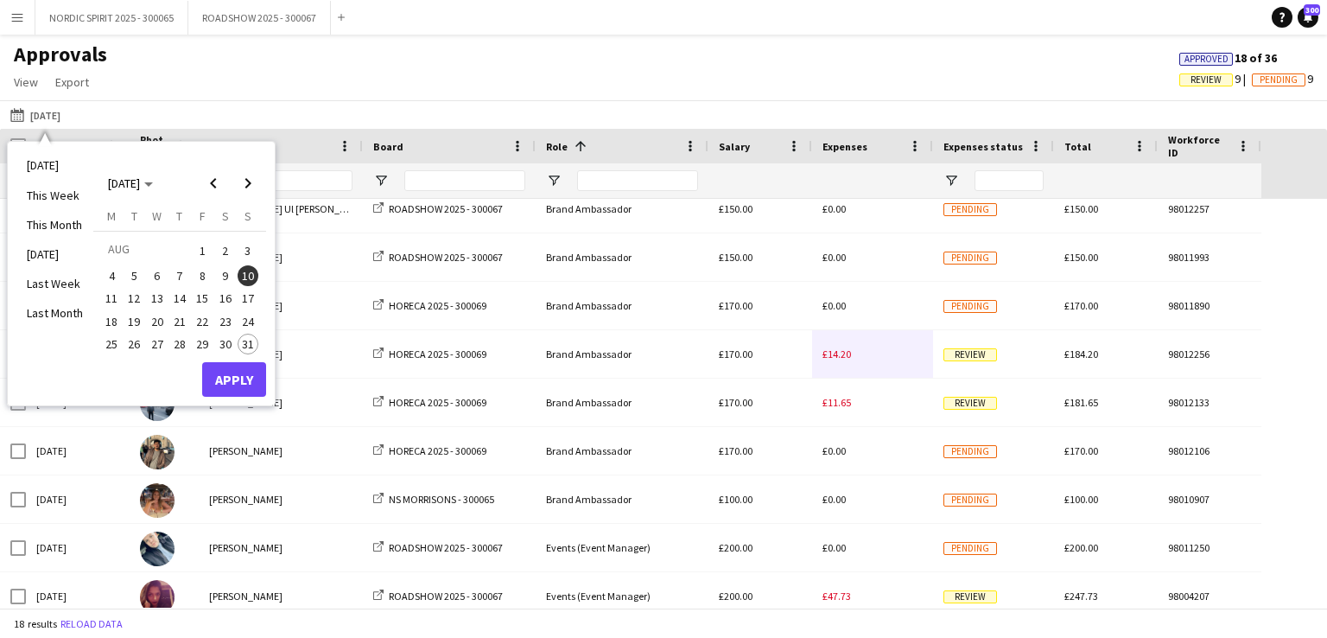
drag, startPoint x: 224, startPoint y: 296, endPoint x: 225, endPoint y: 312, distance: 15.6
click at [225, 296] on span "16" at bounding box center [225, 299] width 21 height 21
click at [241, 376] on button "Apply" at bounding box center [234, 379] width 64 height 35
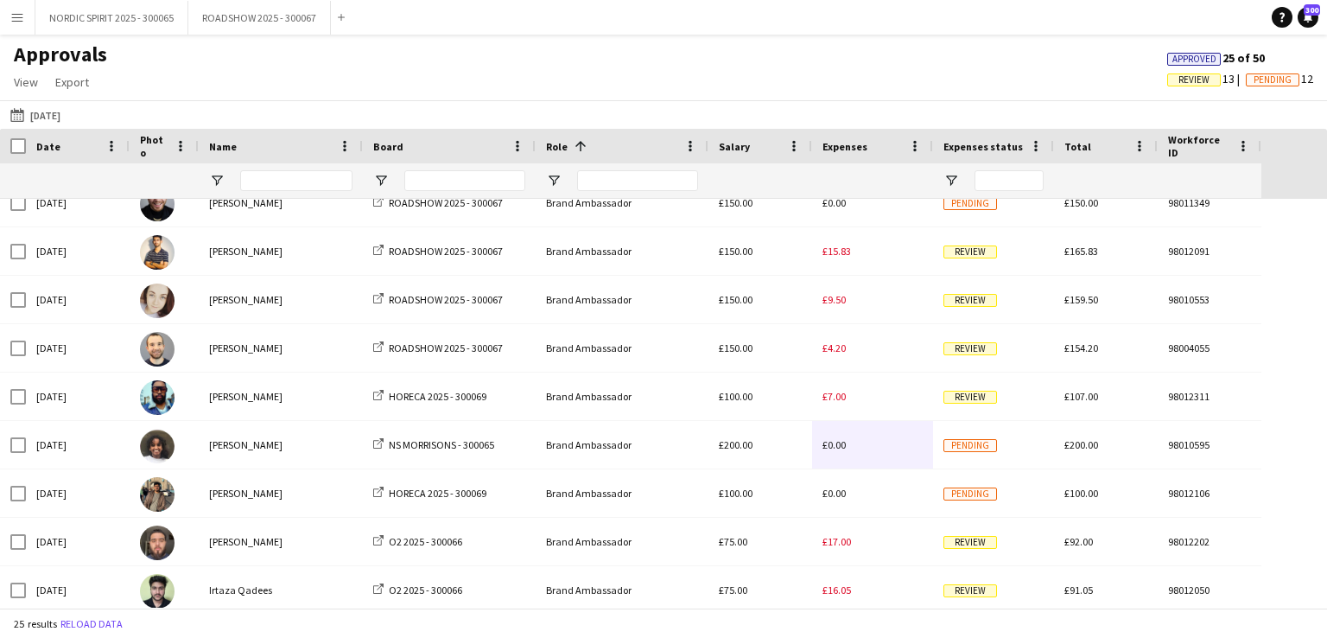
scroll to position [340, 0]
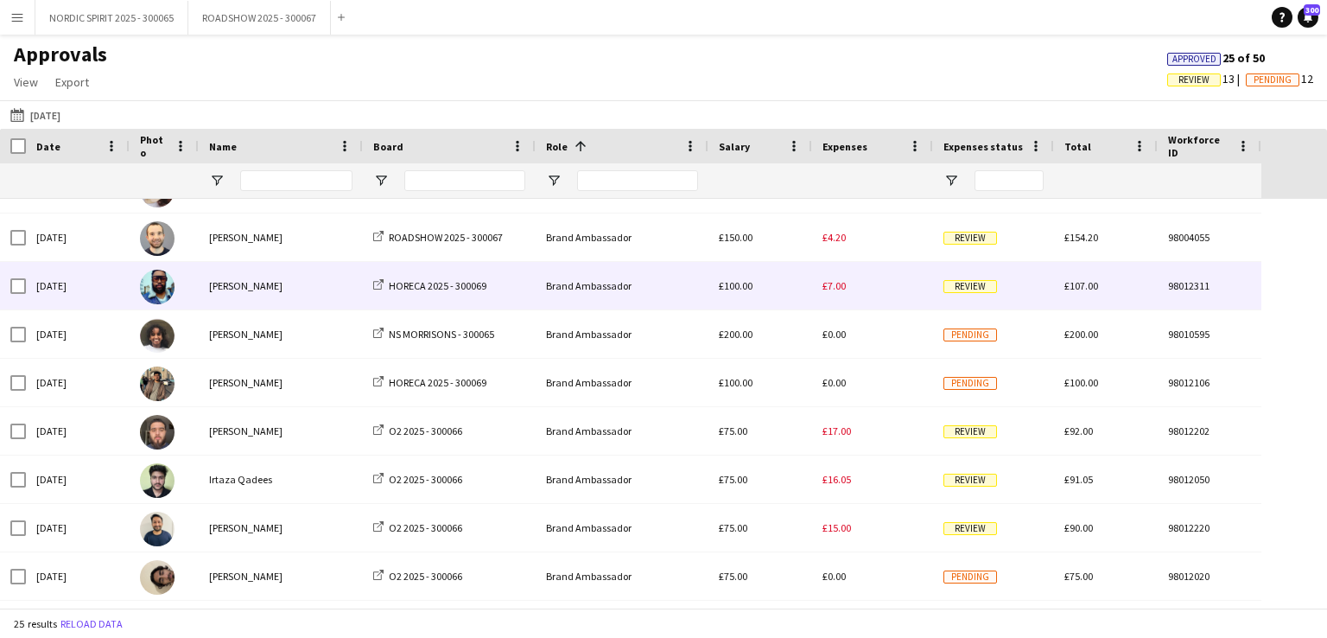
click at [829, 284] on span "£7.00" at bounding box center [834, 285] width 23 height 13
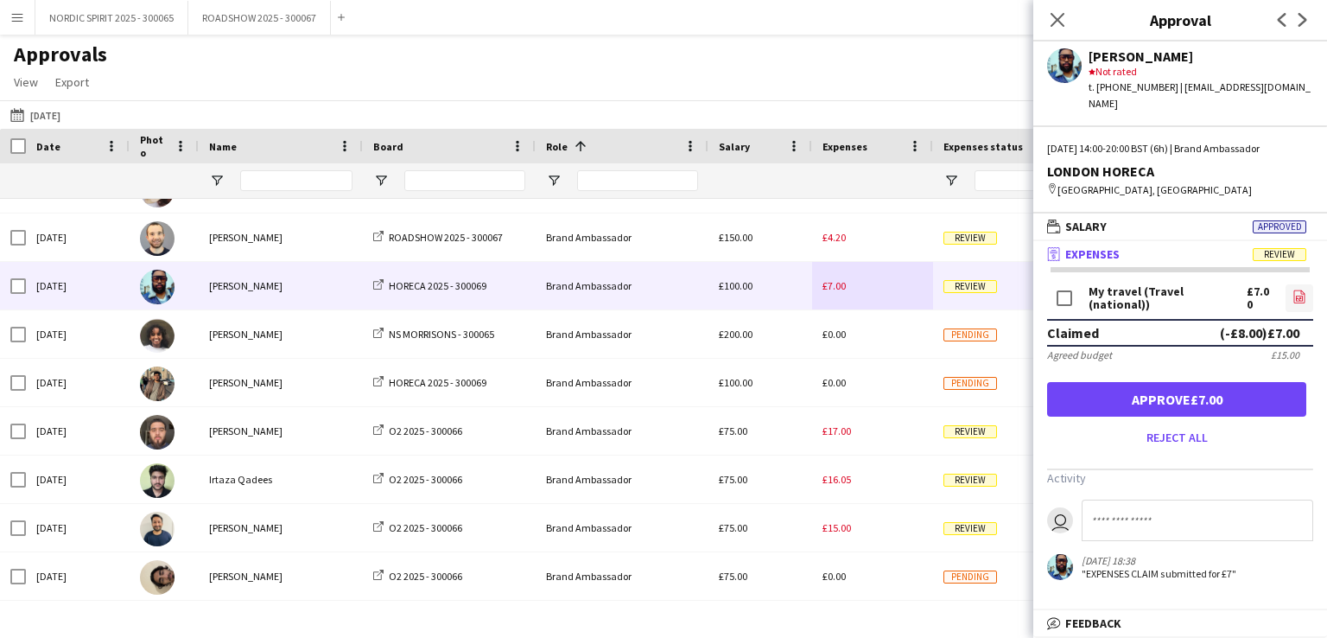
click at [1298, 290] on icon "file-image" at bounding box center [1300, 297] width 14 height 14
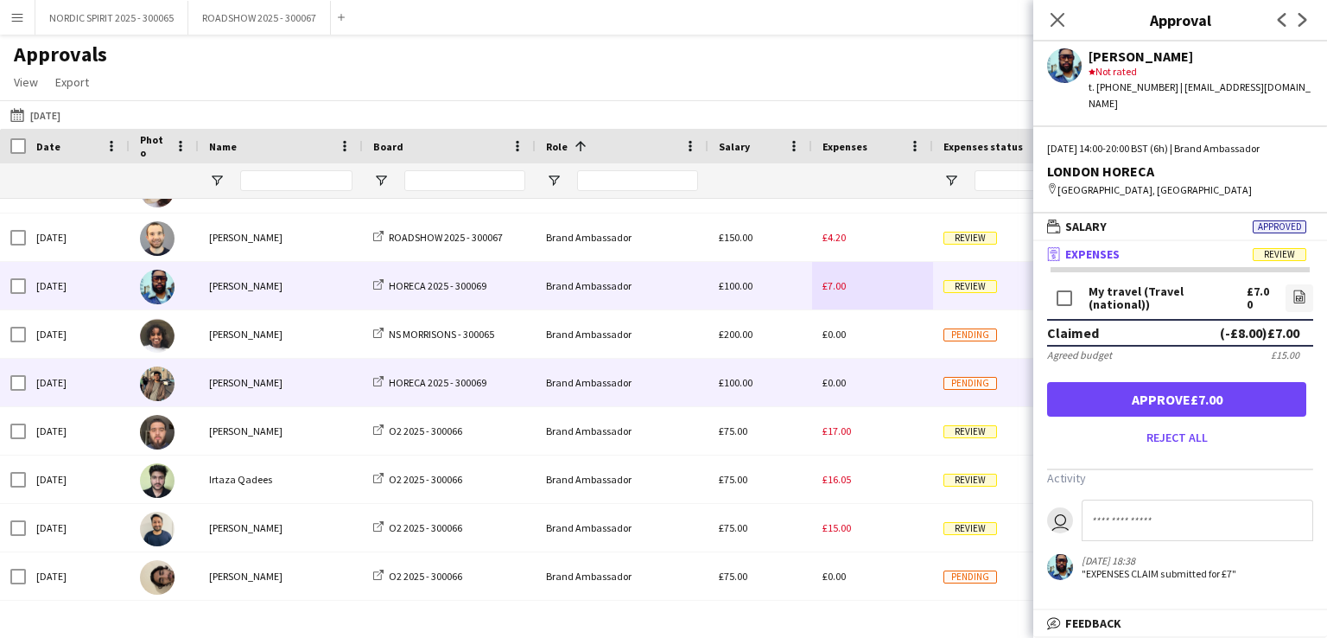
click at [876, 378] on div "£0.00" at bounding box center [872, 383] width 121 height 48
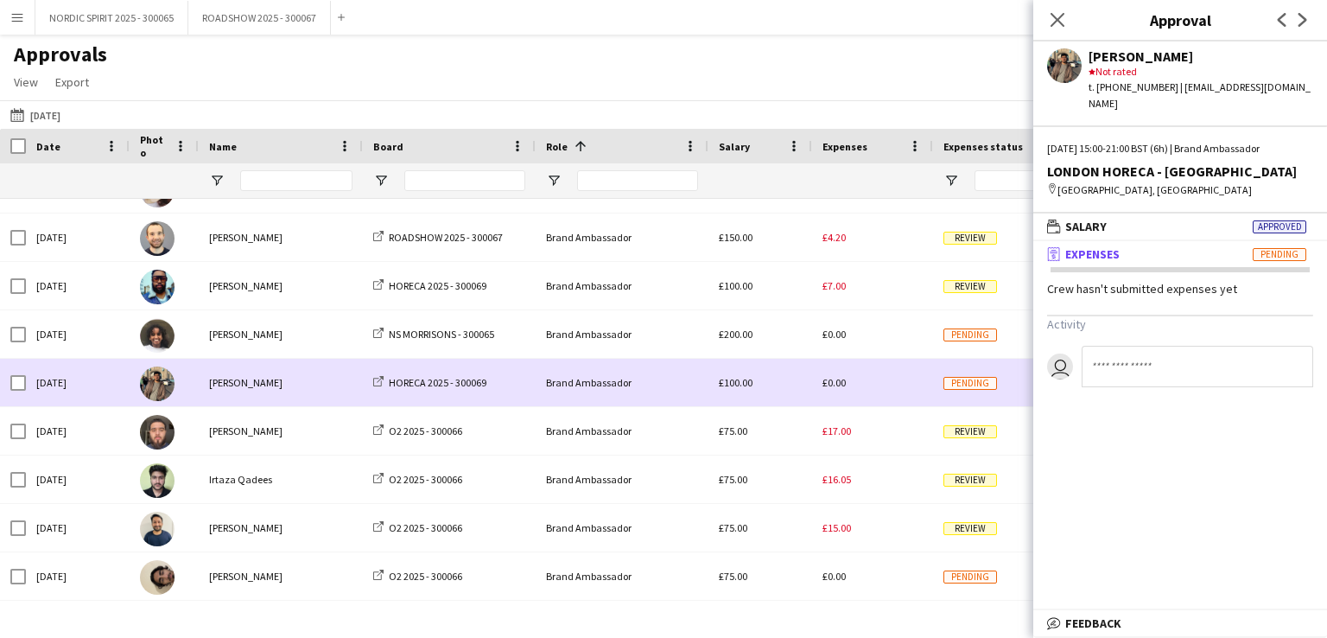
click at [875, 382] on div "£0.00" at bounding box center [872, 383] width 121 height 48
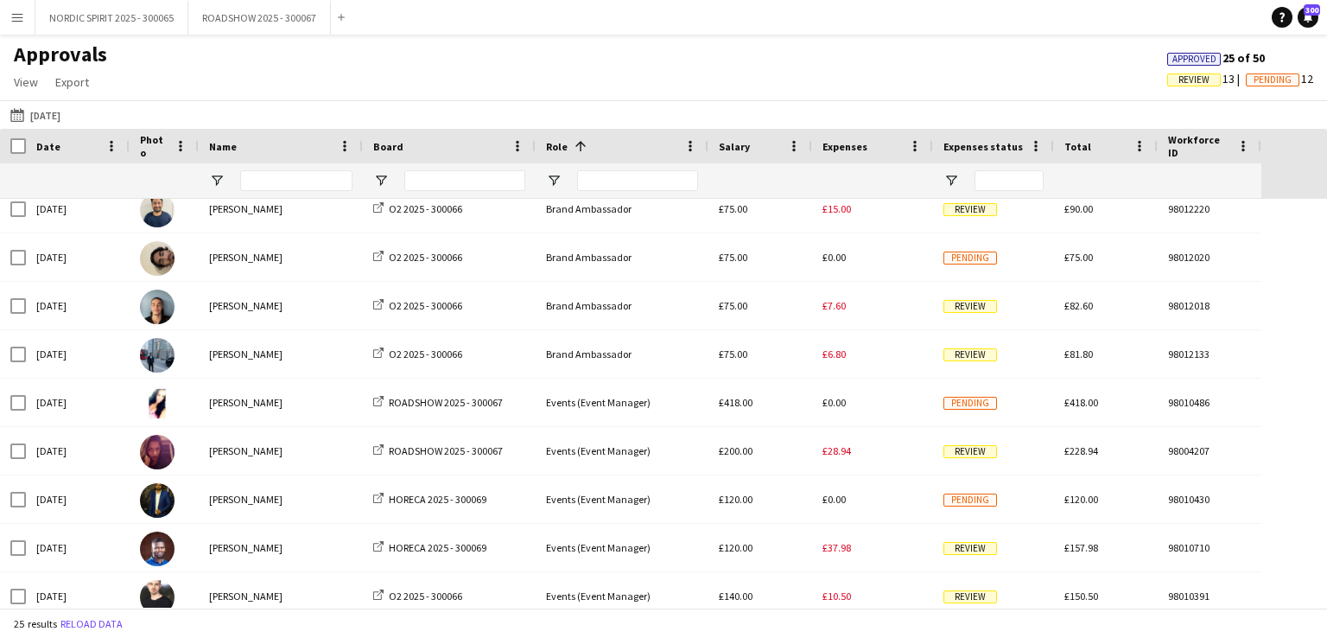
scroll to position [771, 0]
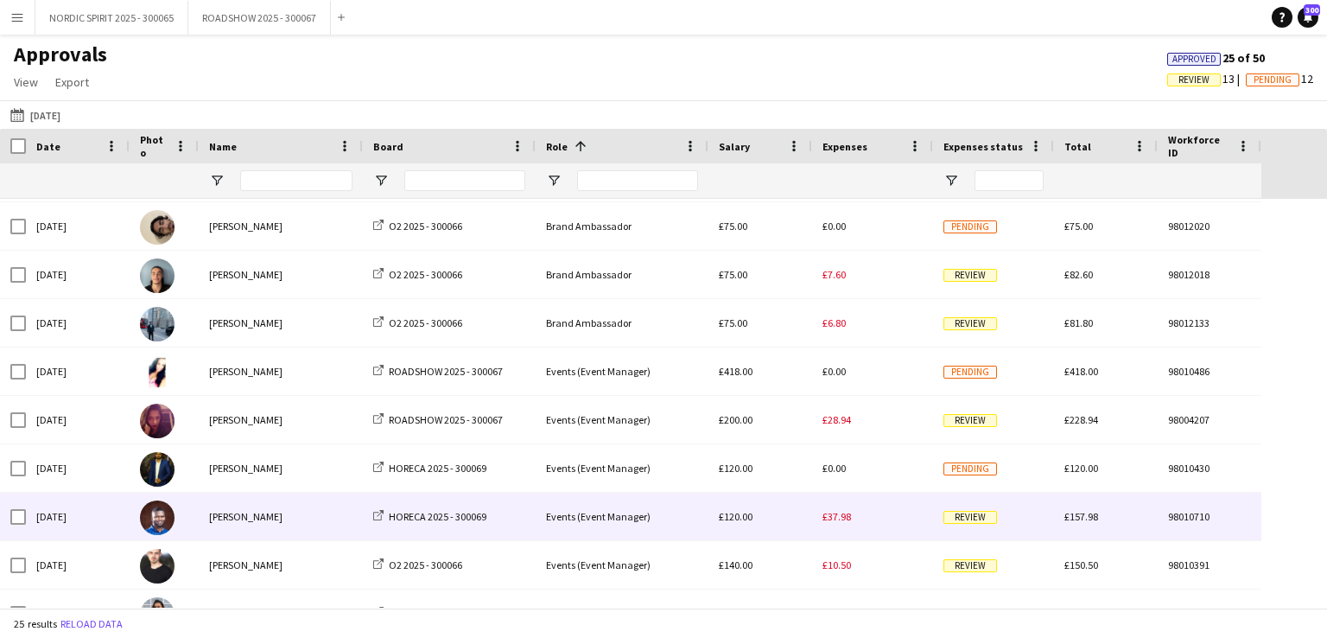
click at [840, 518] on span "£37.98" at bounding box center [837, 516] width 29 height 13
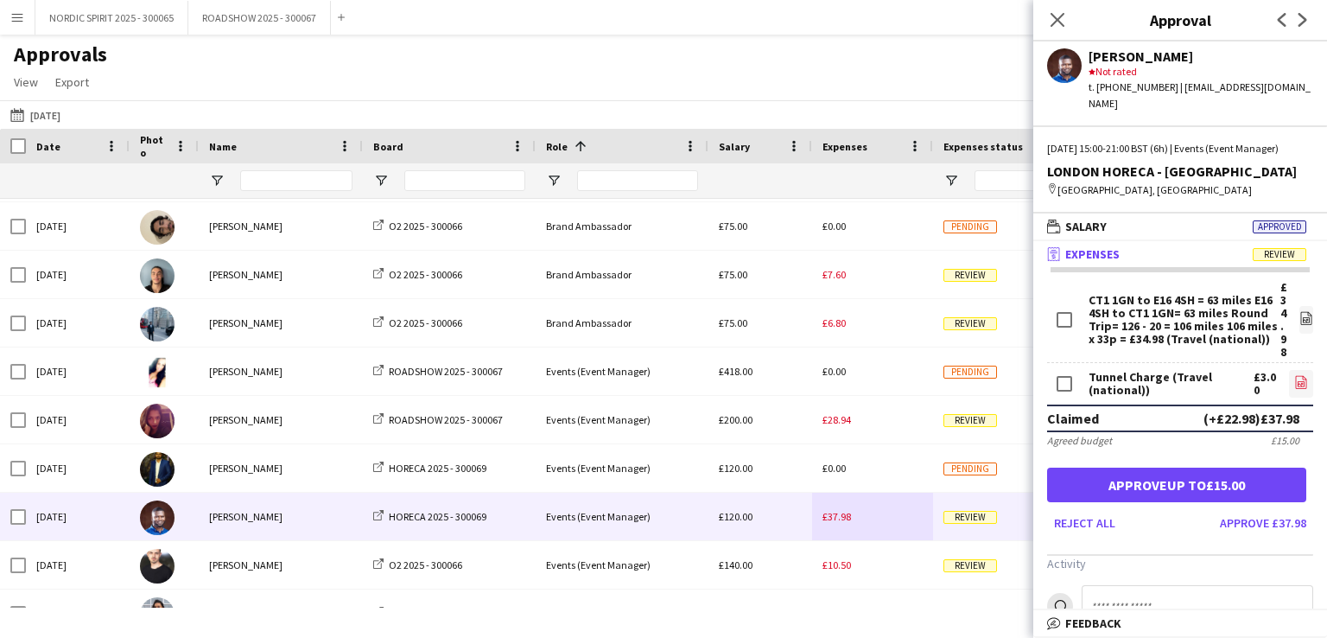
click at [1295, 380] on icon "file-image" at bounding box center [1302, 382] width 14 height 14
click at [49, 115] on button "[DATE] [DATE]" at bounding box center [35, 115] width 57 height 21
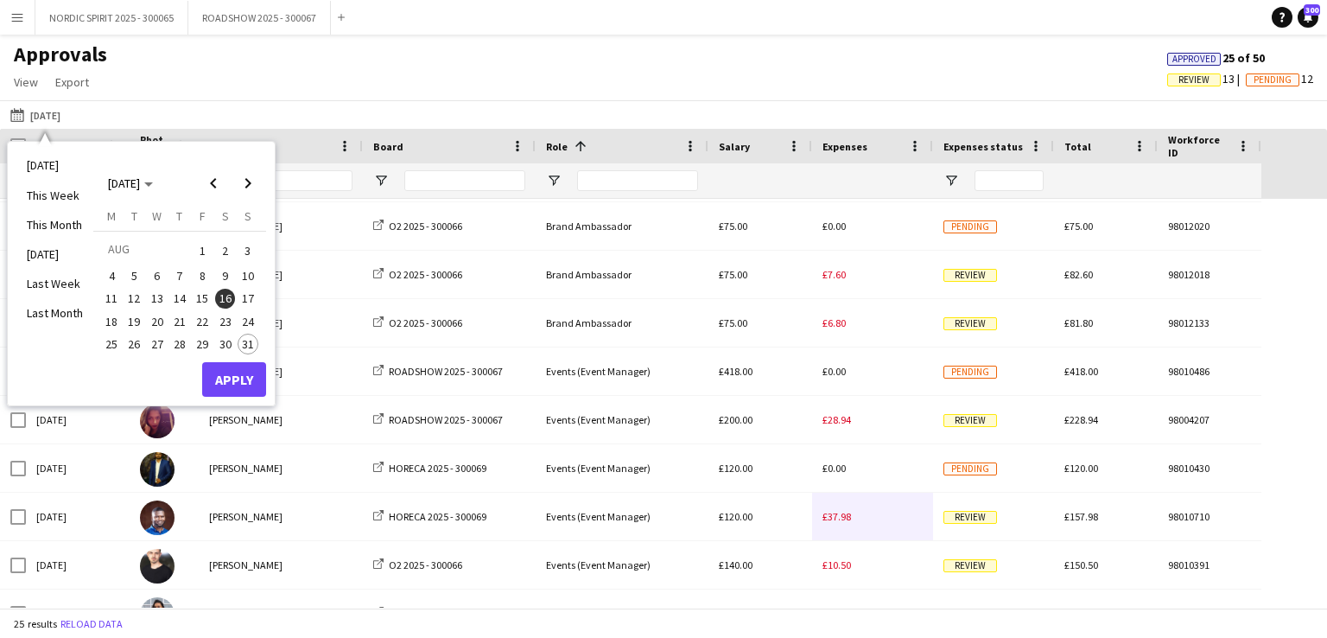
click at [250, 298] on span "17" at bounding box center [248, 299] width 21 height 21
click at [230, 375] on button "Apply" at bounding box center [234, 379] width 64 height 35
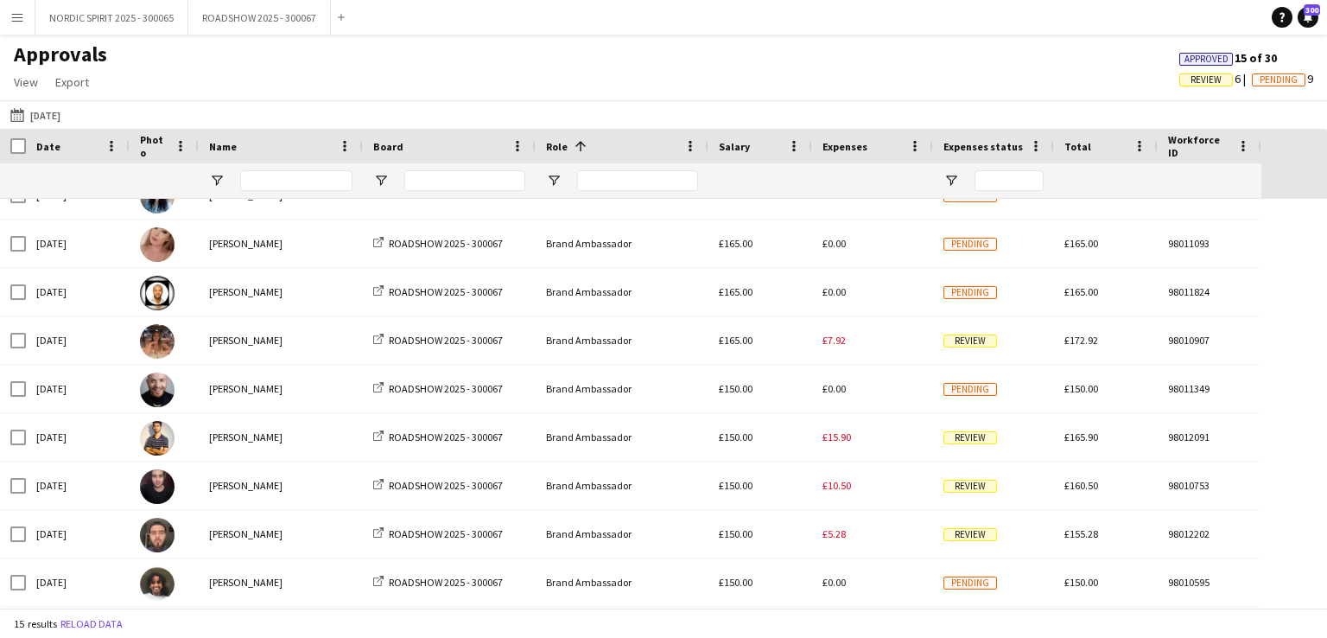
scroll to position [62, 0]
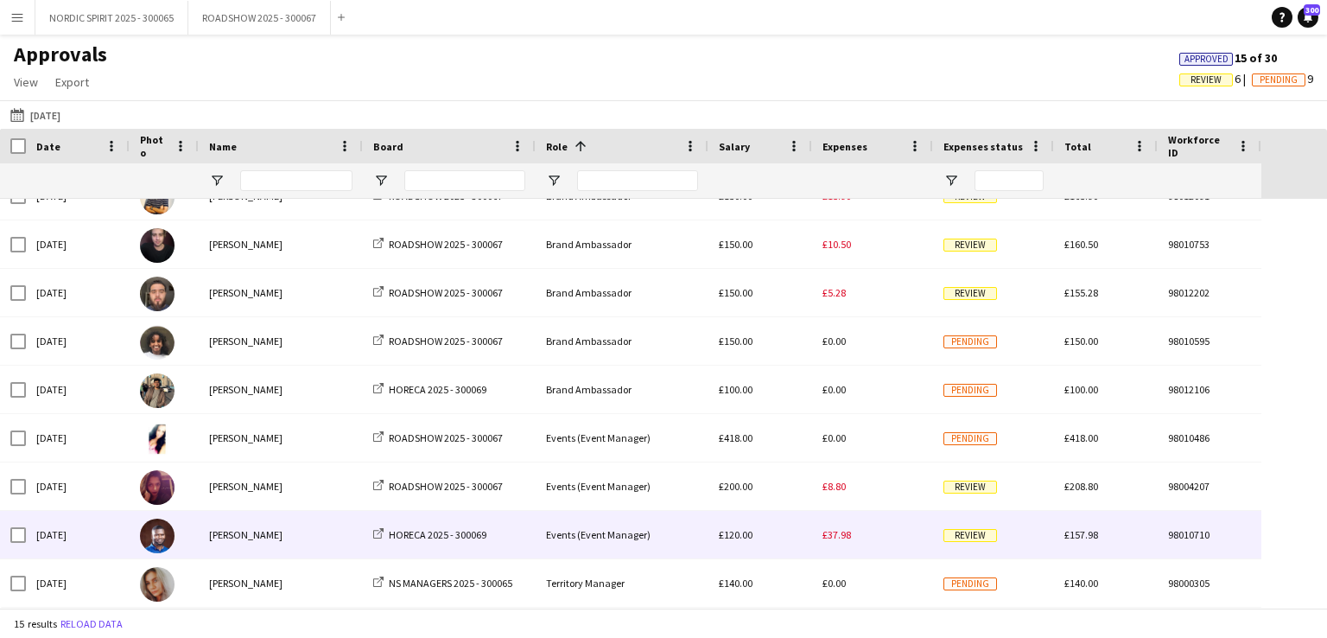
click at [836, 540] on span "£37.98" at bounding box center [837, 534] width 29 height 13
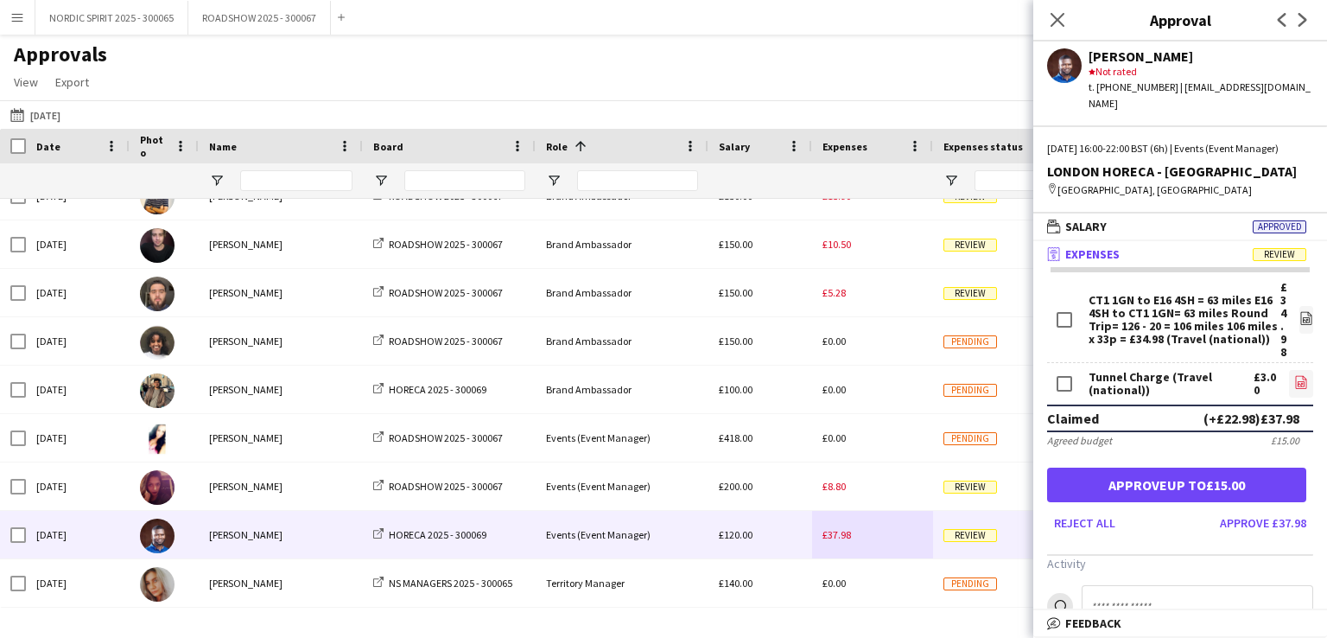
click at [1295, 381] on icon "file-image" at bounding box center [1302, 382] width 14 height 14
click at [17, 22] on app-icon "Menu" at bounding box center [17, 17] width 14 height 14
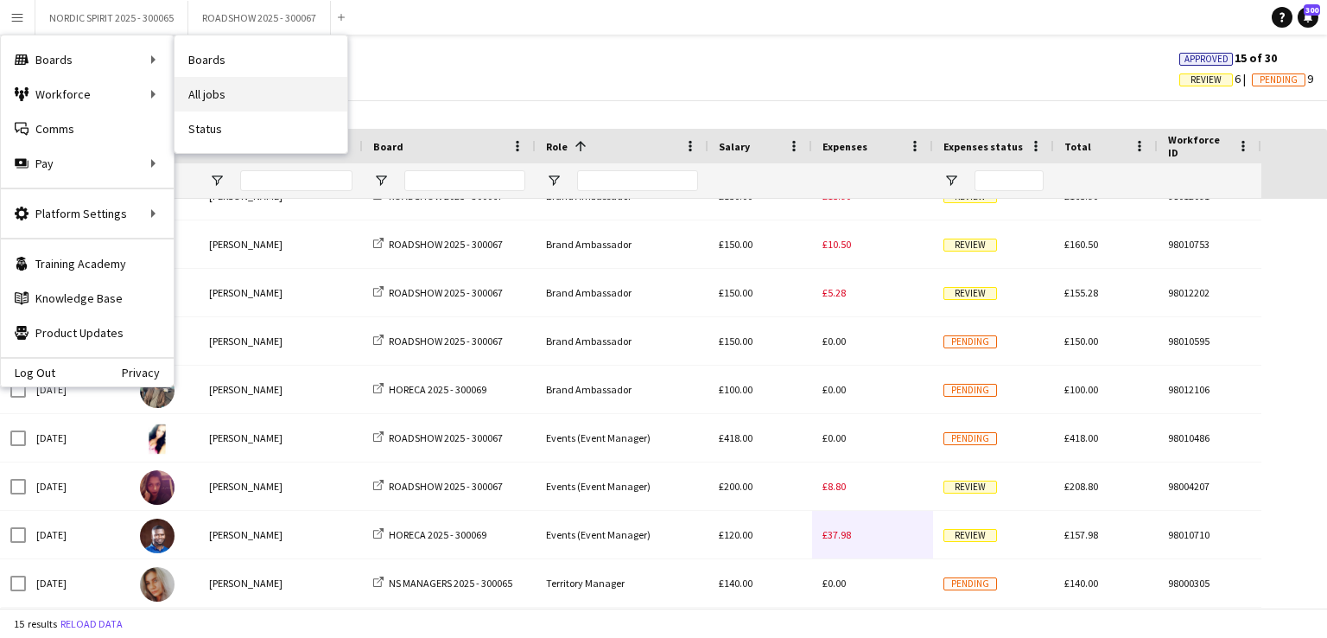
click at [224, 99] on link "All jobs" at bounding box center [261, 94] width 173 height 35
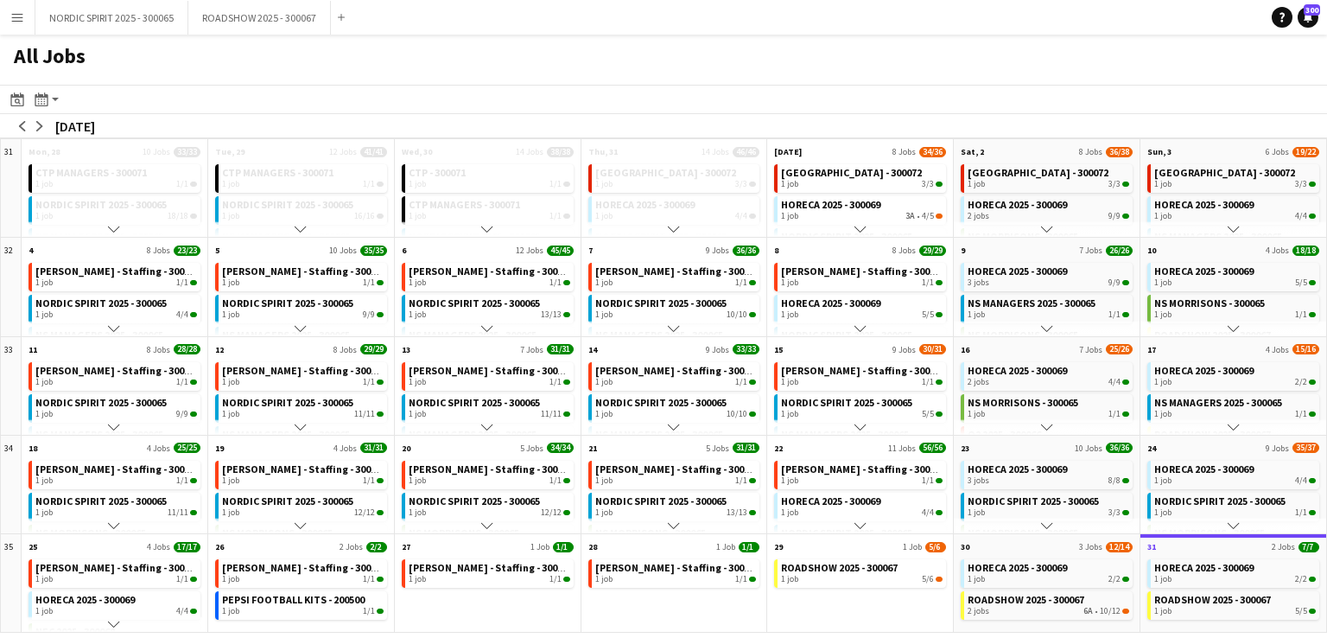
click at [17, 10] on app-icon "Menu" at bounding box center [17, 17] width 14 height 14
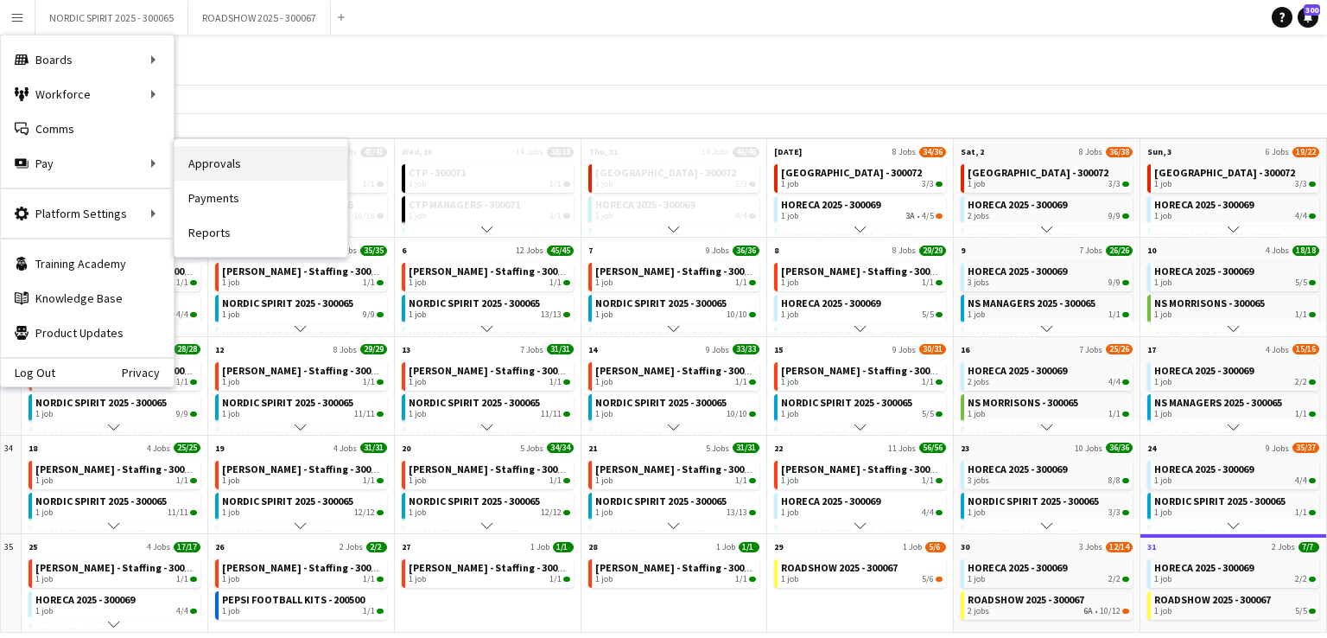
click at [230, 168] on link "Approvals" at bounding box center [261, 163] width 173 height 35
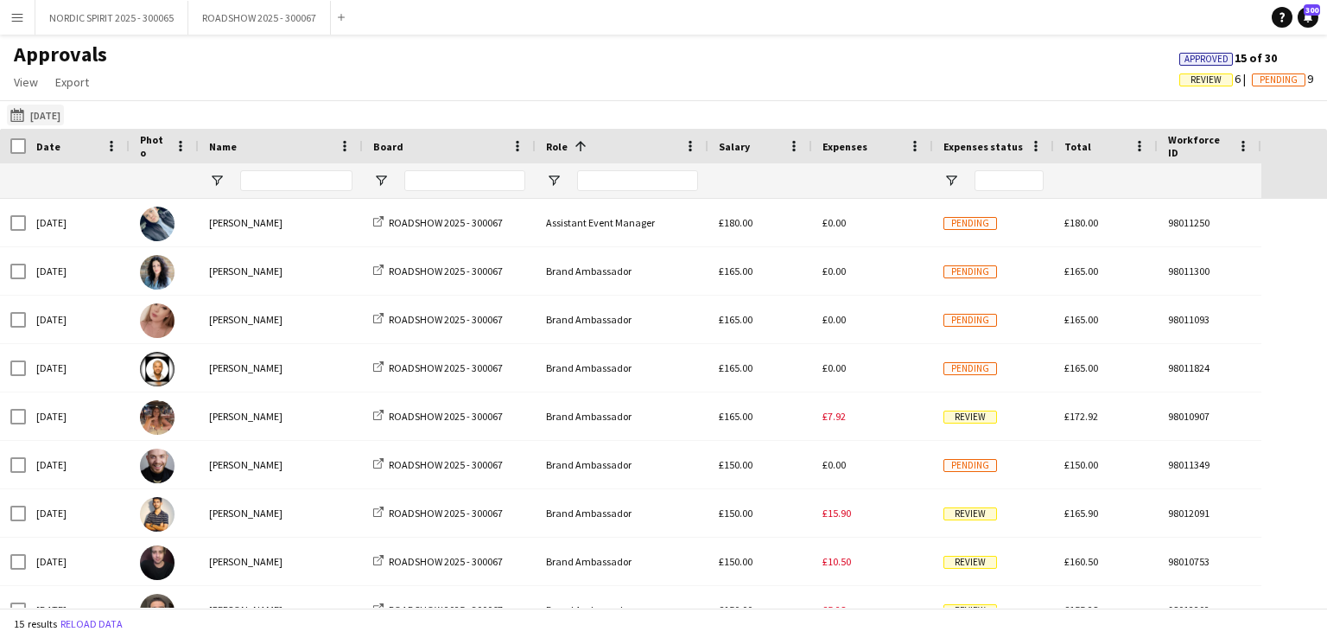
click at [54, 121] on button "[DATE] [DATE]" at bounding box center [35, 115] width 57 height 21
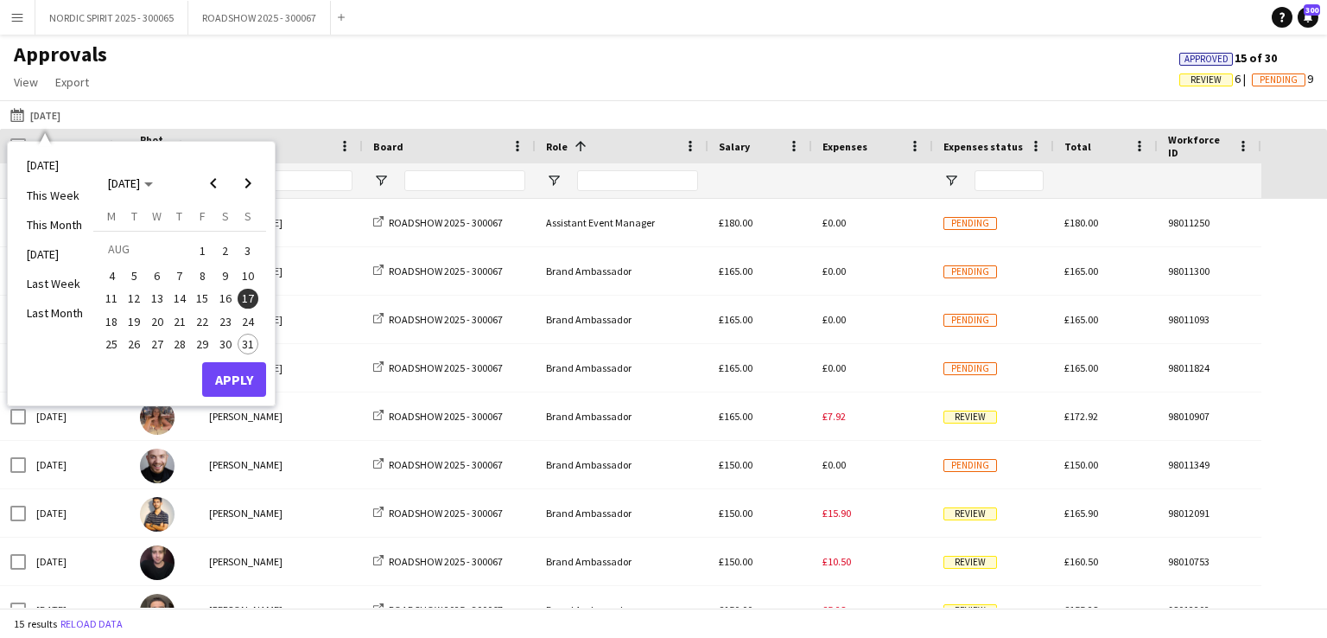
click at [200, 320] on span "22" at bounding box center [202, 321] width 21 height 21
click at [227, 371] on button "Apply" at bounding box center [234, 379] width 64 height 35
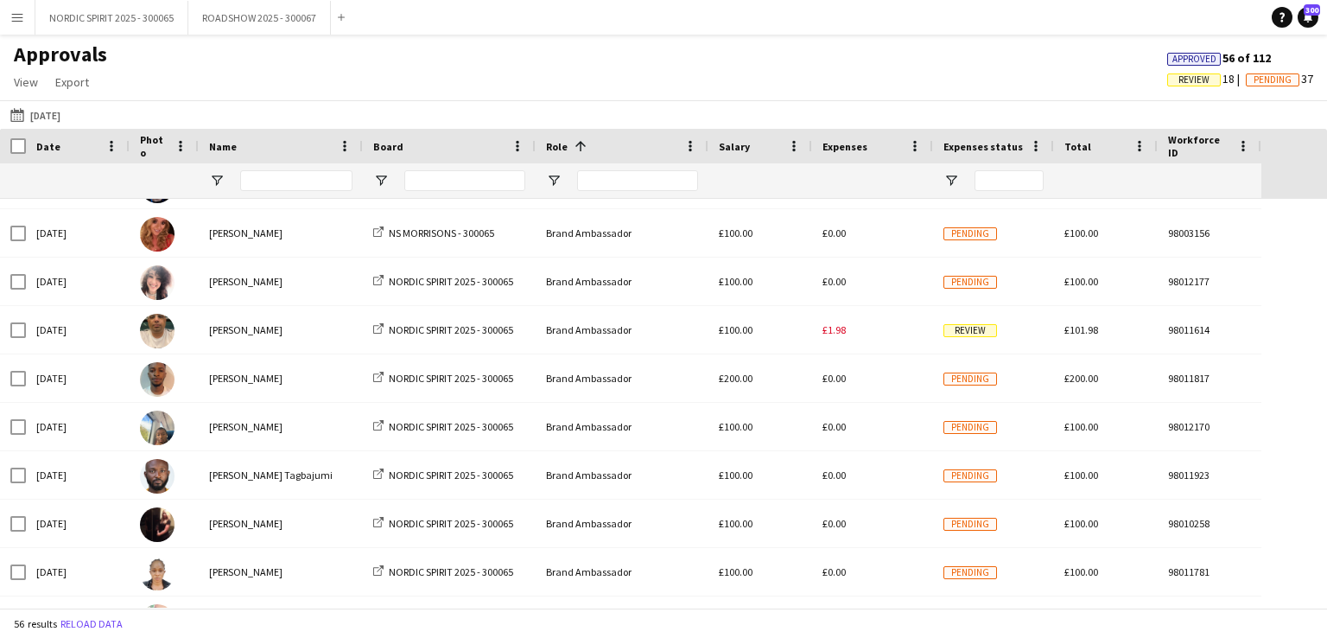
scroll to position [401, 0]
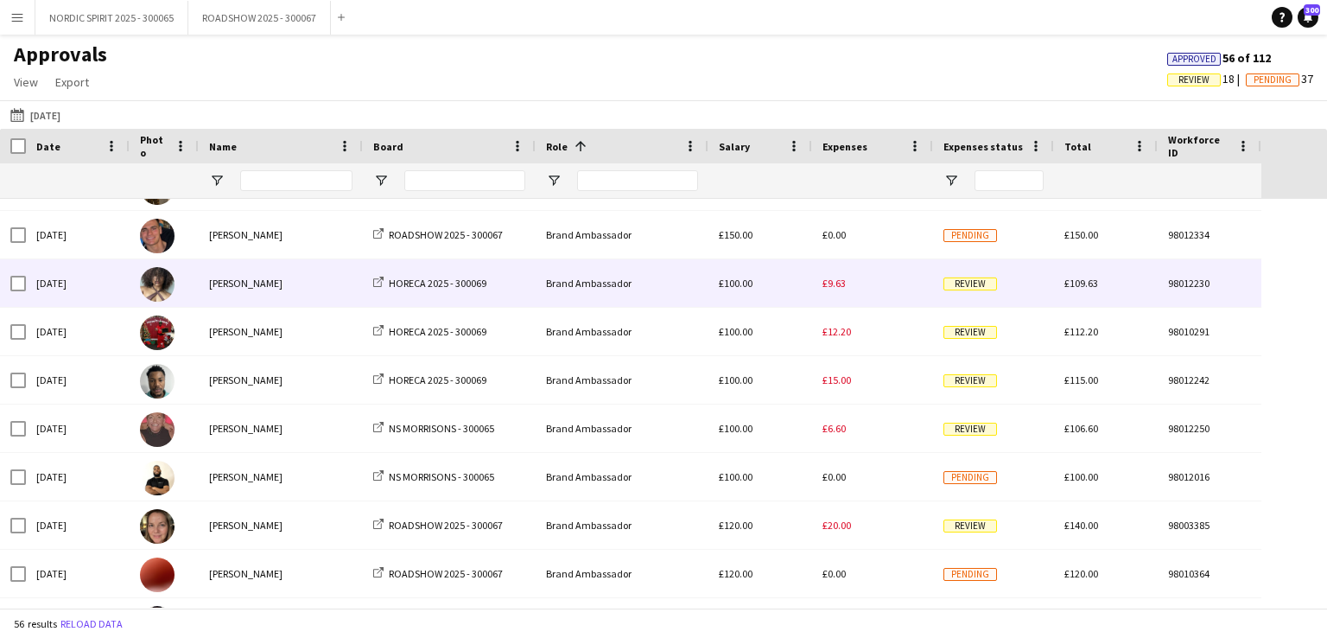
click at [837, 284] on span "£9.63" at bounding box center [834, 283] width 23 height 13
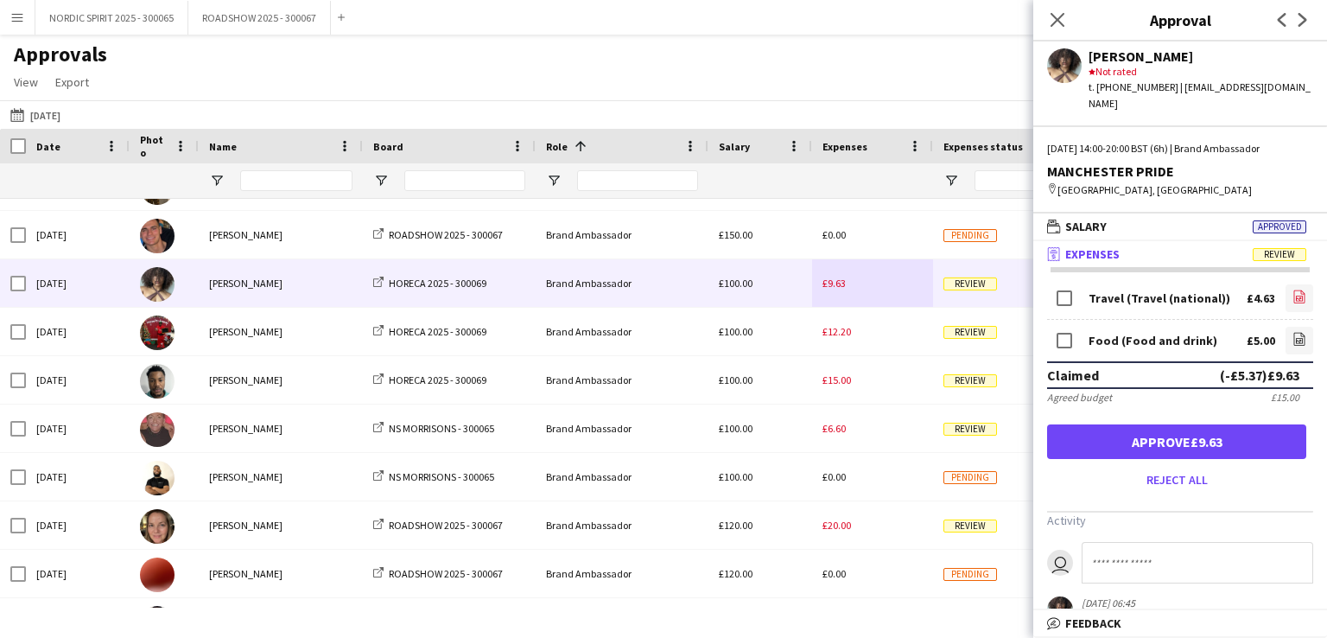
click at [1293, 290] on icon "file-image" at bounding box center [1300, 297] width 14 height 14
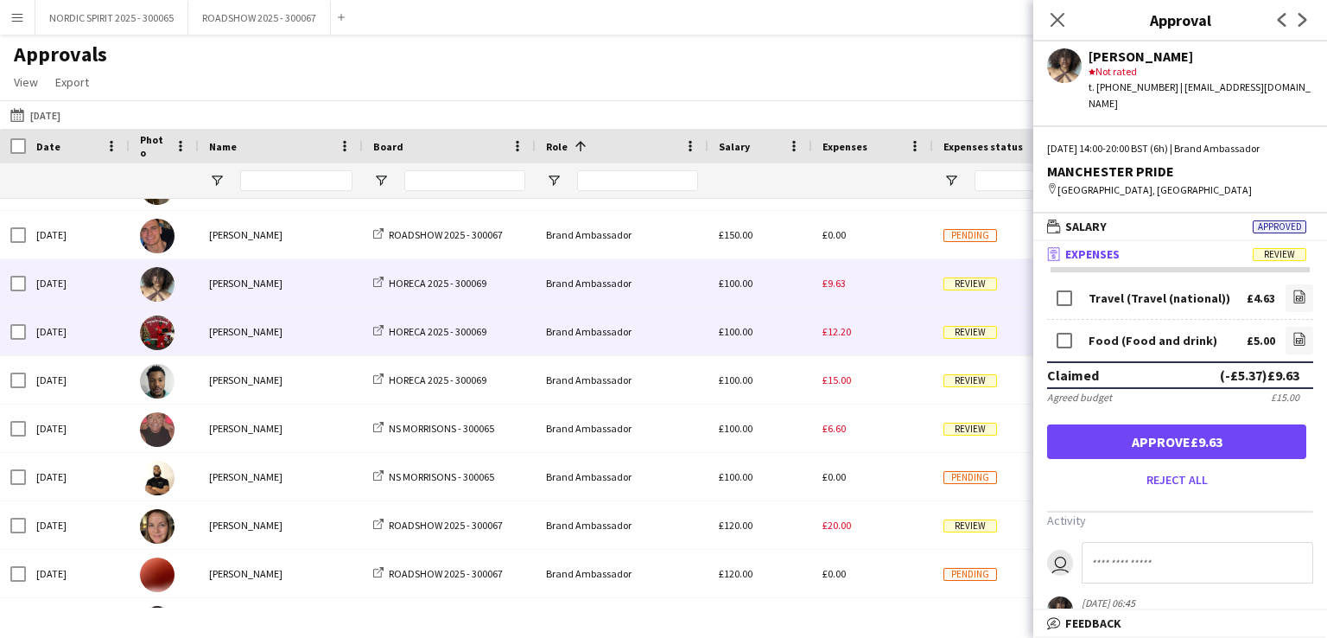
click at [846, 333] on span "£12.20" at bounding box center [837, 331] width 29 height 13
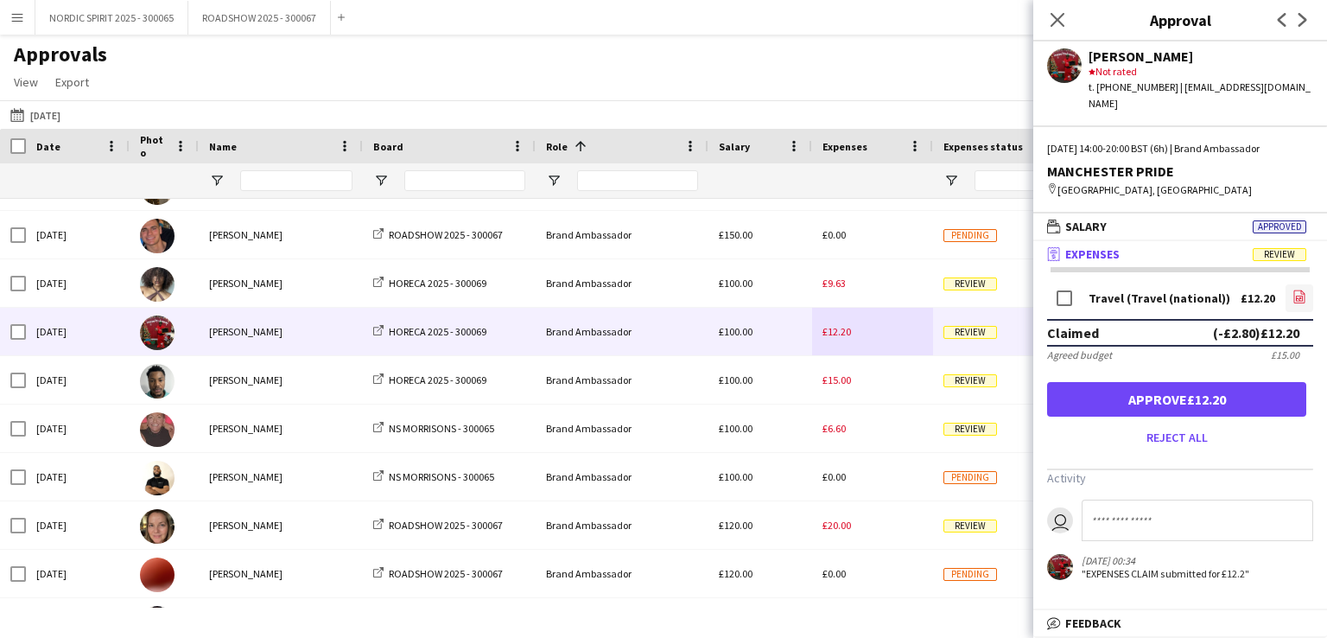
click at [1297, 290] on icon "file-image" at bounding box center [1300, 297] width 14 height 14
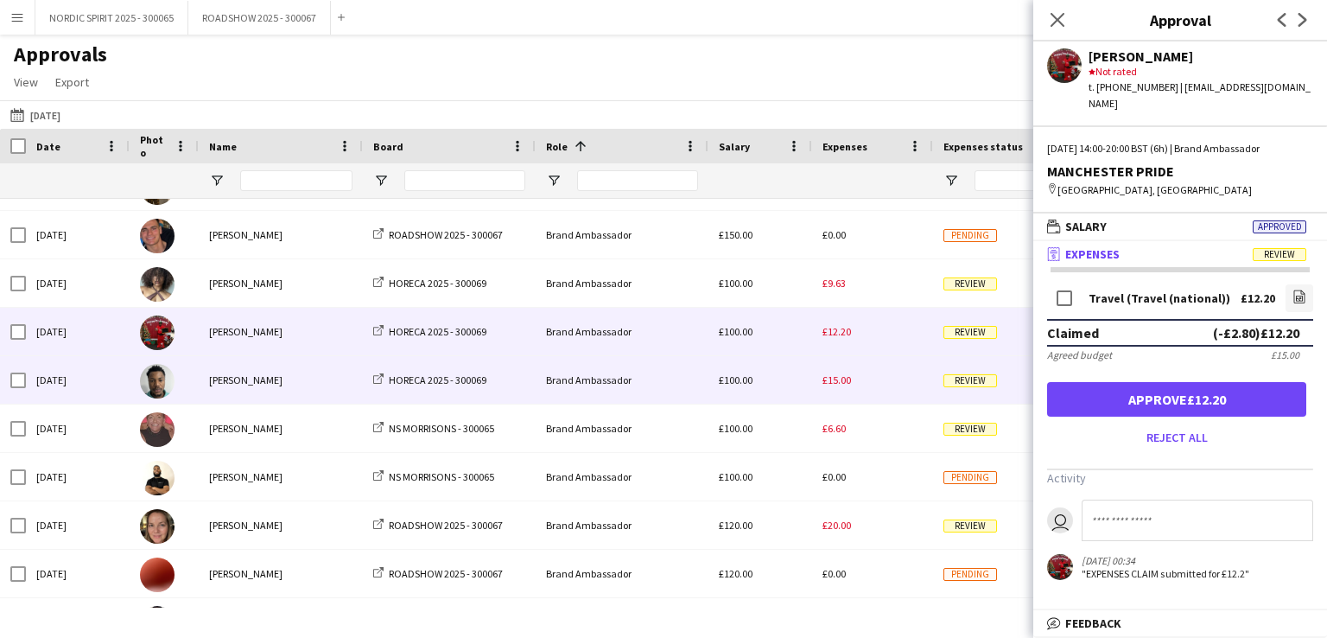
click at [840, 385] on span "£15.00" at bounding box center [837, 379] width 29 height 13
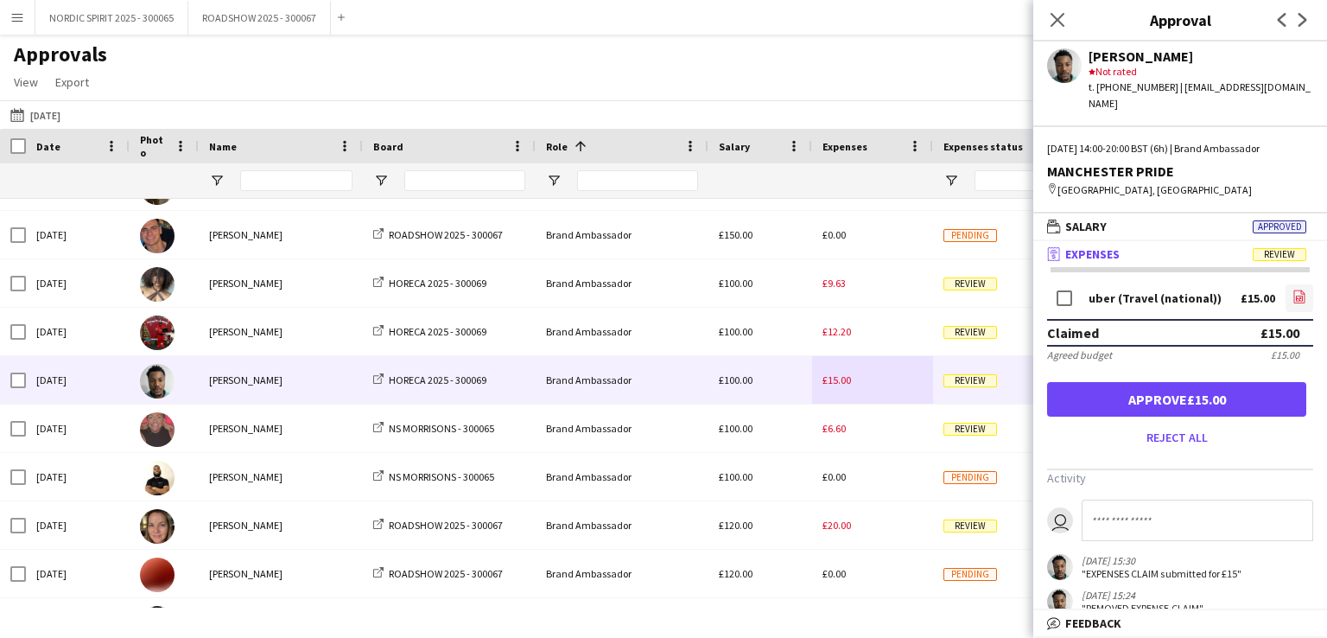
click at [1295, 290] on icon at bounding box center [1300, 296] width 11 height 13
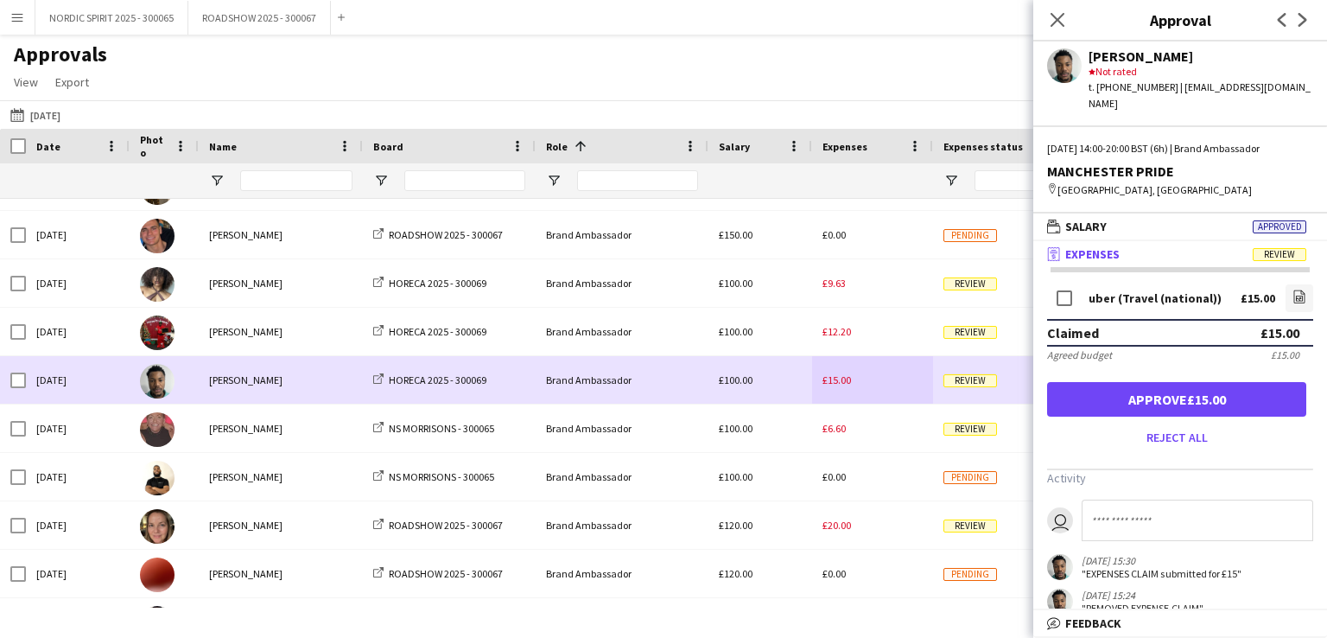
click at [866, 386] on div "£15.00" at bounding box center [872, 380] width 121 height 48
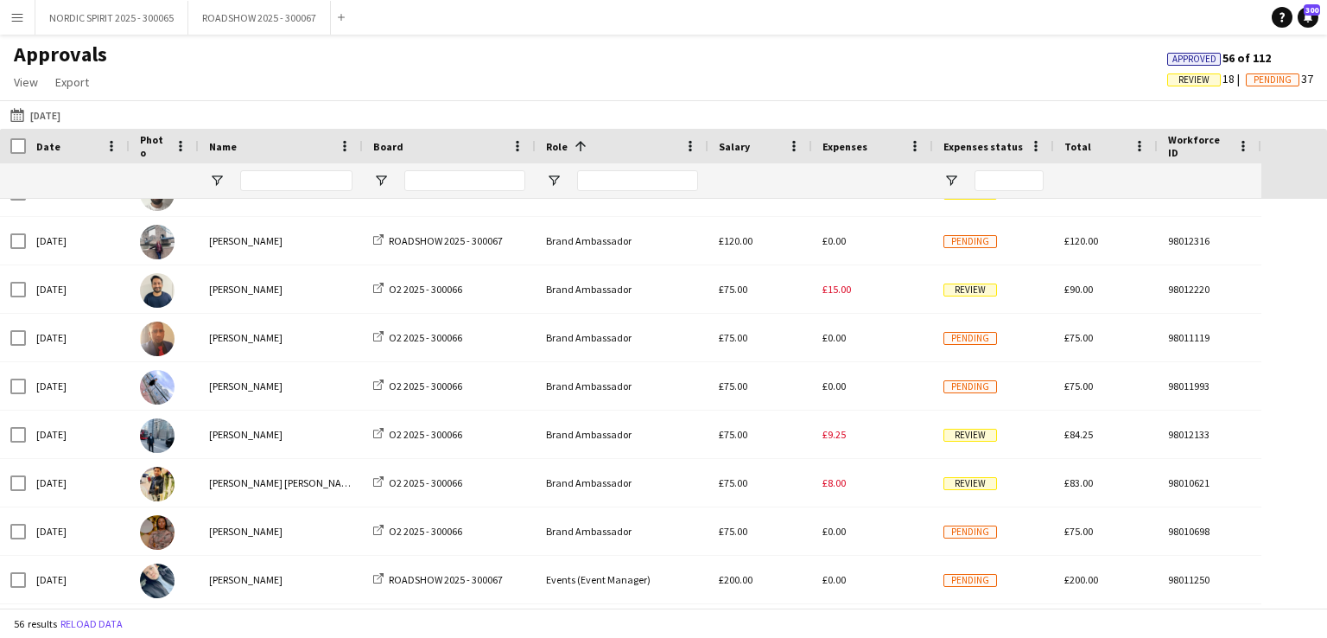
scroll to position [1991, 0]
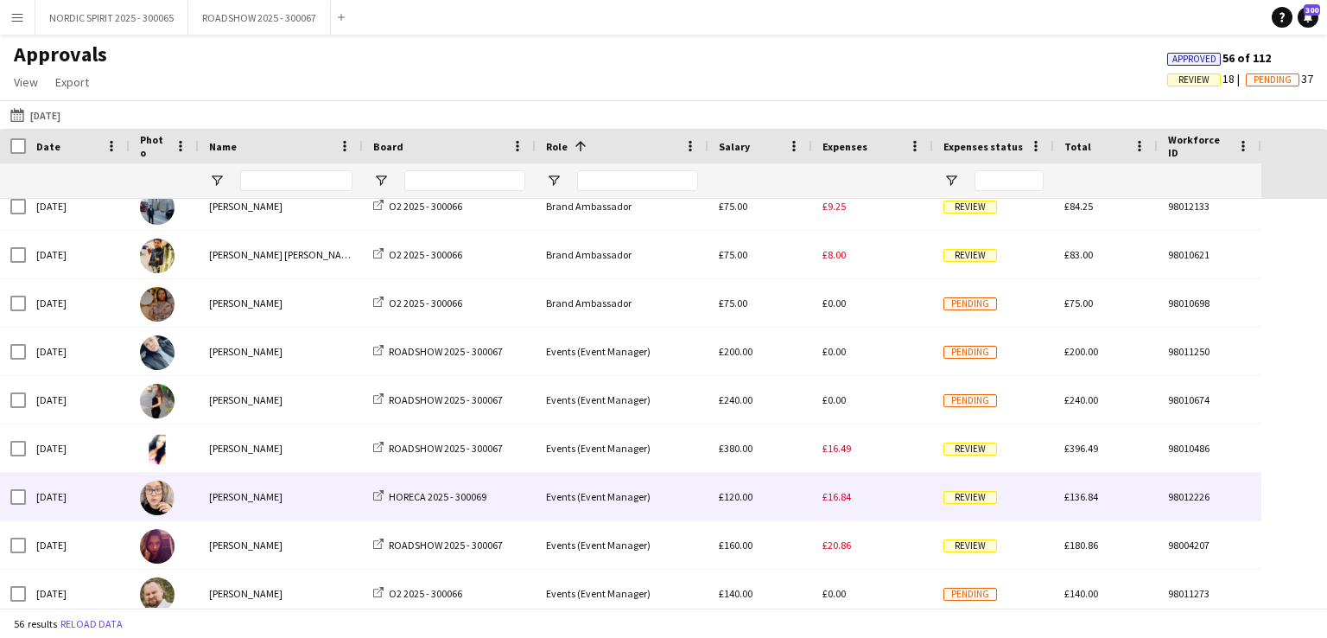
click at [841, 499] on span "£16.84" at bounding box center [837, 496] width 29 height 13
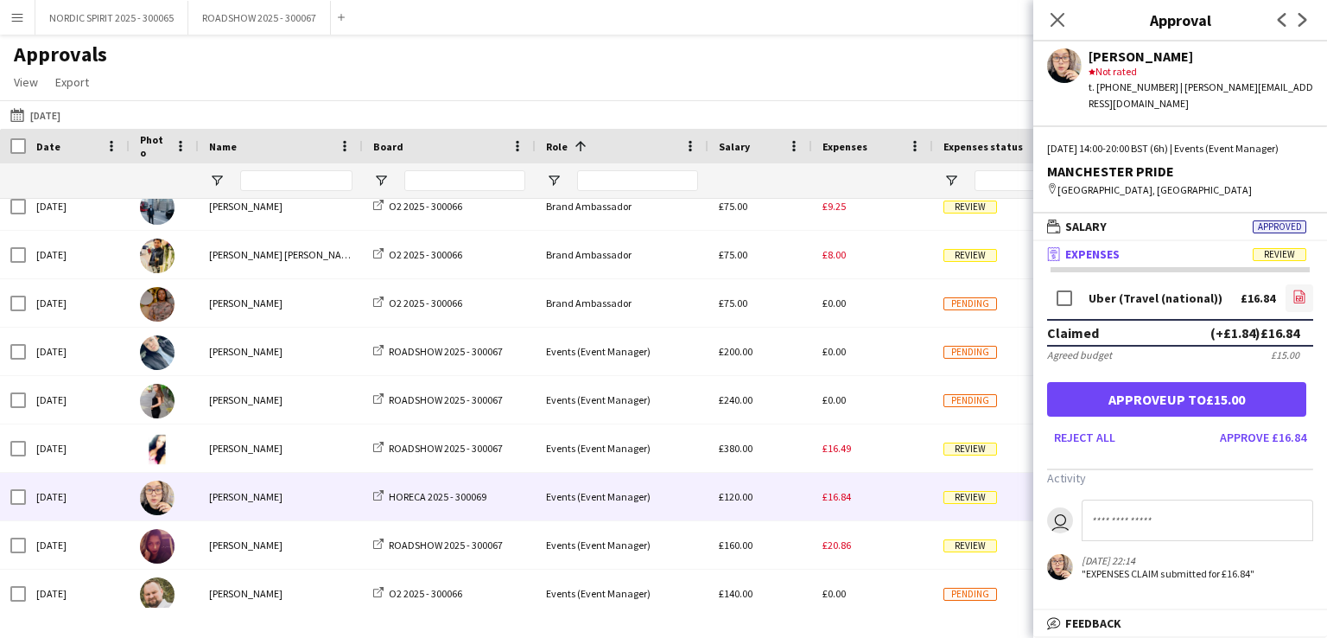
click at [1301, 297] on icon at bounding box center [1301, 298] width 2 height 2
click at [53, 116] on button "[DATE] [DATE]" at bounding box center [35, 115] width 57 height 21
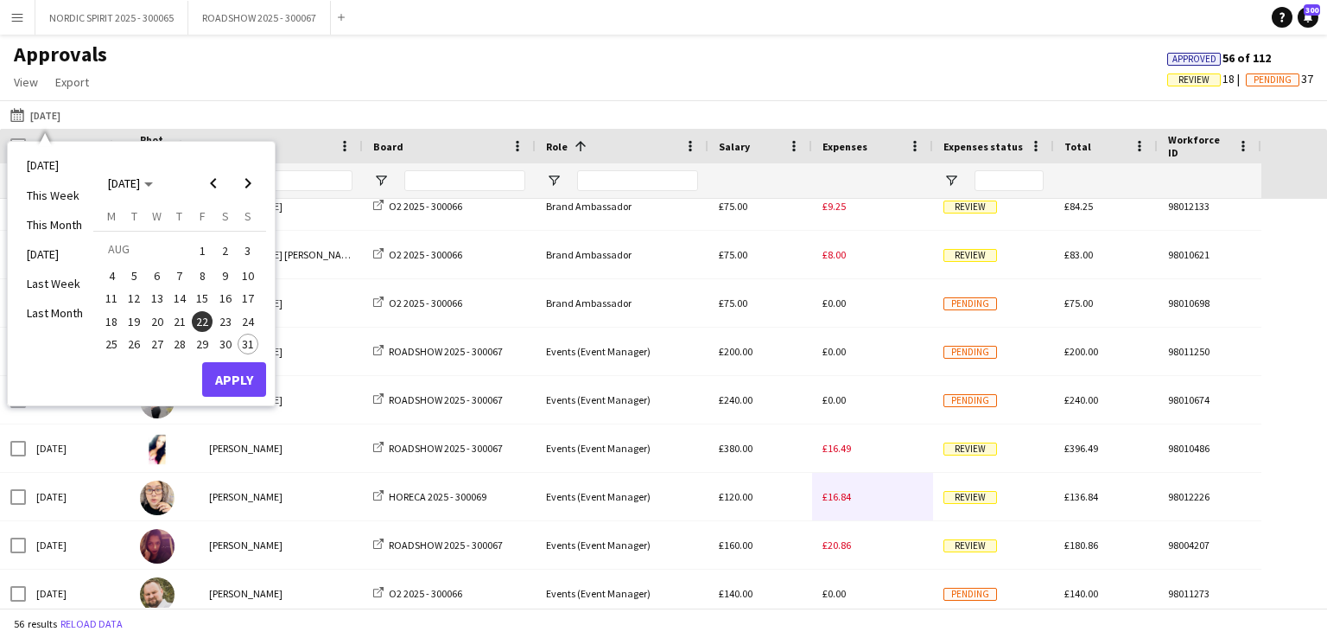
click at [224, 321] on span "23" at bounding box center [225, 321] width 21 height 21
click at [230, 374] on button "Apply" at bounding box center [234, 379] width 64 height 35
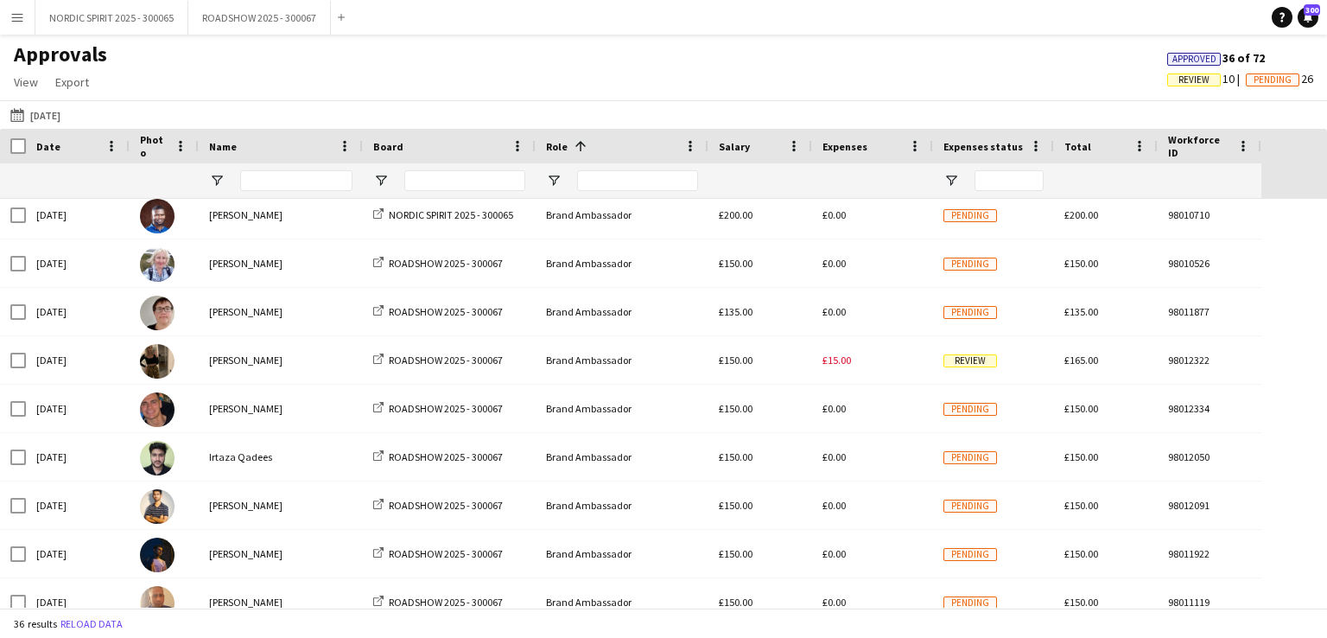
scroll to position [134, 0]
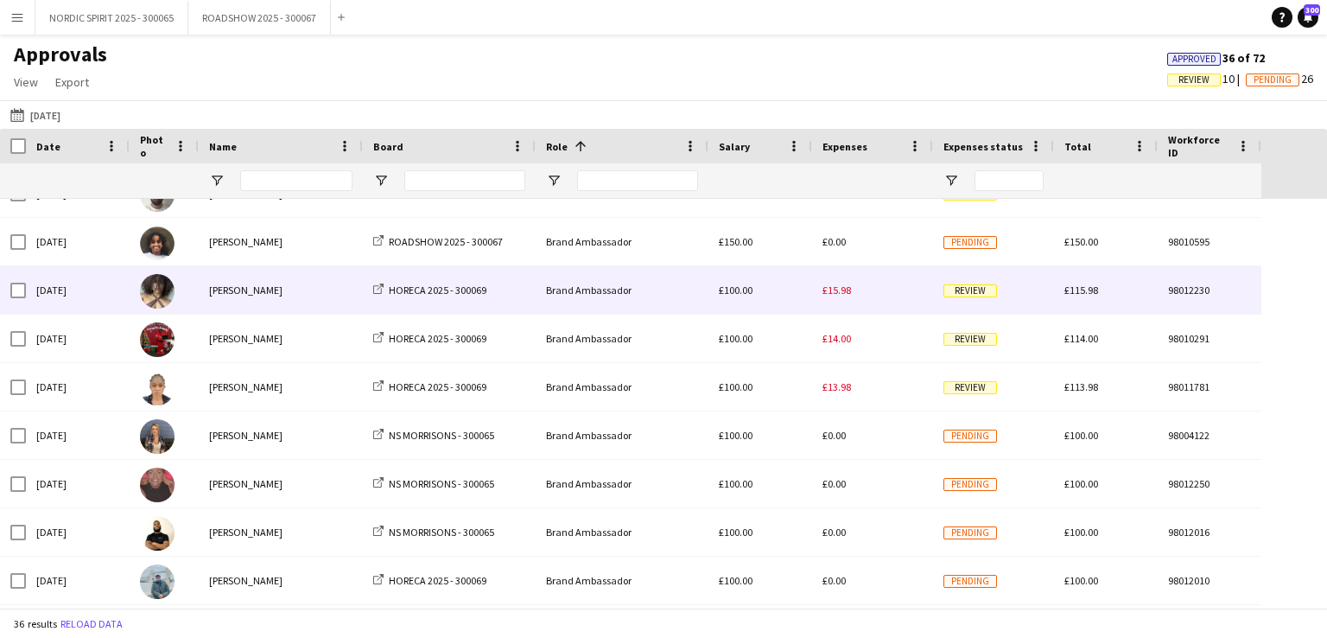
click at [844, 295] on span "£15.98" at bounding box center [837, 289] width 29 height 13
